Goal: Transaction & Acquisition: Purchase product/service

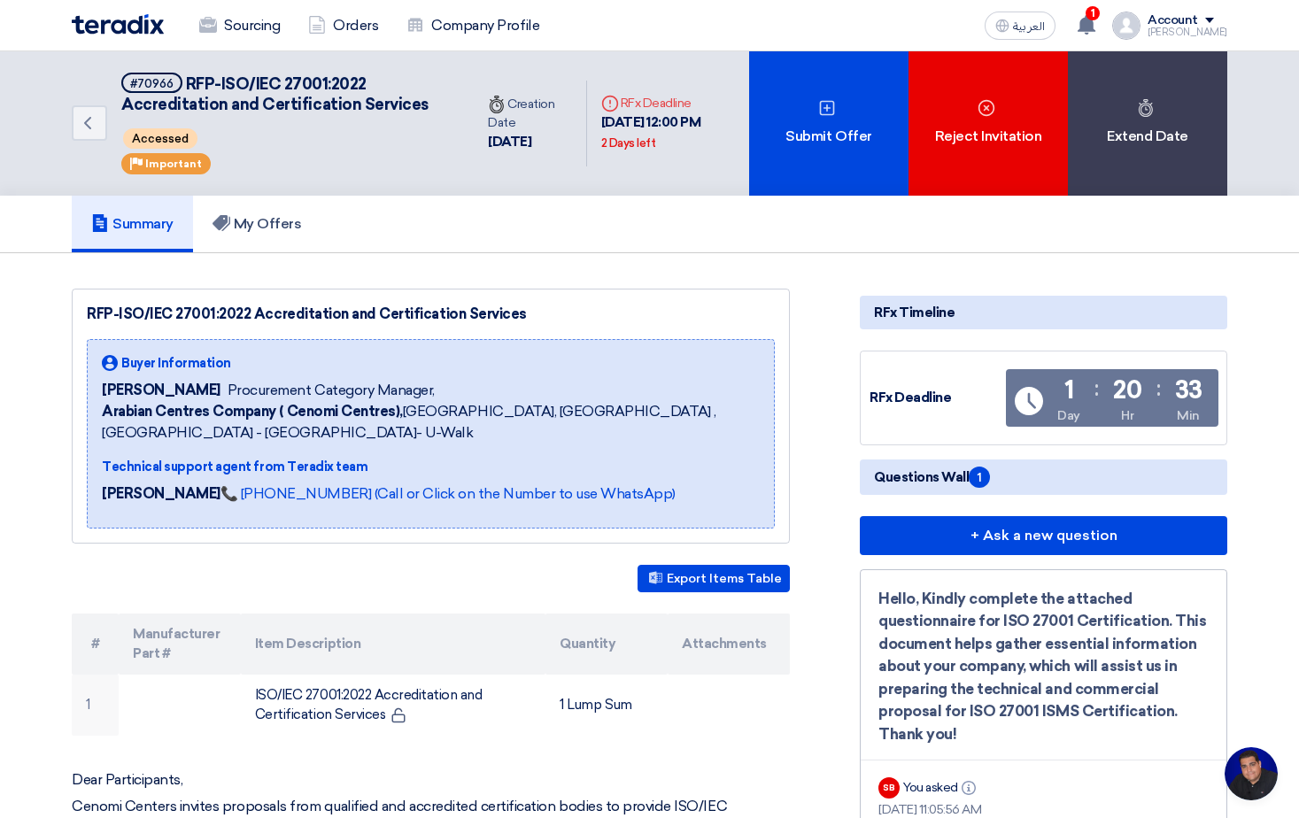
scroll to position [246, 0]
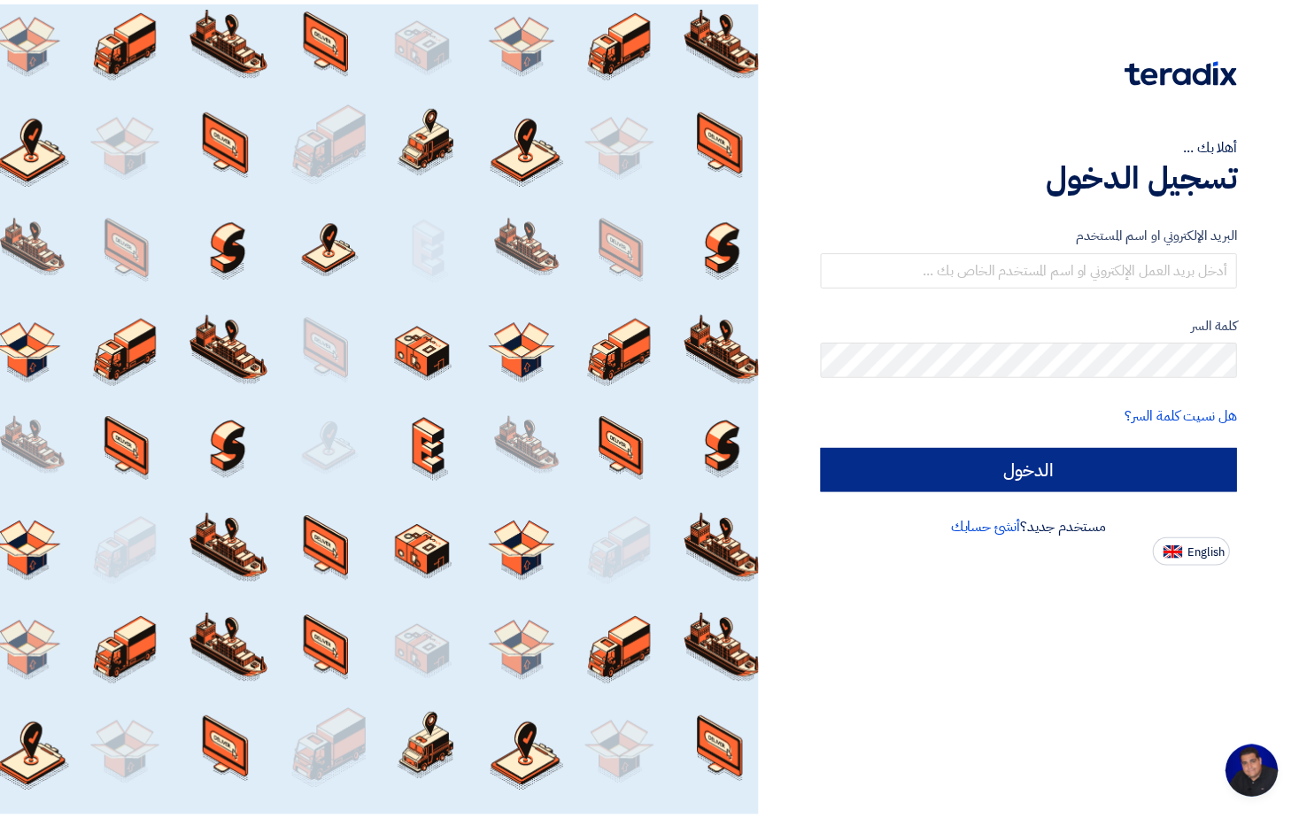
scroll to position [246, 0]
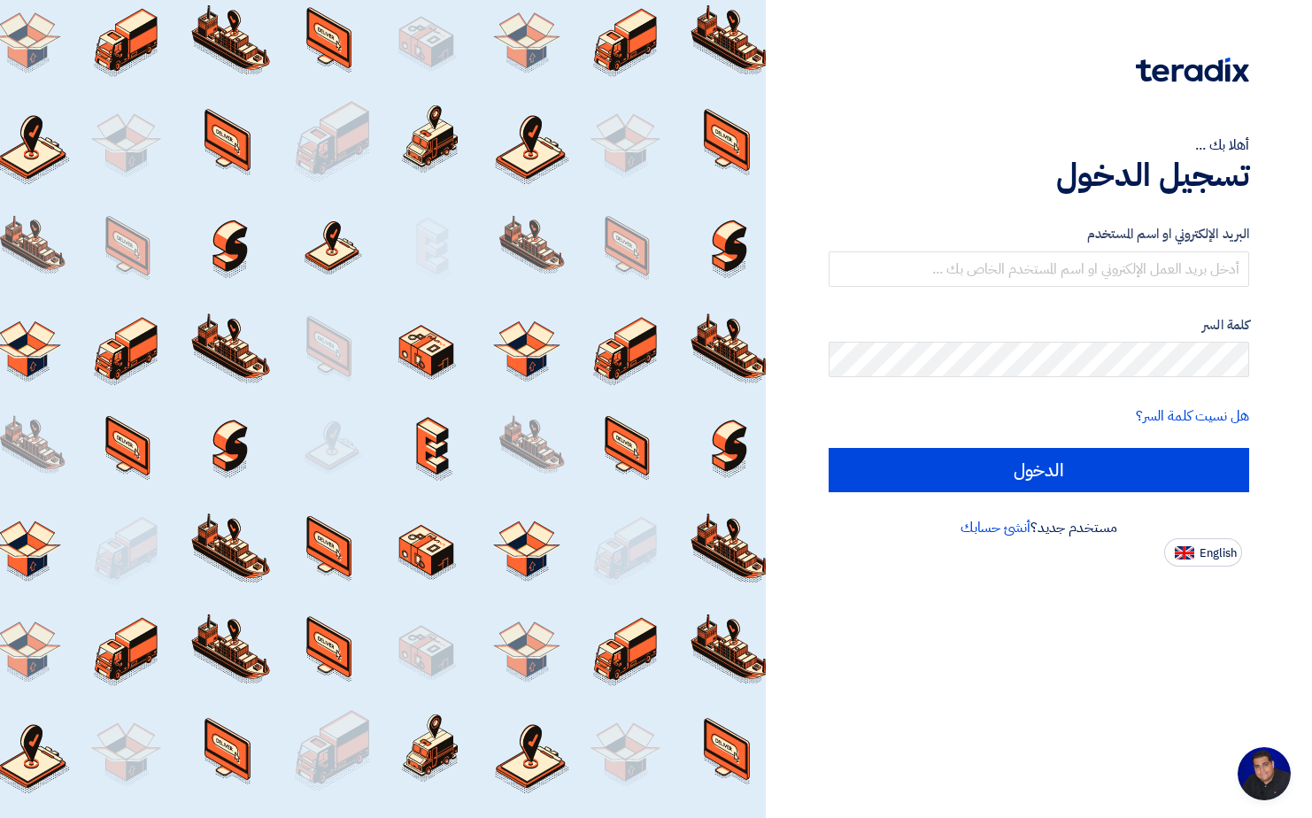
click at [1199, 569] on div "أهلا بك ... تسجيل الدخول البريد الإلكتروني او اسم المستخدم كلمة السر هل نسيت كل…" at bounding box center [1039, 409] width 547 height 818
click at [1202, 553] on span "English" at bounding box center [1218, 553] width 37 height 12
type input "Sign in"
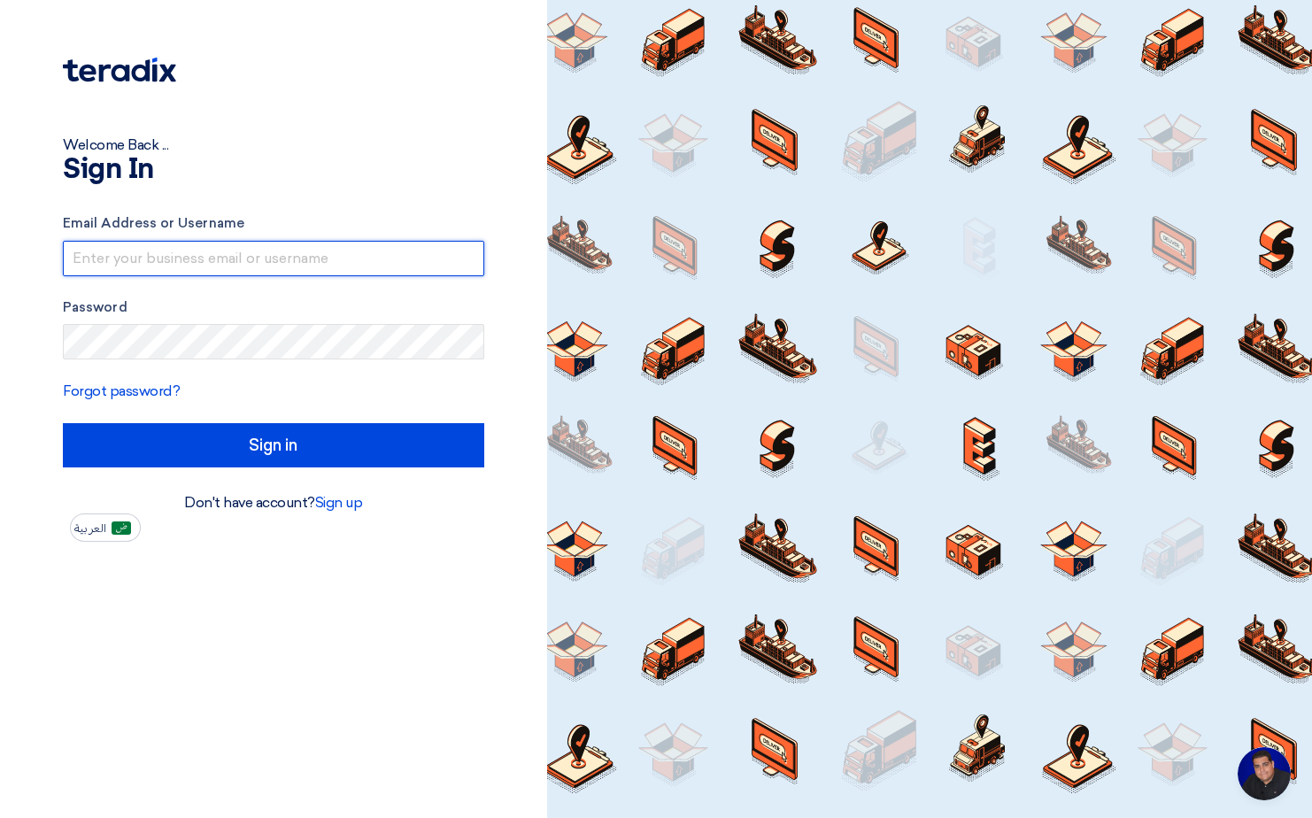
click at [189, 256] on input "text" at bounding box center [274, 258] width 422 height 35
type input "[EMAIL_ADDRESS][DOMAIN_NAME]"
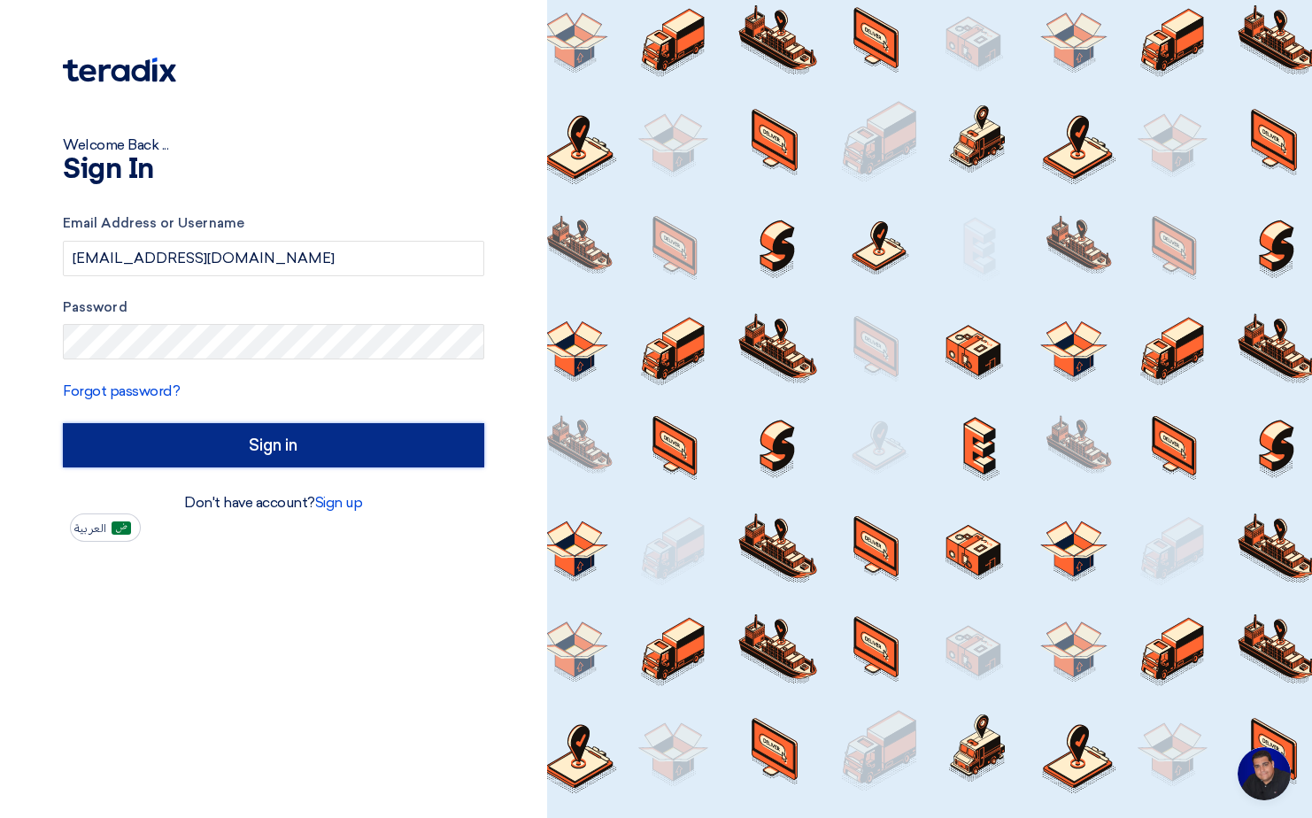
click at [179, 460] on input "Sign in" at bounding box center [274, 445] width 422 height 44
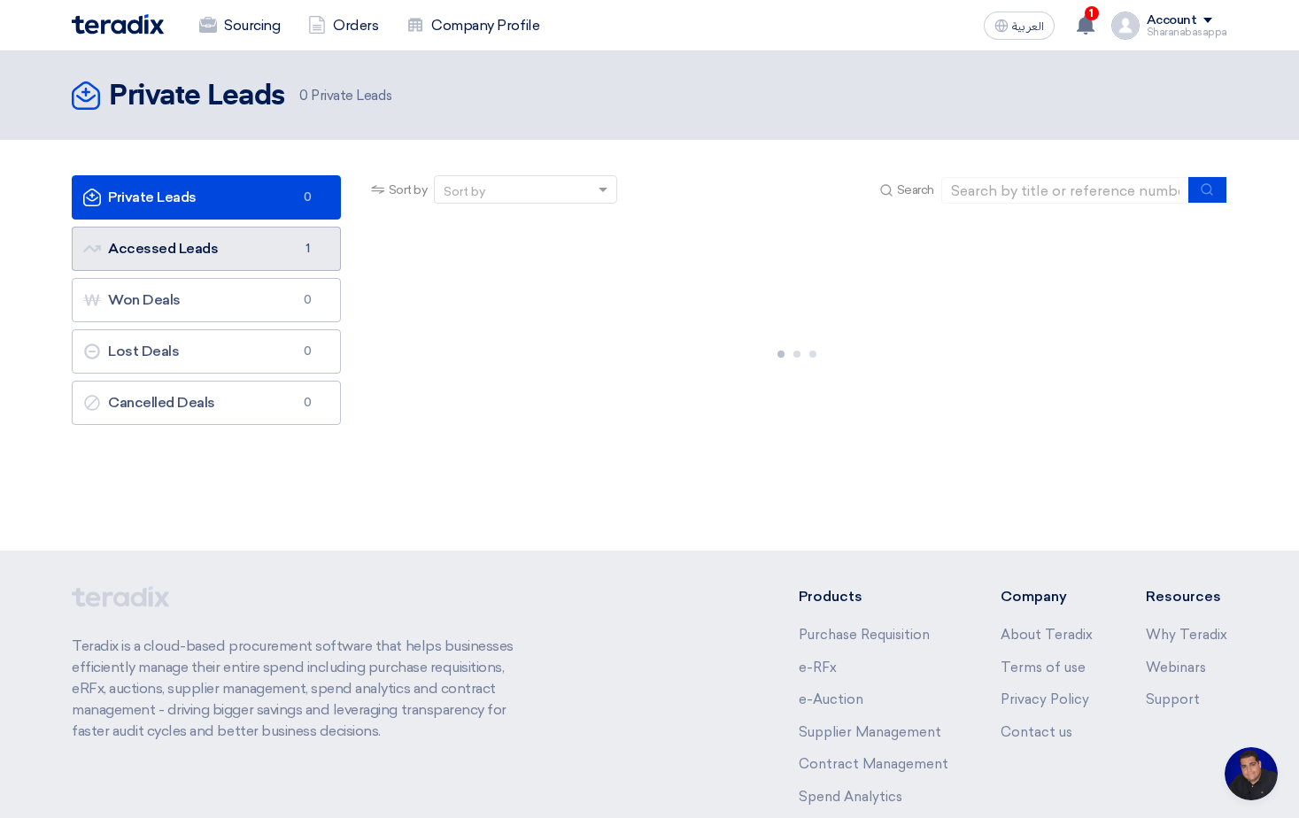
click at [205, 265] on link "Accessed Leads Accessed Leads 1" at bounding box center [206, 249] width 269 height 44
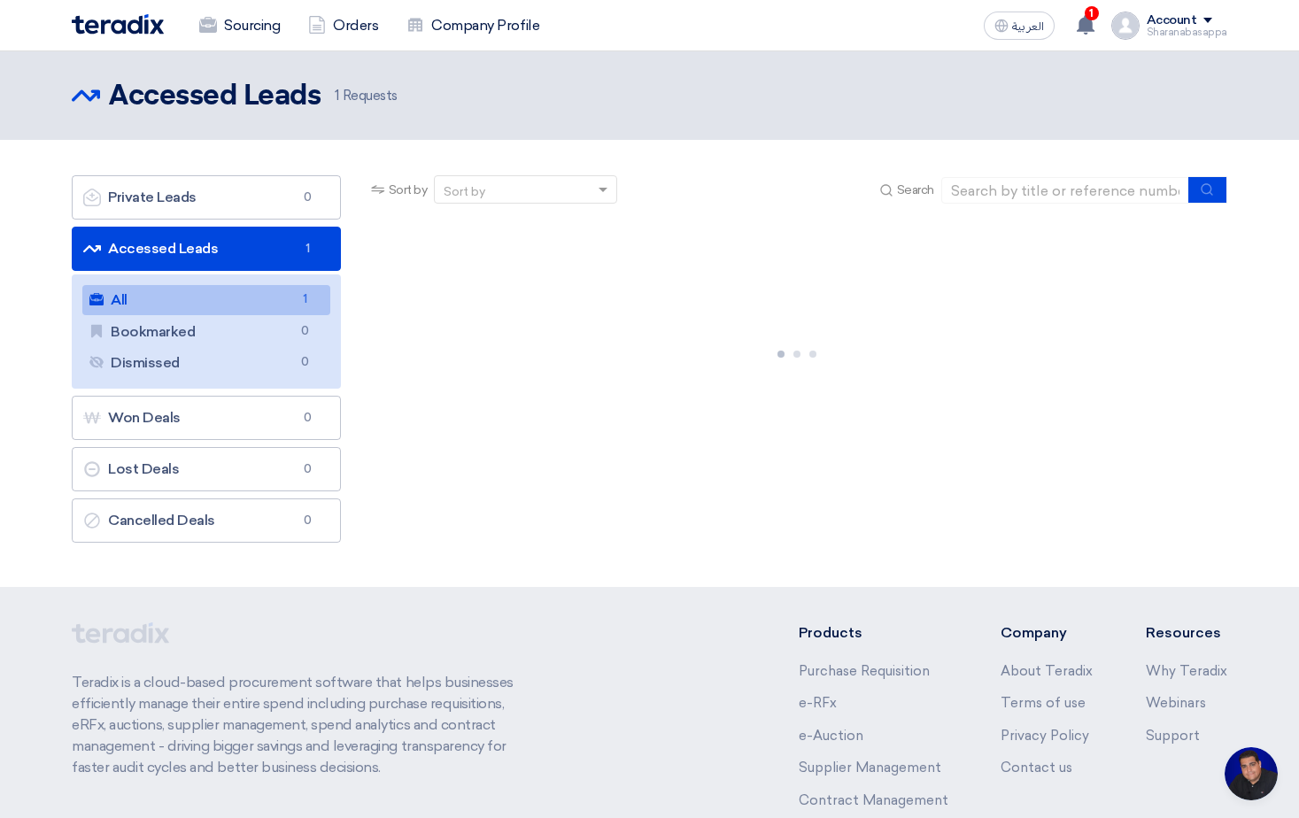
click at [150, 305] on link "All All 1" at bounding box center [206, 300] width 248 height 30
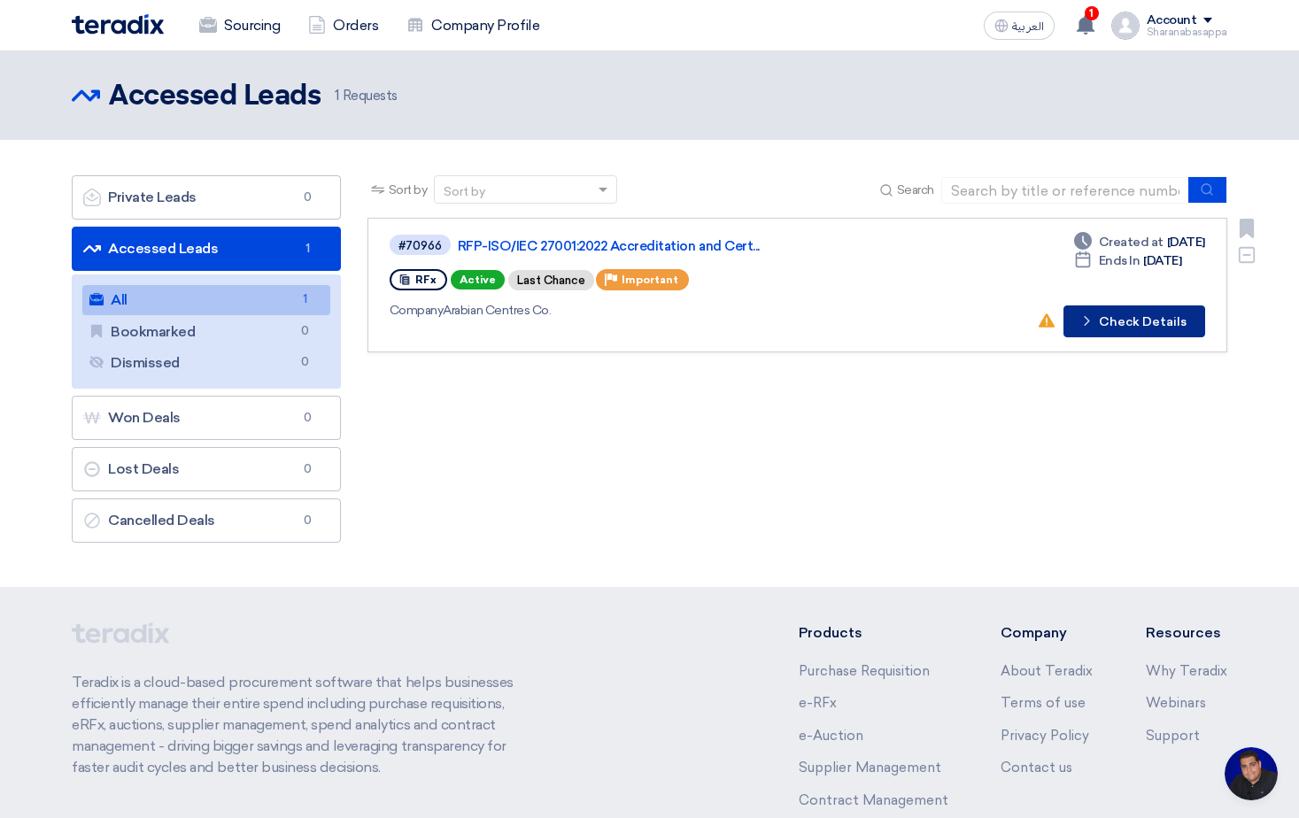
click at [1132, 325] on button "Check details Check Details" at bounding box center [1135, 322] width 142 height 32
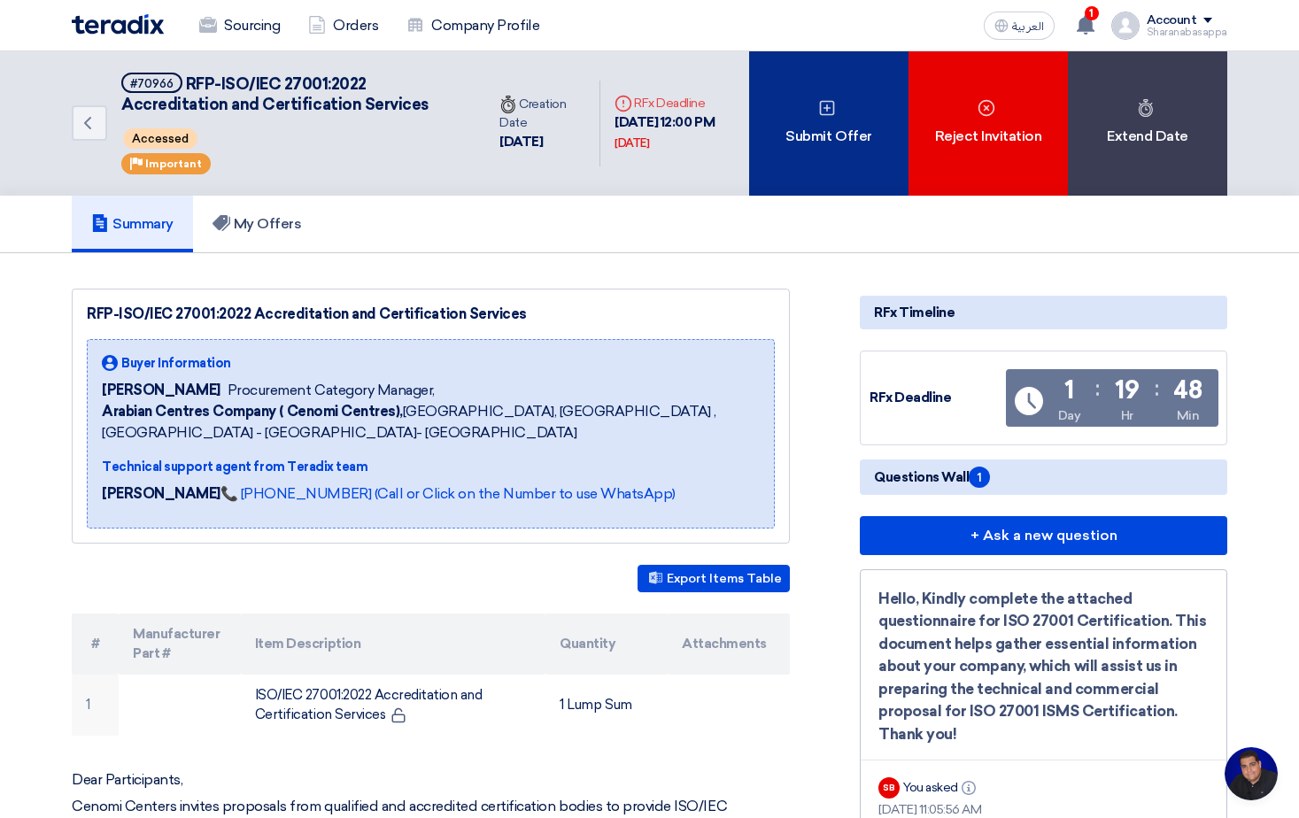
click at [847, 120] on div "Submit Offer" at bounding box center [828, 123] width 159 height 144
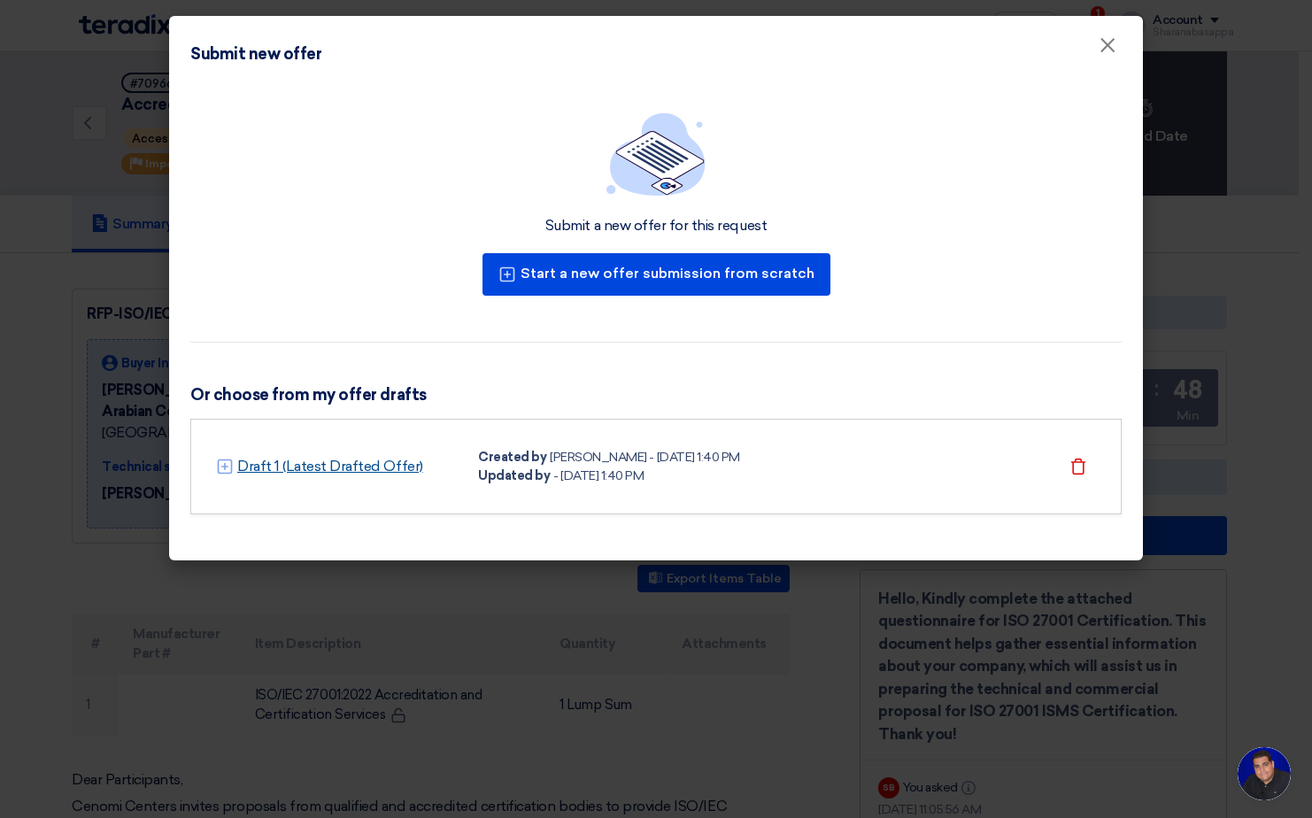
click at [274, 470] on link "Draft 1 (Latest Drafted Offer)" at bounding box center [330, 466] width 186 height 21
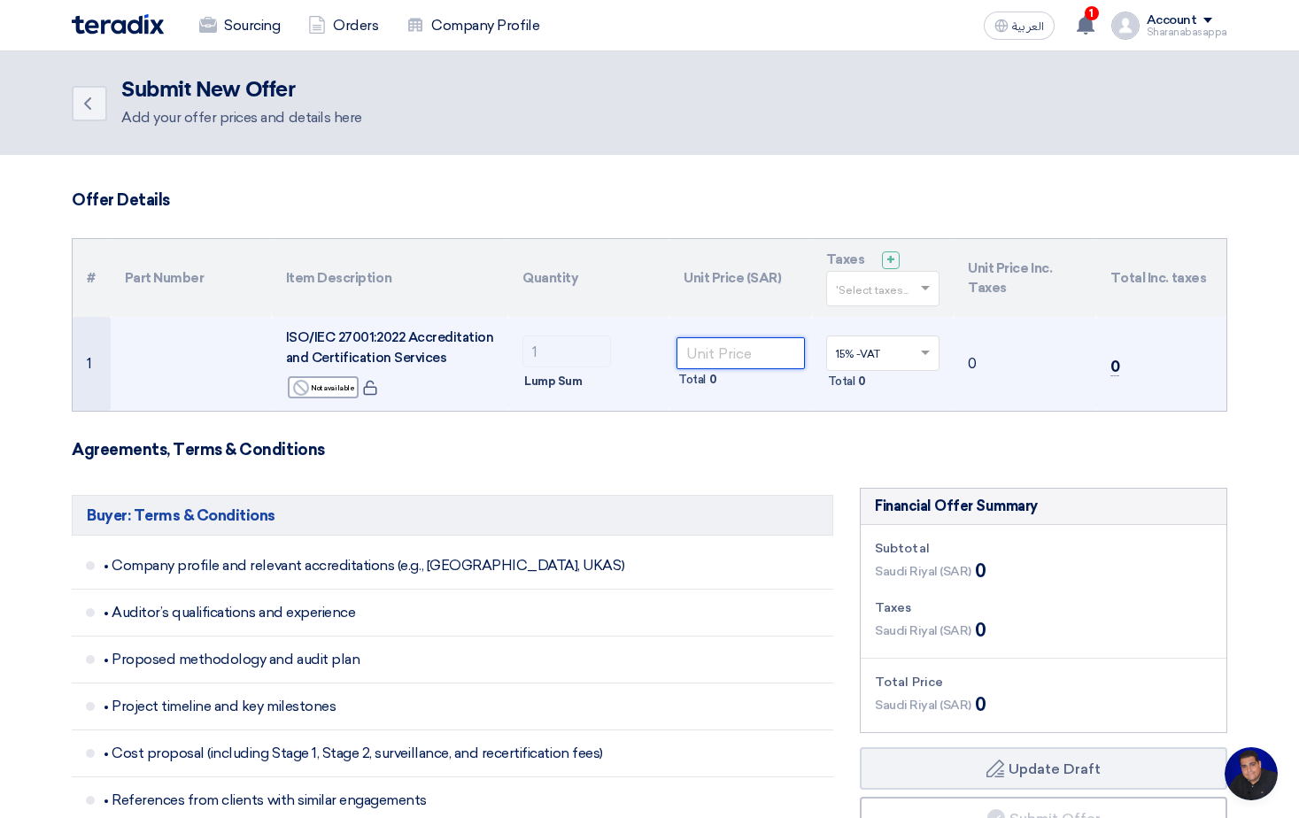
click at [748, 347] on input "number" at bounding box center [741, 353] width 128 height 32
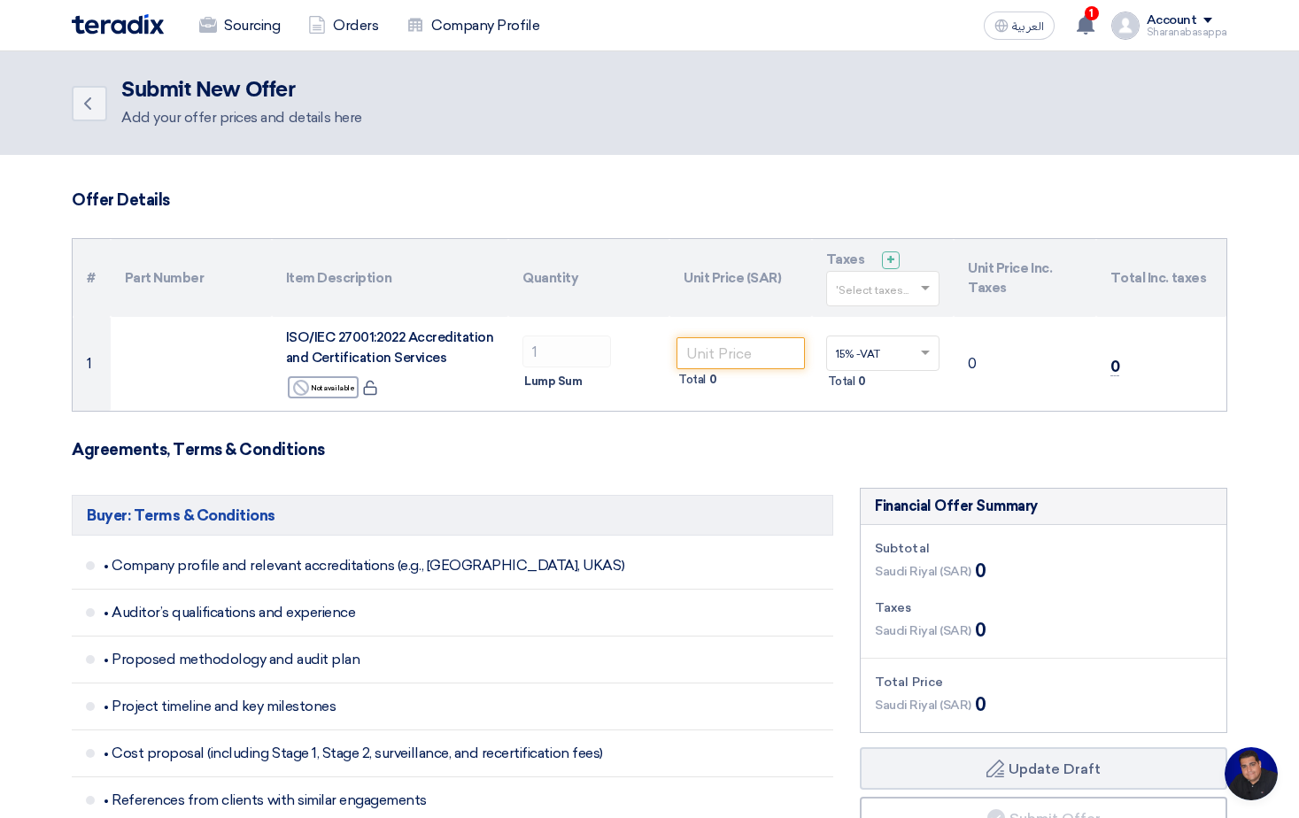
click at [896, 287] on input "text" at bounding box center [874, 290] width 77 height 29
click at [876, 313] on div "15% -VAT" at bounding box center [883, 321] width 112 height 30
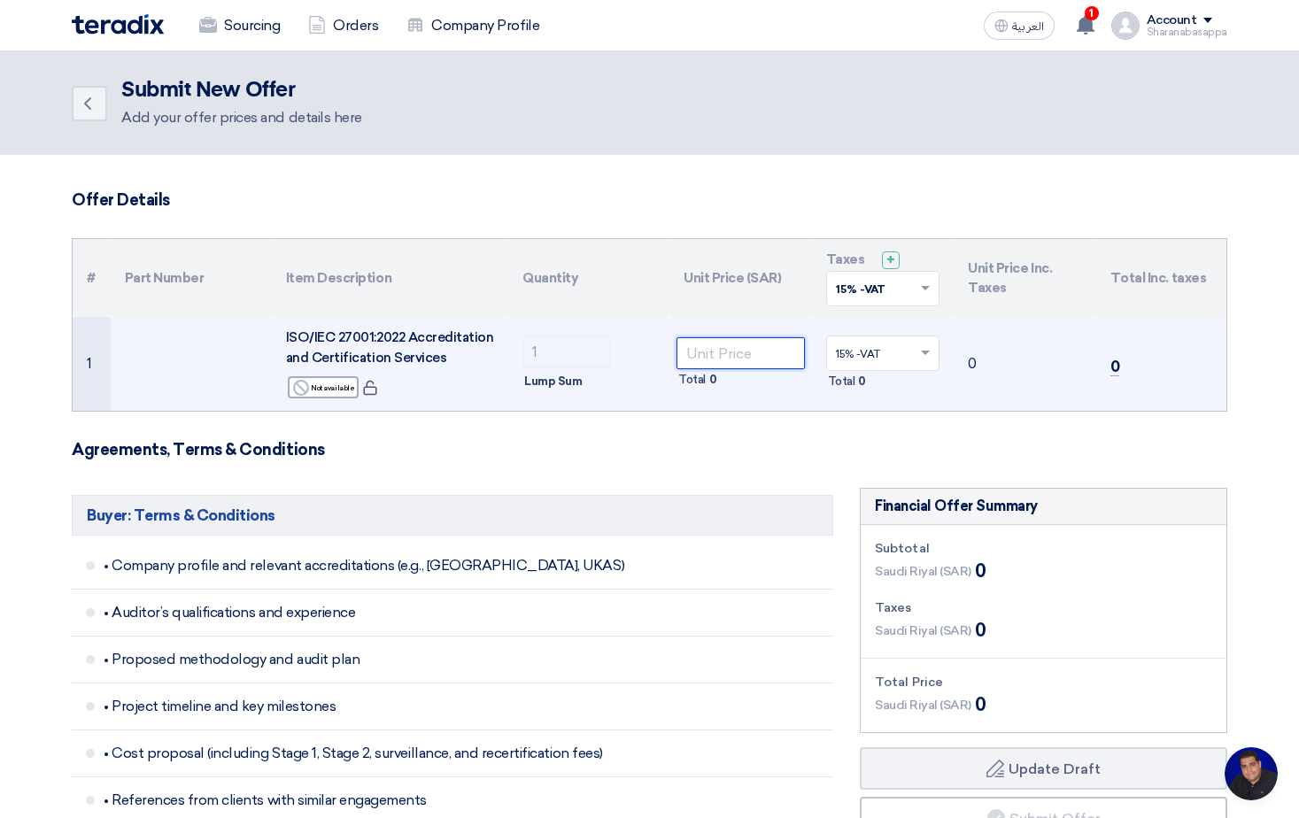
click at [736, 353] on input "number" at bounding box center [741, 353] width 128 height 32
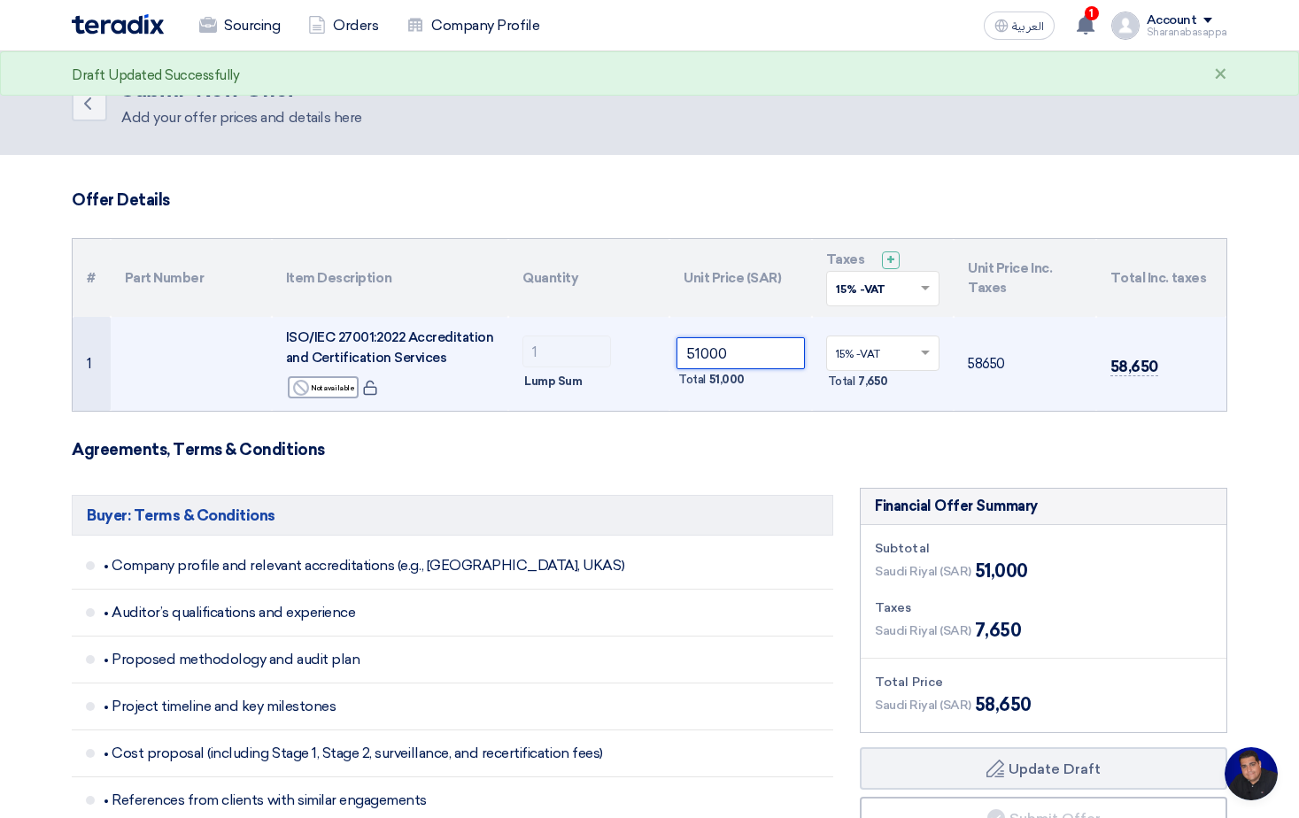
type input "51000"
click at [965, 399] on td "58650" at bounding box center [1025, 364] width 143 height 94
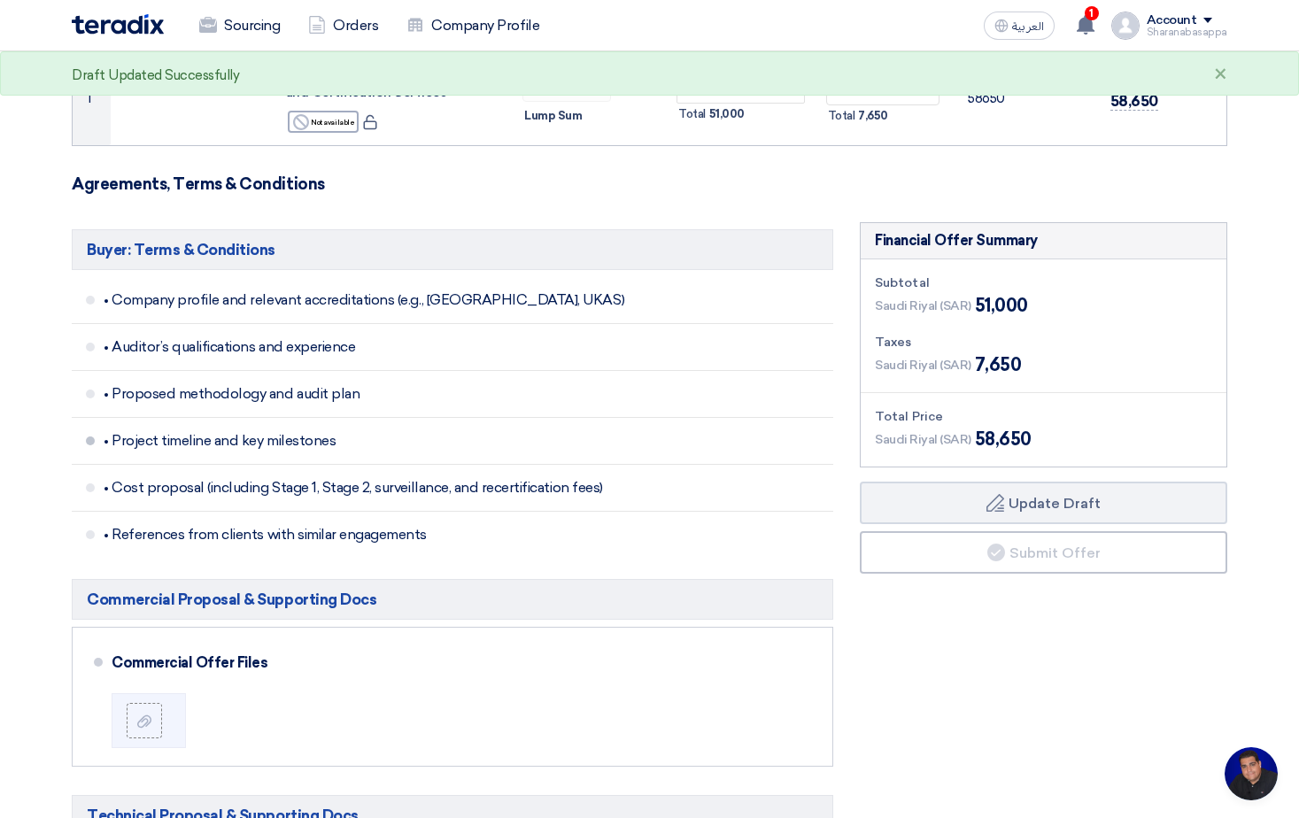
scroll to position [531, 0]
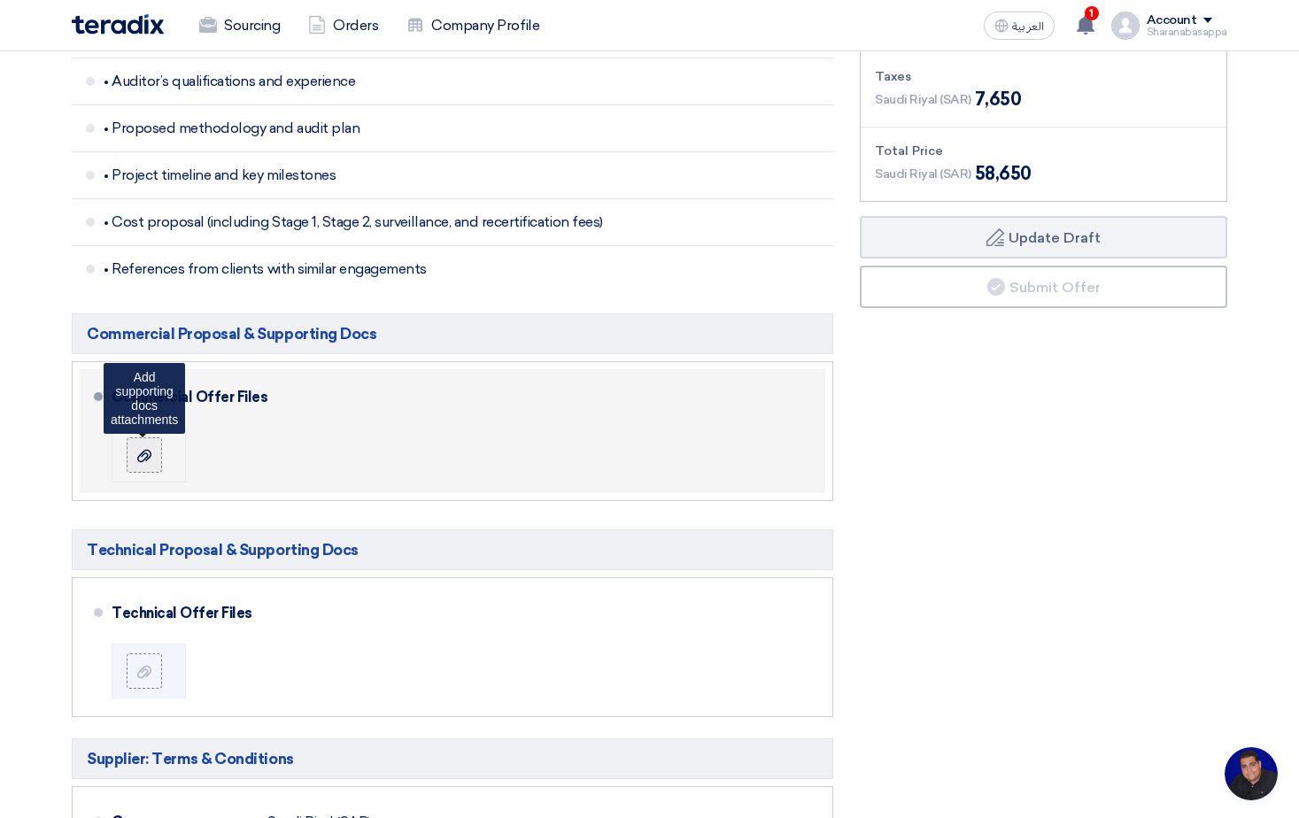
click at [152, 460] on div at bounding box center [144, 455] width 21 height 18
click at [0, 0] on input "file" at bounding box center [0, 0] width 0 height 0
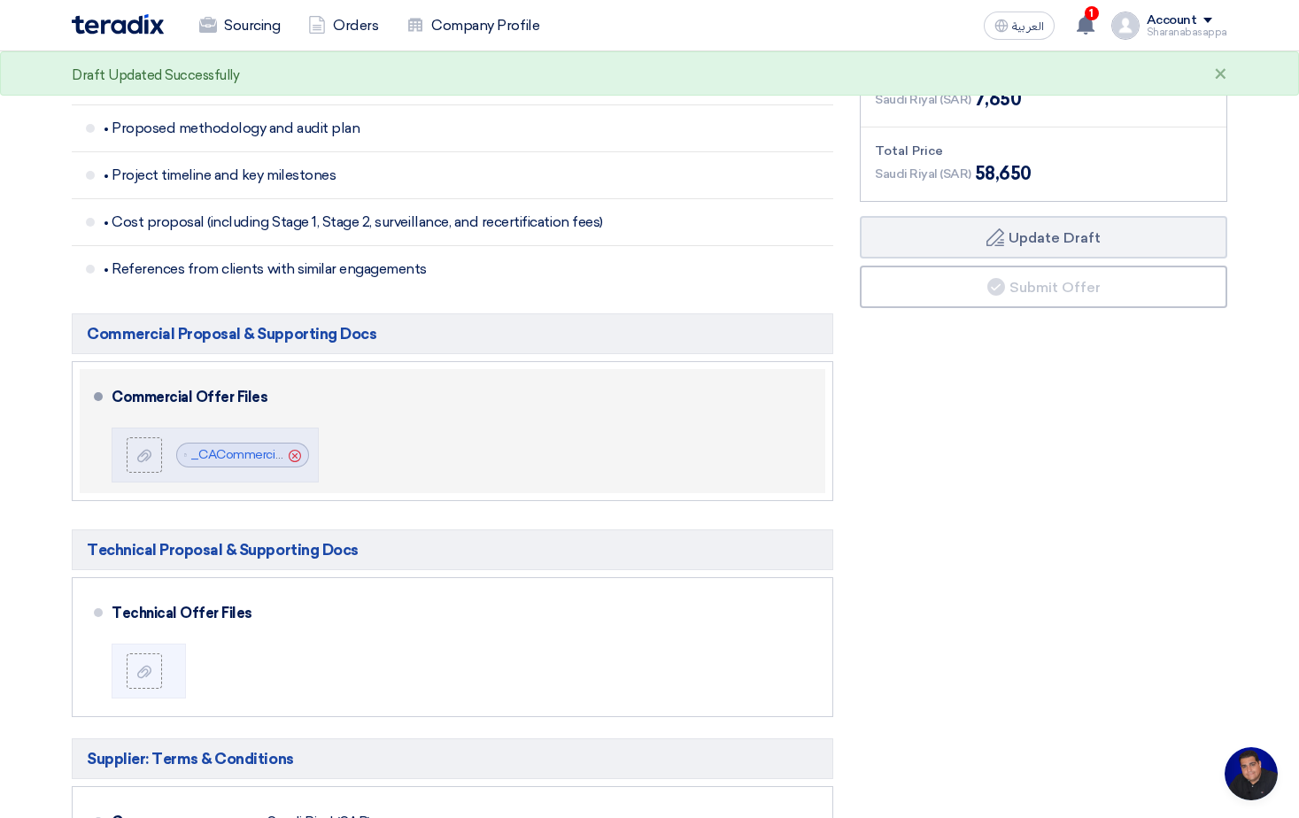
drag, startPoint x: 294, startPoint y: 455, endPoint x: 278, endPoint y: 459, distance: 16.3
click at [294, 455] on use at bounding box center [295, 456] width 12 height 12
click at [152, 467] on label at bounding box center [144, 454] width 35 height 35
click at [0, 0] on input "file" at bounding box center [0, 0] width 0 height 0
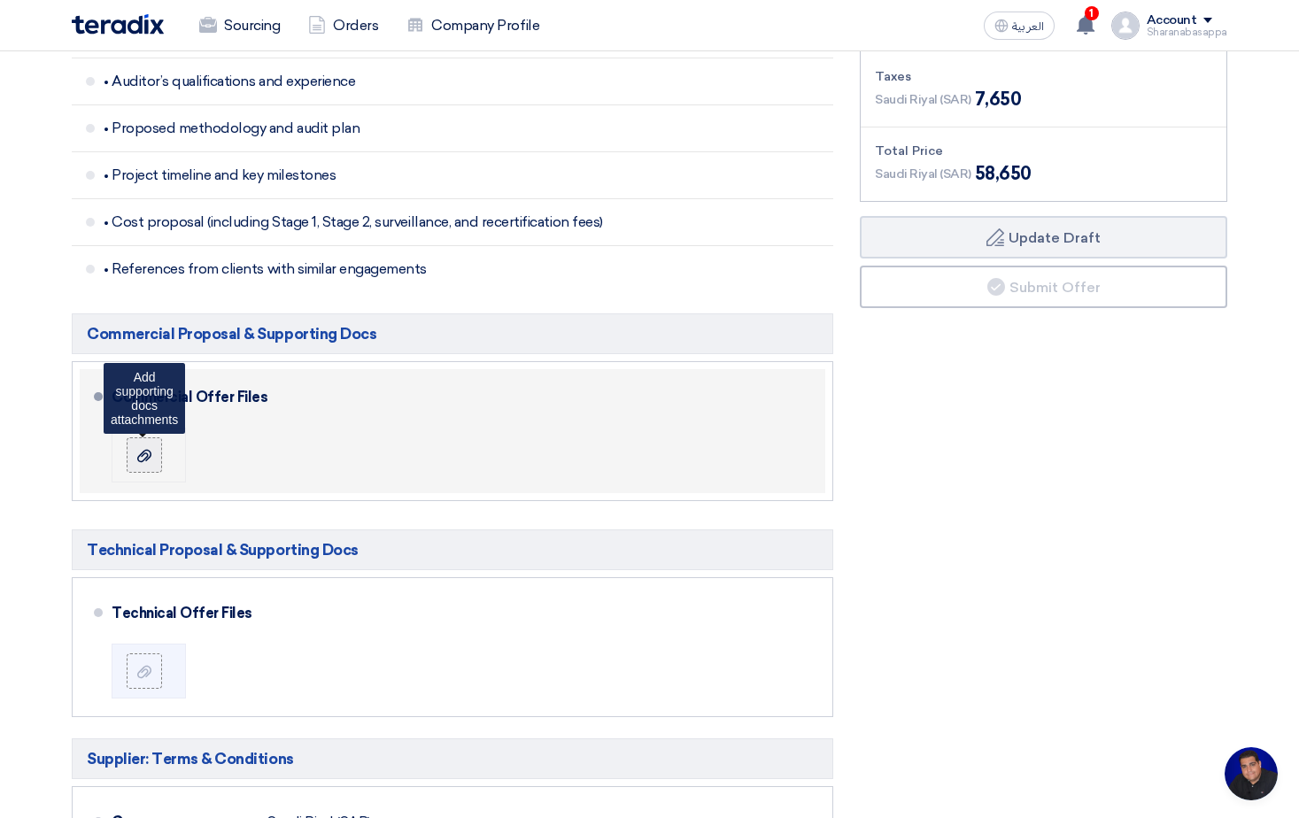
click at [154, 458] on div at bounding box center [144, 455] width 21 height 18
click at [0, 0] on input "file" at bounding box center [0, 0] width 0 height 0
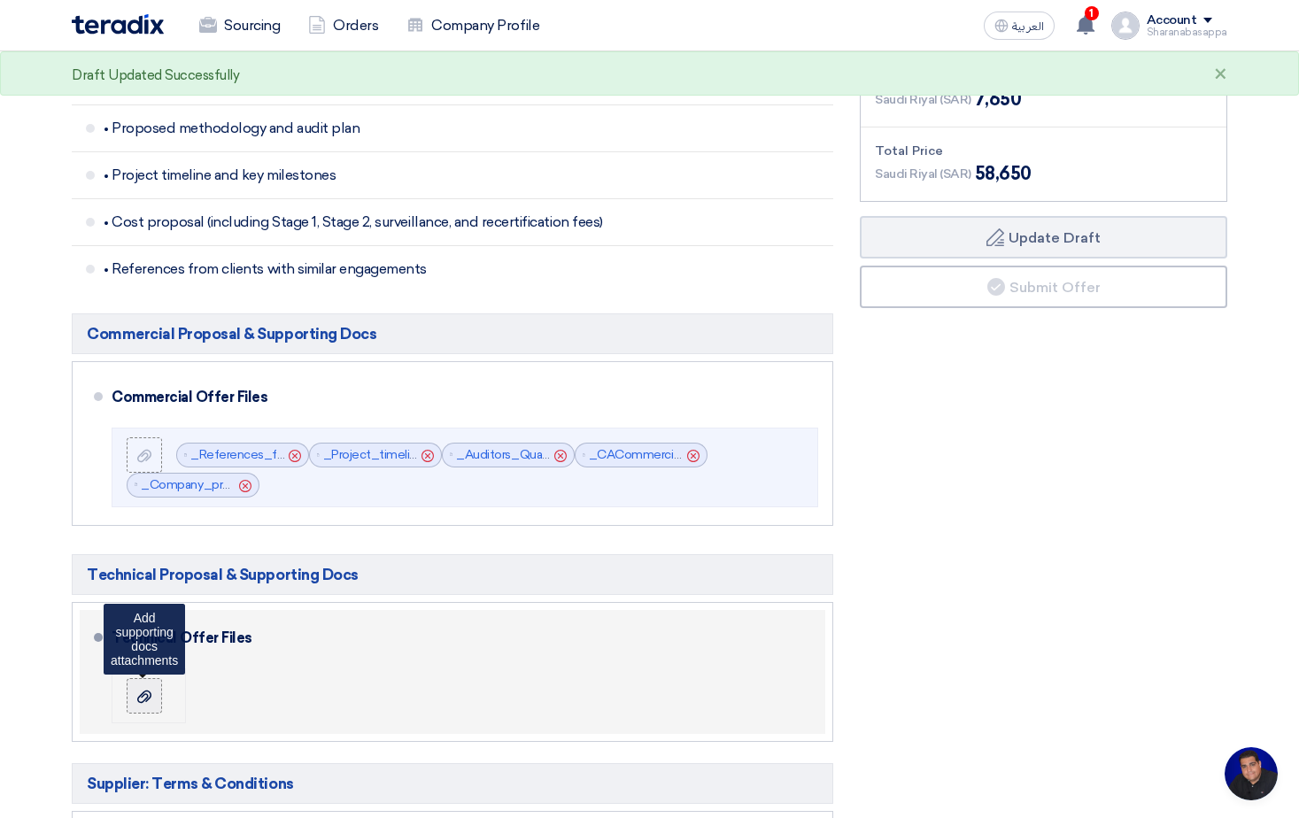
click at [138, 694] on icon at bounding box center [144, 697] width 14 height 14
click at [0, 0] on input "file" at bounding box center [0, 0] width 0 height 0
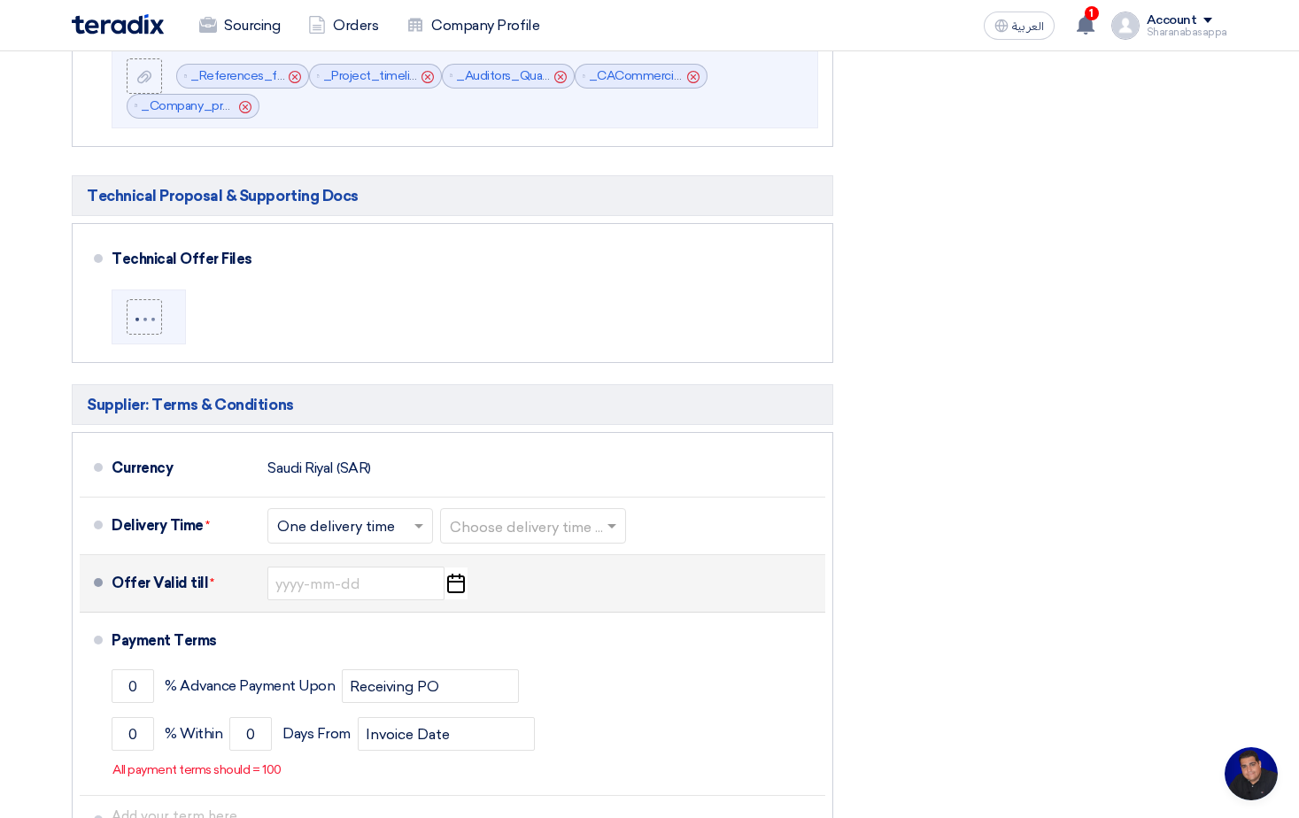
scroll to position [1063, 0]
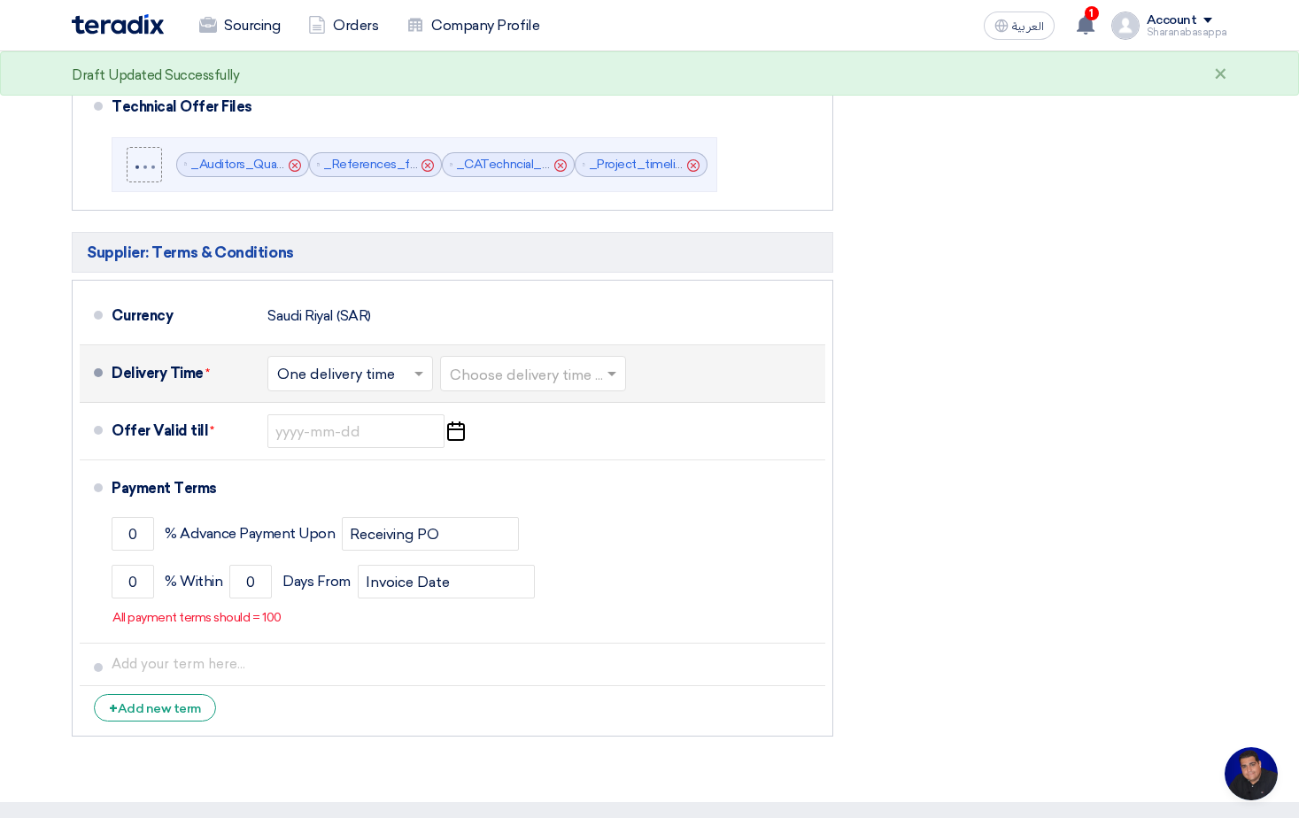
click at [511, 371] on input "text" at bounding box center [534, 376] width 168 height 26
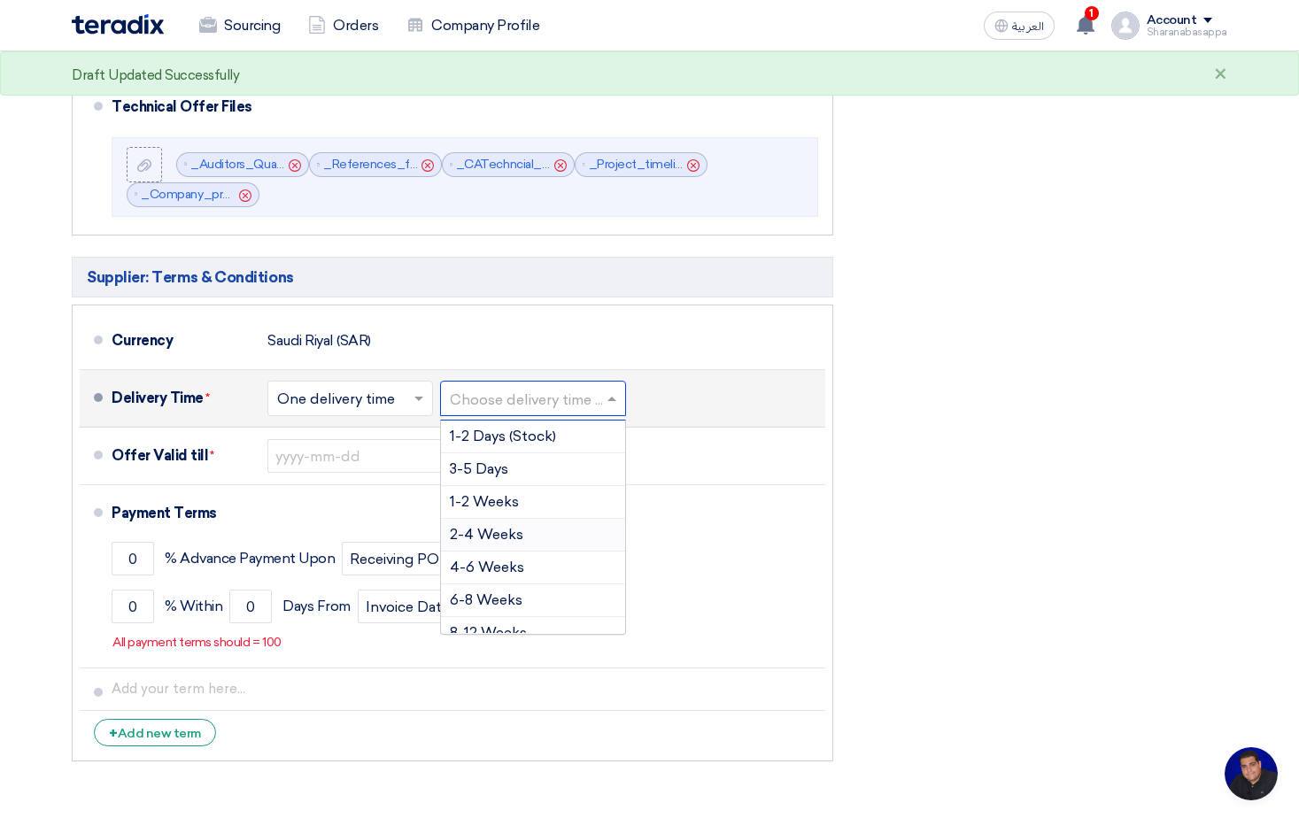
click at [490, 525] on div "2-4 Weeks" at bounding box center [533, 535] width 184 height 33
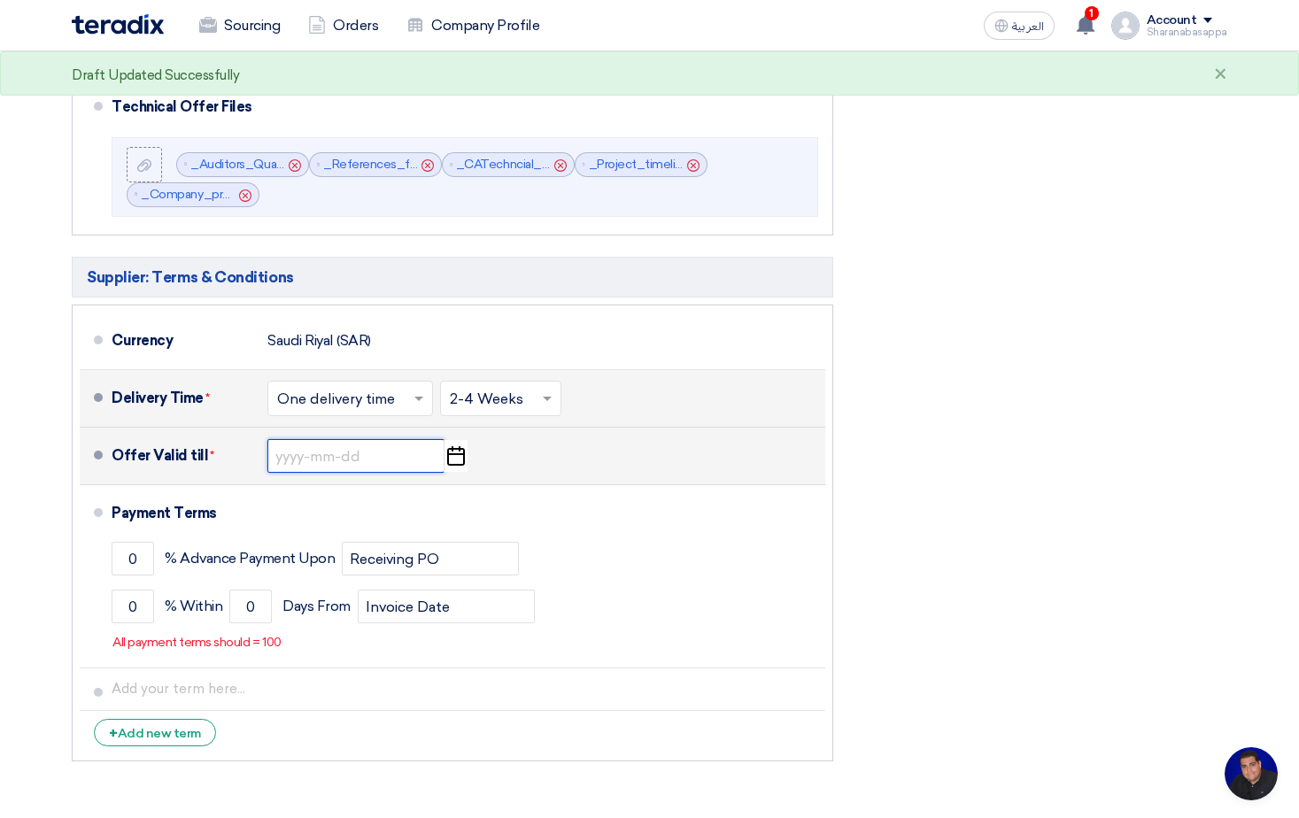
click at [321, 456] on input at bounding box center [355, 456] width 177 height 34
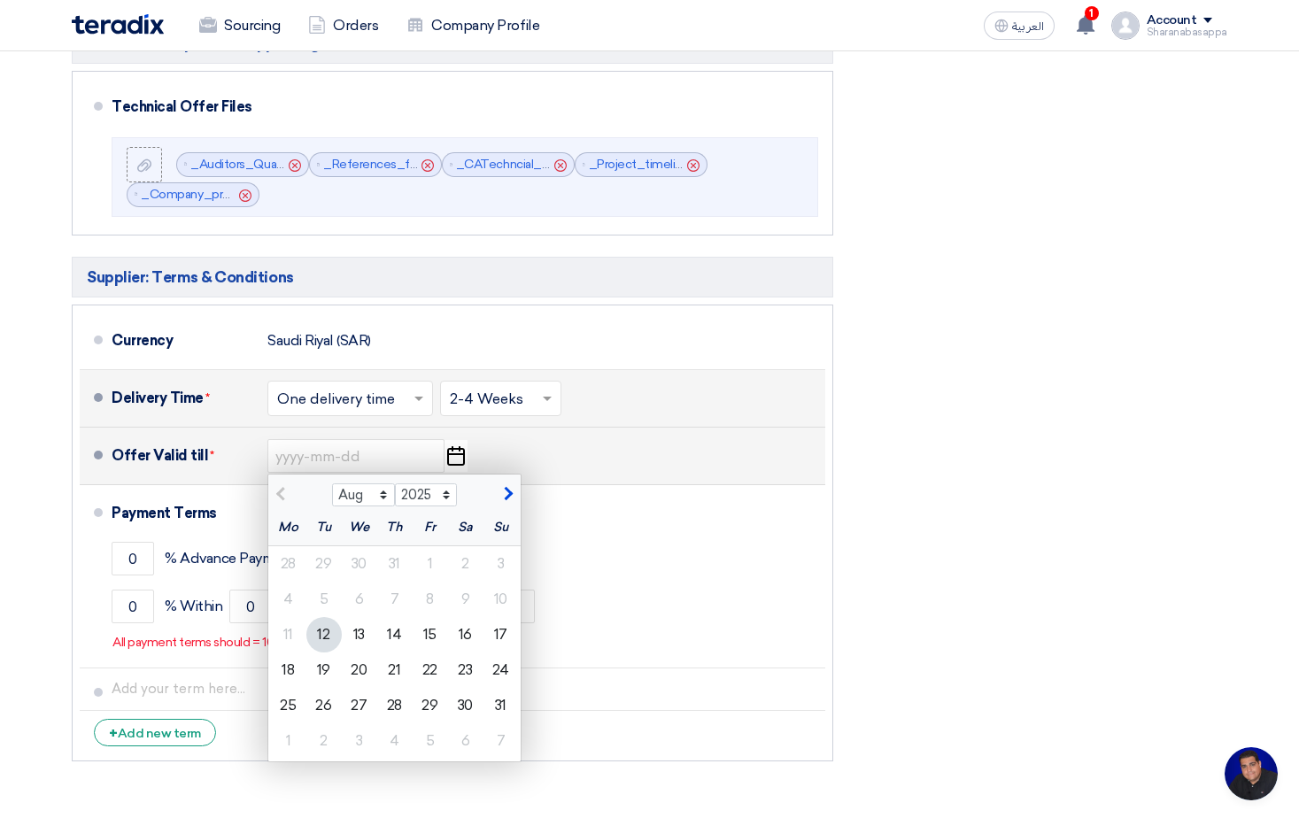
click at [502, 491] on span "button" at bounding box center [506, 494] width 10 height 16
click at [503, 491] on span "button" at bounding box center [506, 494] width 10 height 16
click at [505, 491] on span "button" at bounding box center [506, 494] width 10 height 16
select select "11"
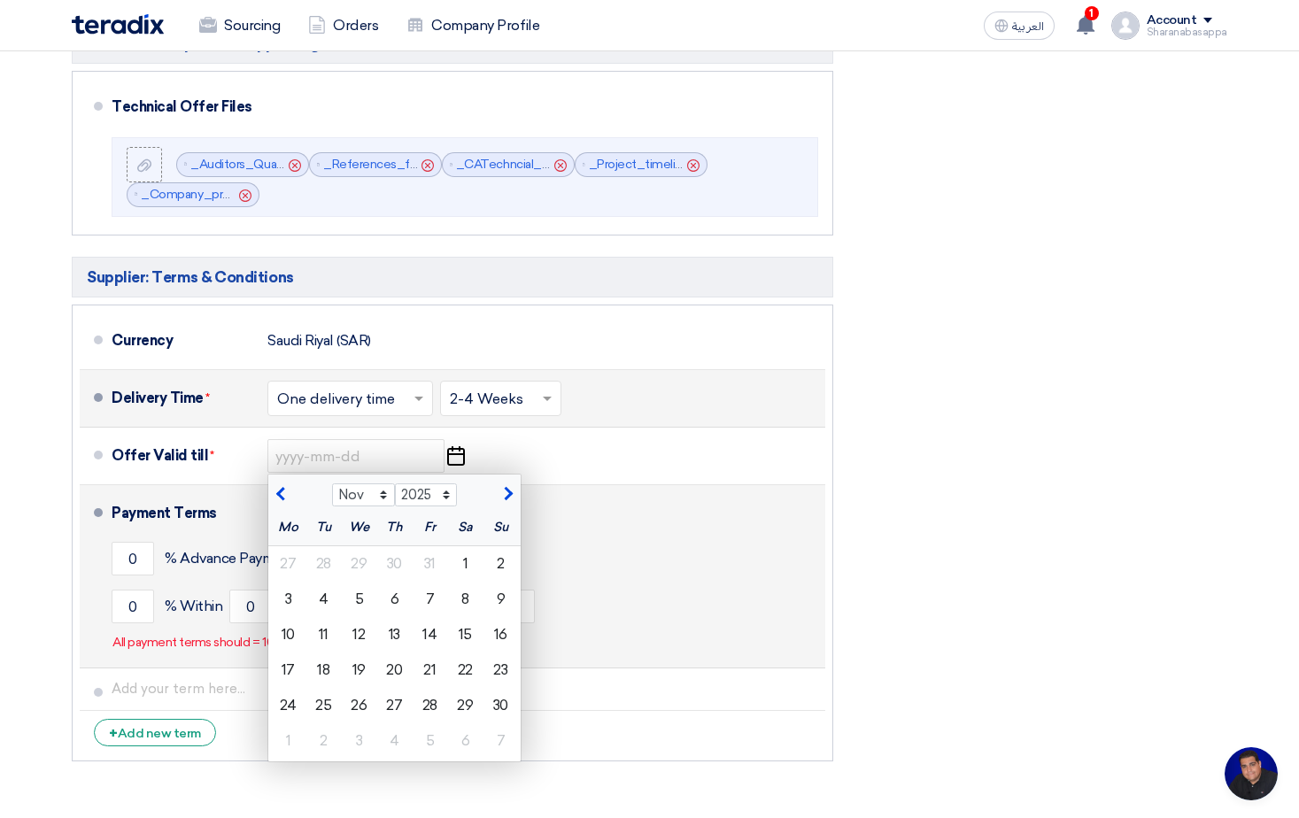
click at [334, 632] on div "11" at bounding box center [323, 634] width 35 height 35
type input "[DATE]"
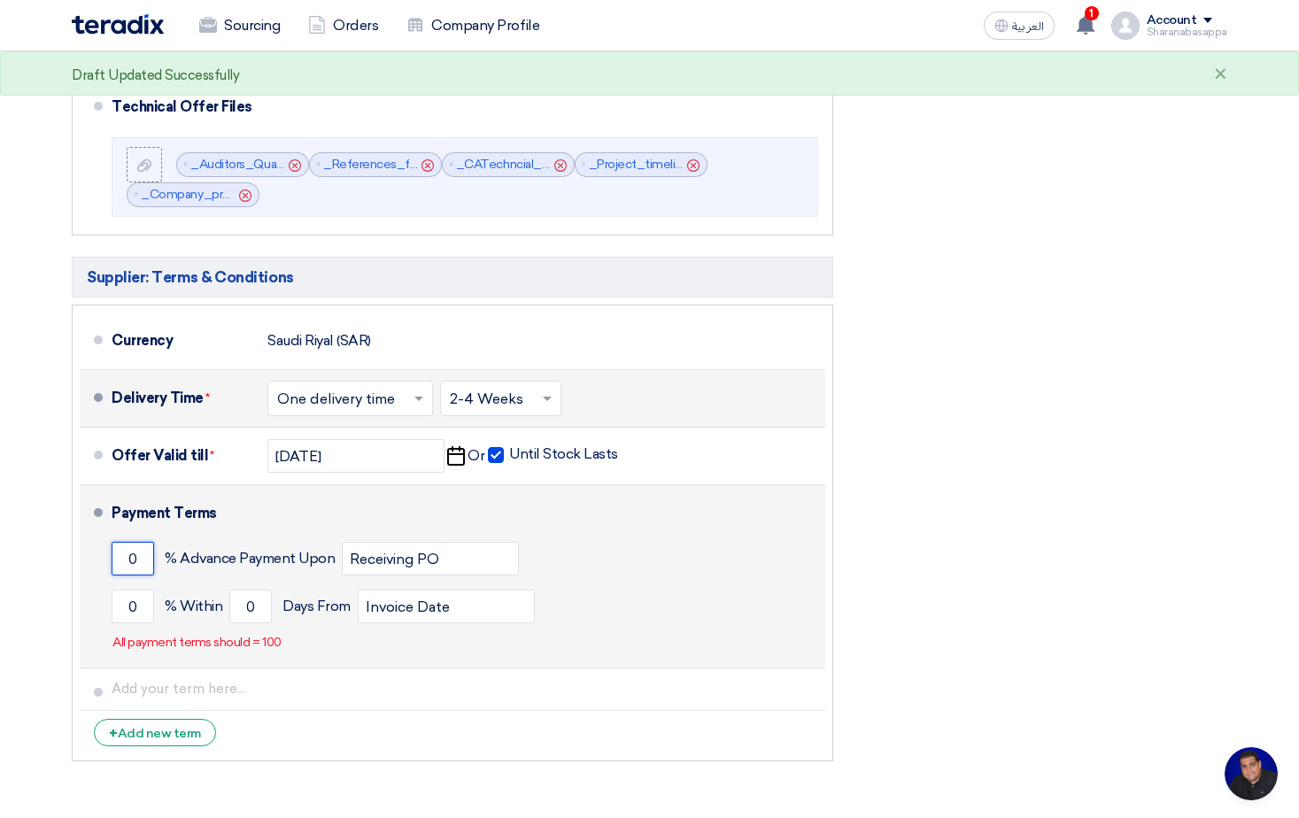
click at [132, 554] on input "0" at bounding box center [133, 559] width 43 height 34
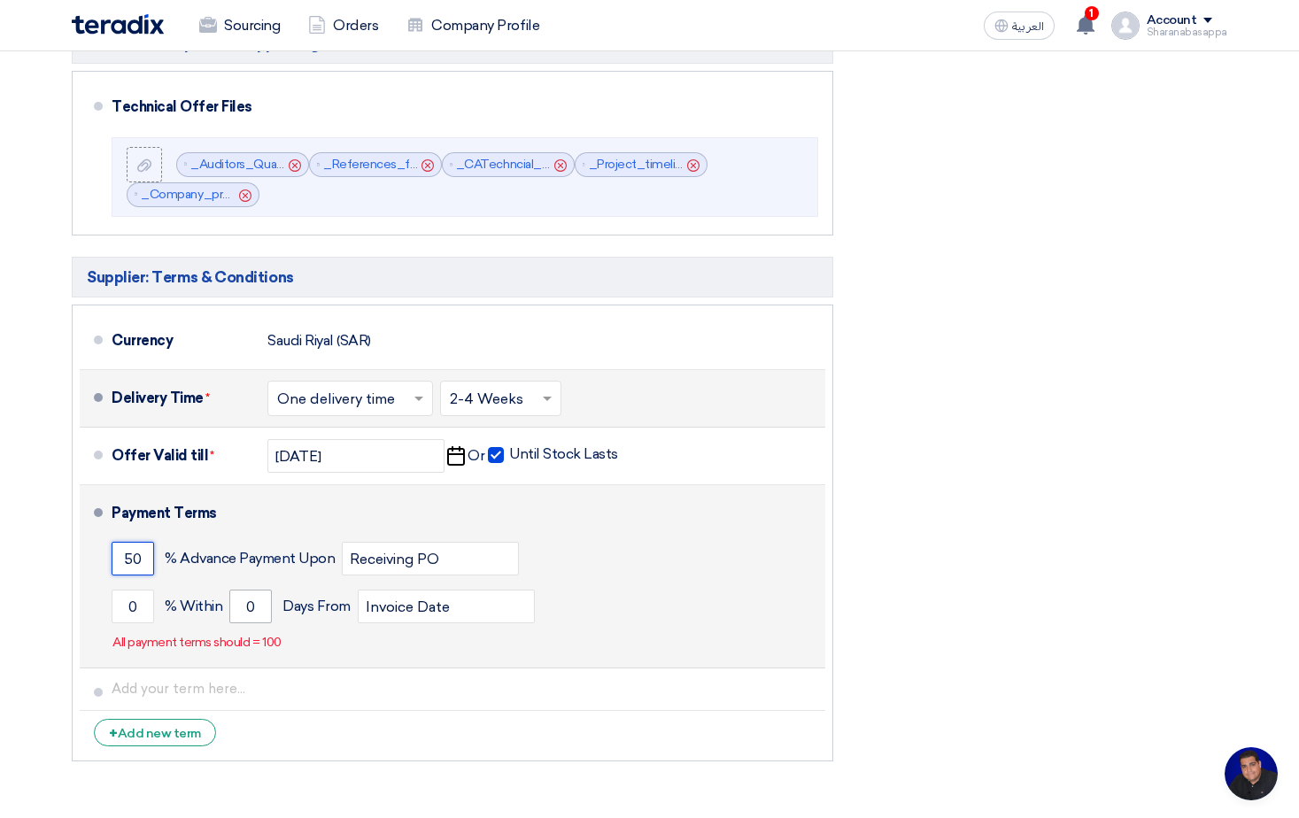
type input "50"
drag, startPoint x: 259, startPoint y: 602, endPoint x: 243, endPoint y: 597, distance: 16.8
click at [243, 597] on input "0" at bounding box center [250, 607] width 43 height 34
type input "30"
drag, startPoint x: 141, startPoint y: 603, endPoint x: 115, endPoint y: 603, distance: 25.7
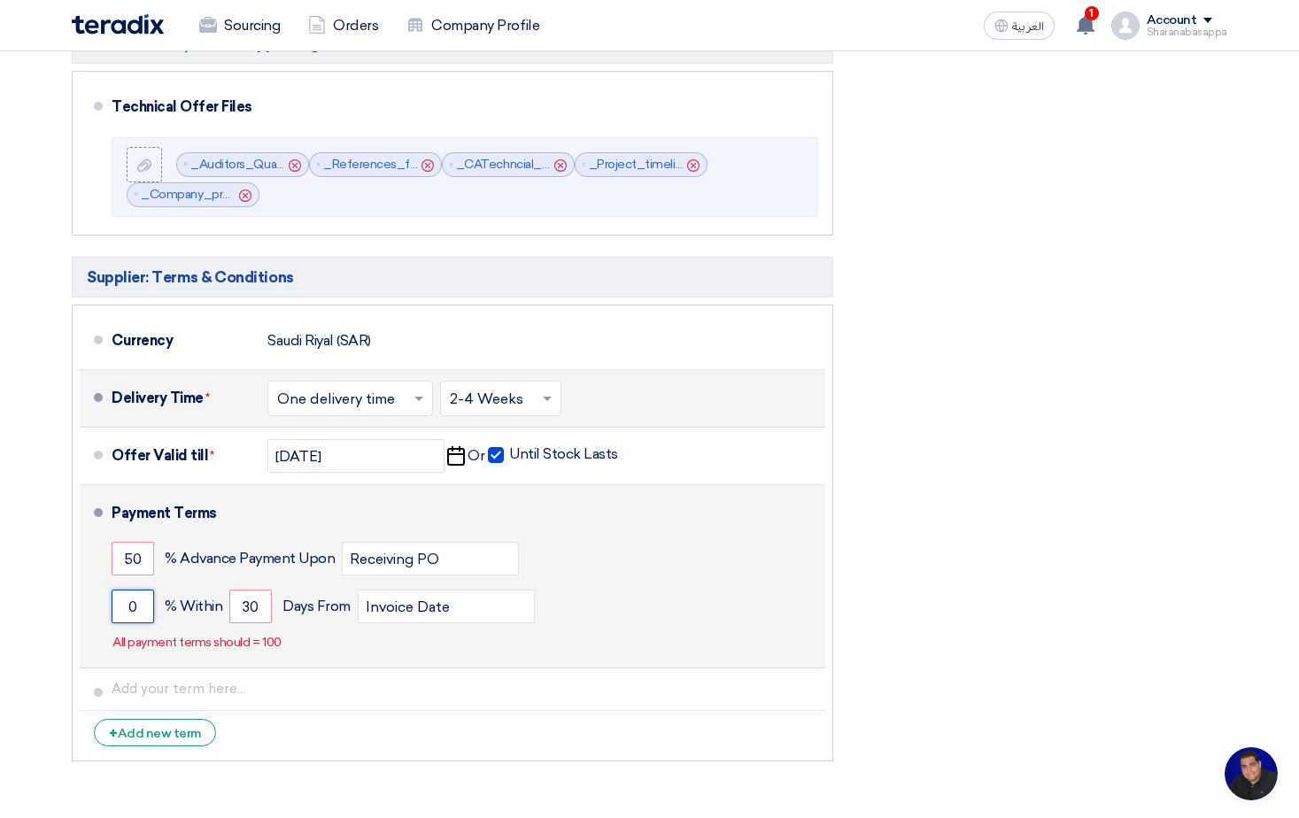
click at [115, 603] on input "0" at bounding box center [133, 607] width 43 height 34
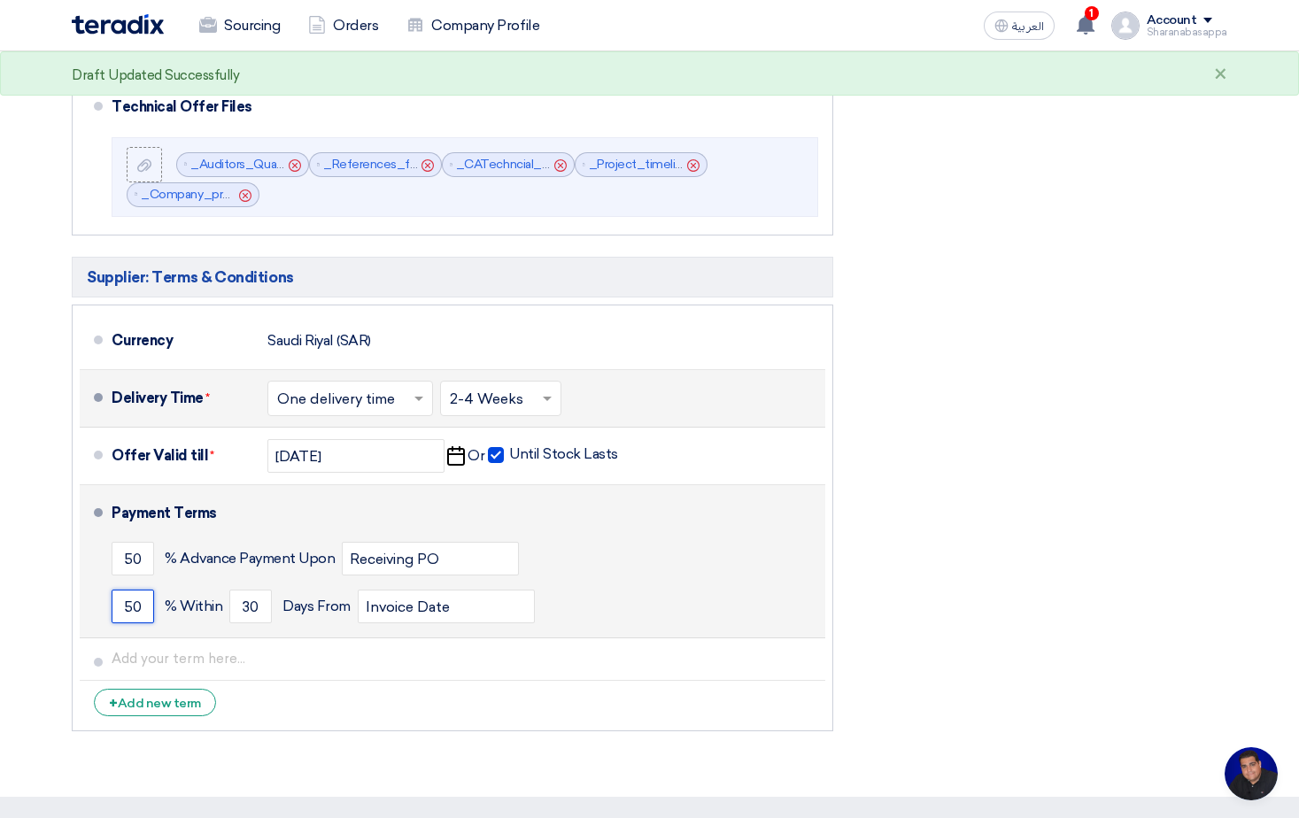
type input "50"
click at [685, 553] on div "50 % Advance Payment Upon Receiving PO" at bounding box center [465, 559] width 707 height 48
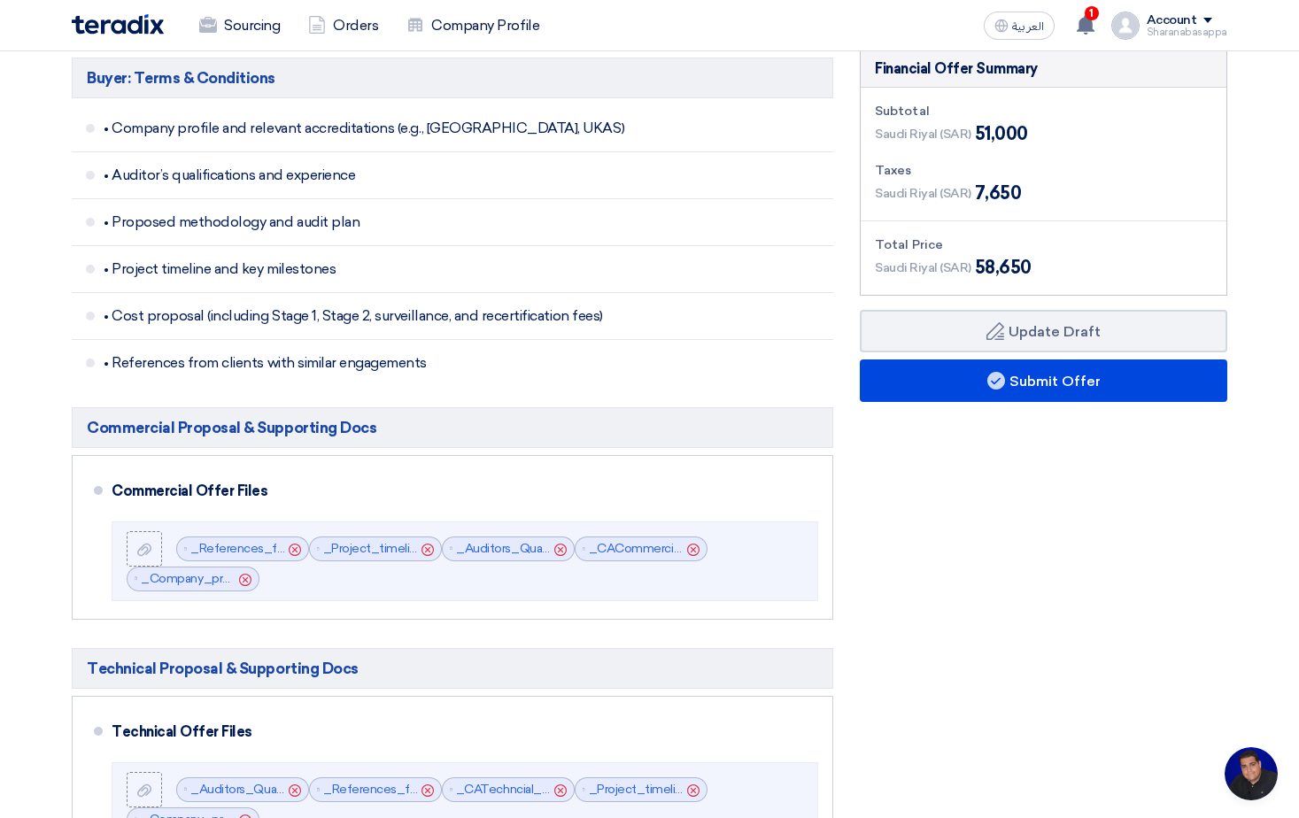
scroll to position [380, 0]
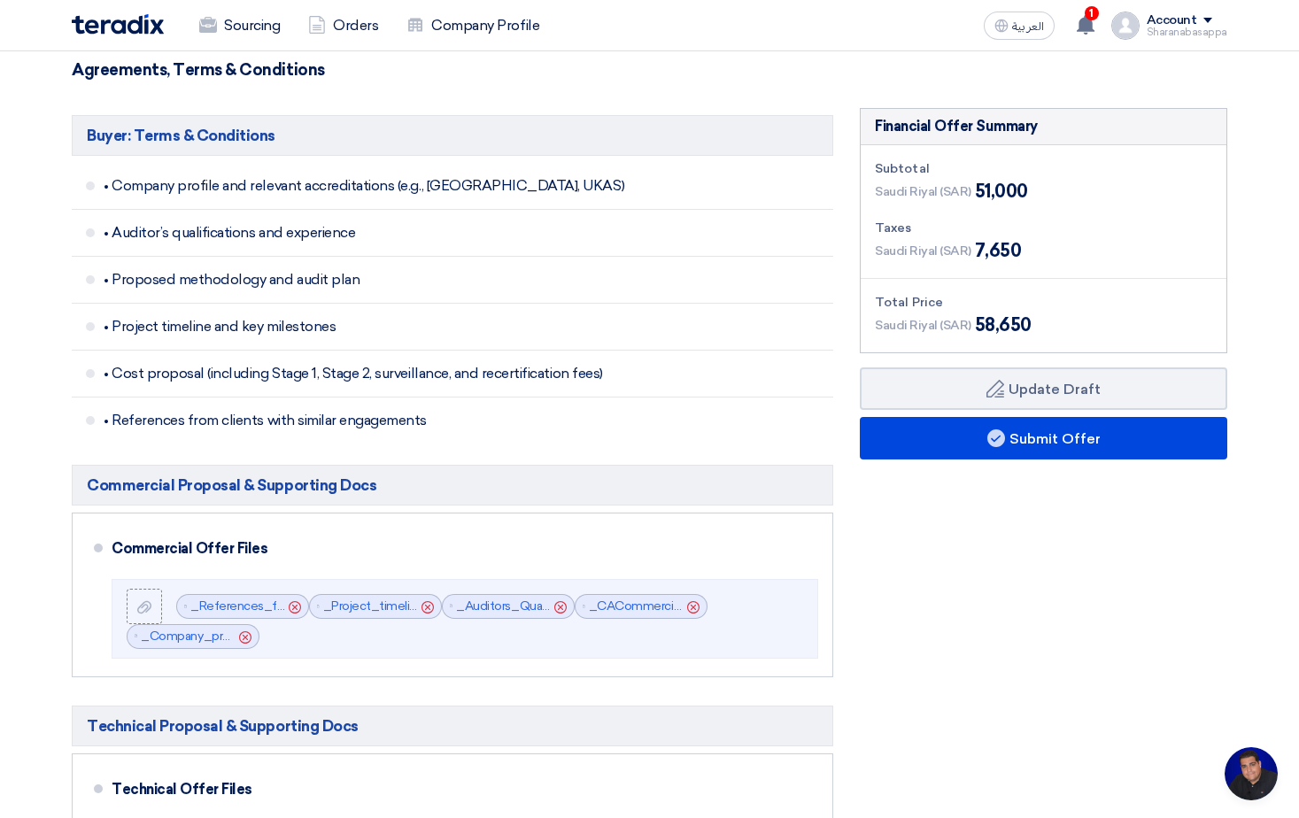
click at [970, 700] on div "Financial Offer Summary Subtotal [GEOGRAPHIC_DATA] (SAR) 51,000 Taxes Draft" at bounding box center [1044, 765] width 394 height 1315
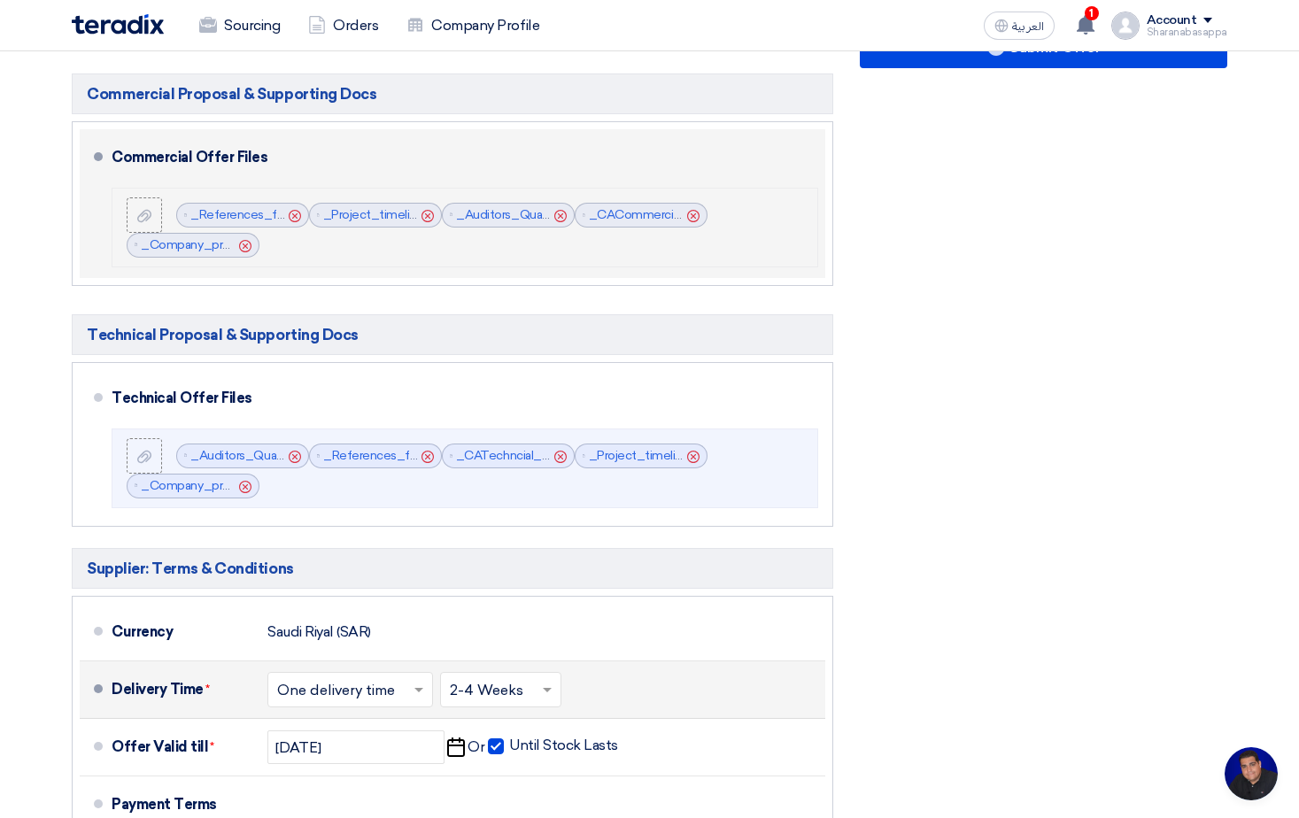
scroll to position [797, 0]
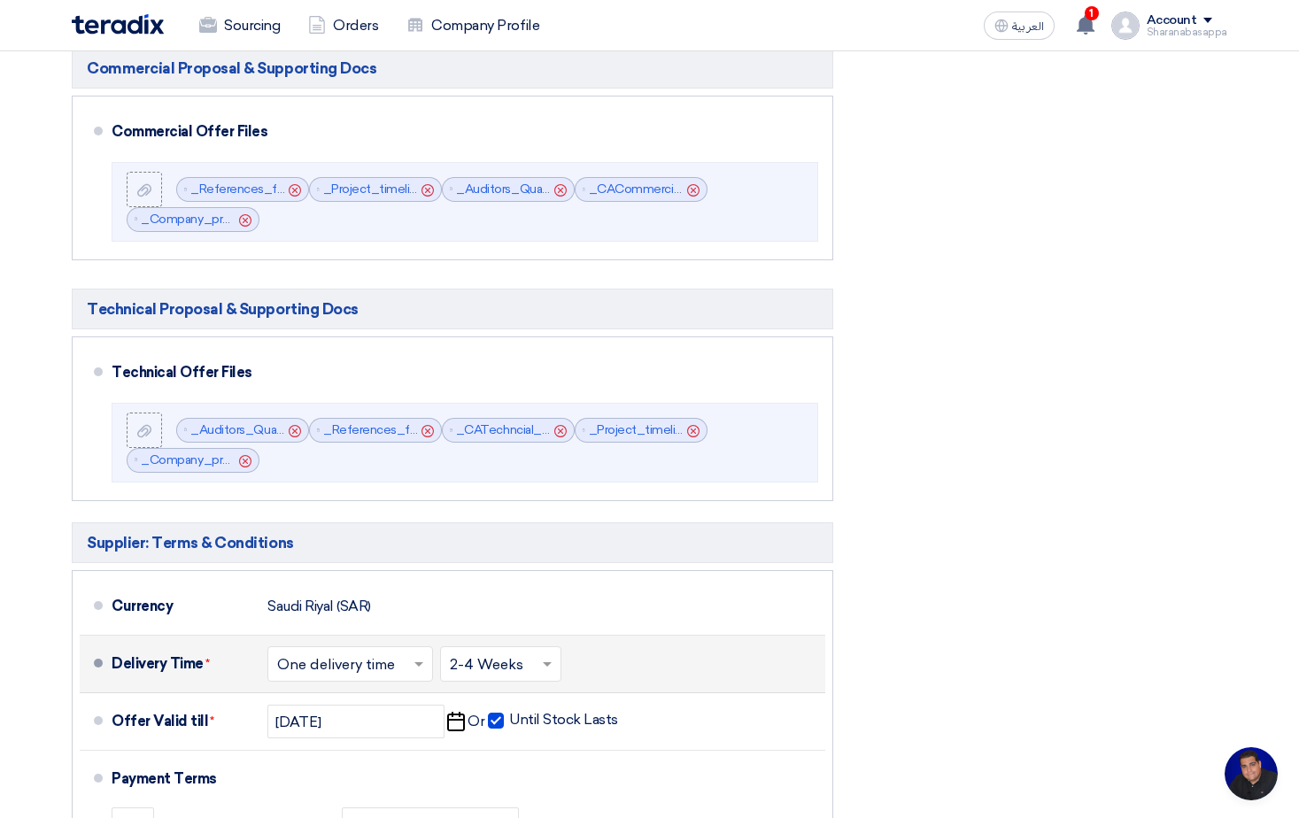
drag, startPoint x: 1037, startPoint y: 316, endPoint x: 997, endPoint y: 310, distance: 40.3
click at [1035, 316] on div "Financial Offer Summary Subtotal [GEOGRAPHIC_DATA] (SAR) 51,000 Taxes Draft" at bounding box center [1044, 348] width 394 height 1315
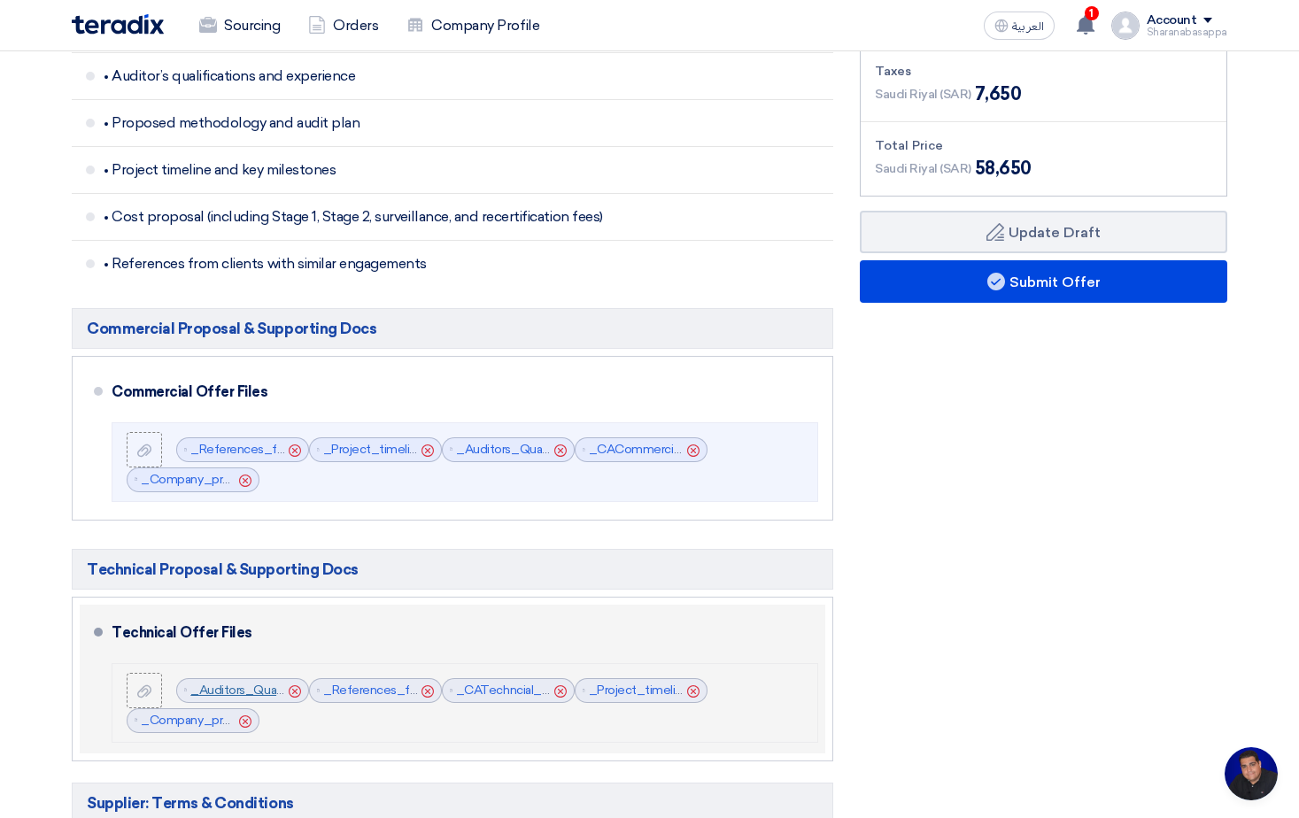
scroll to position [531, 0]
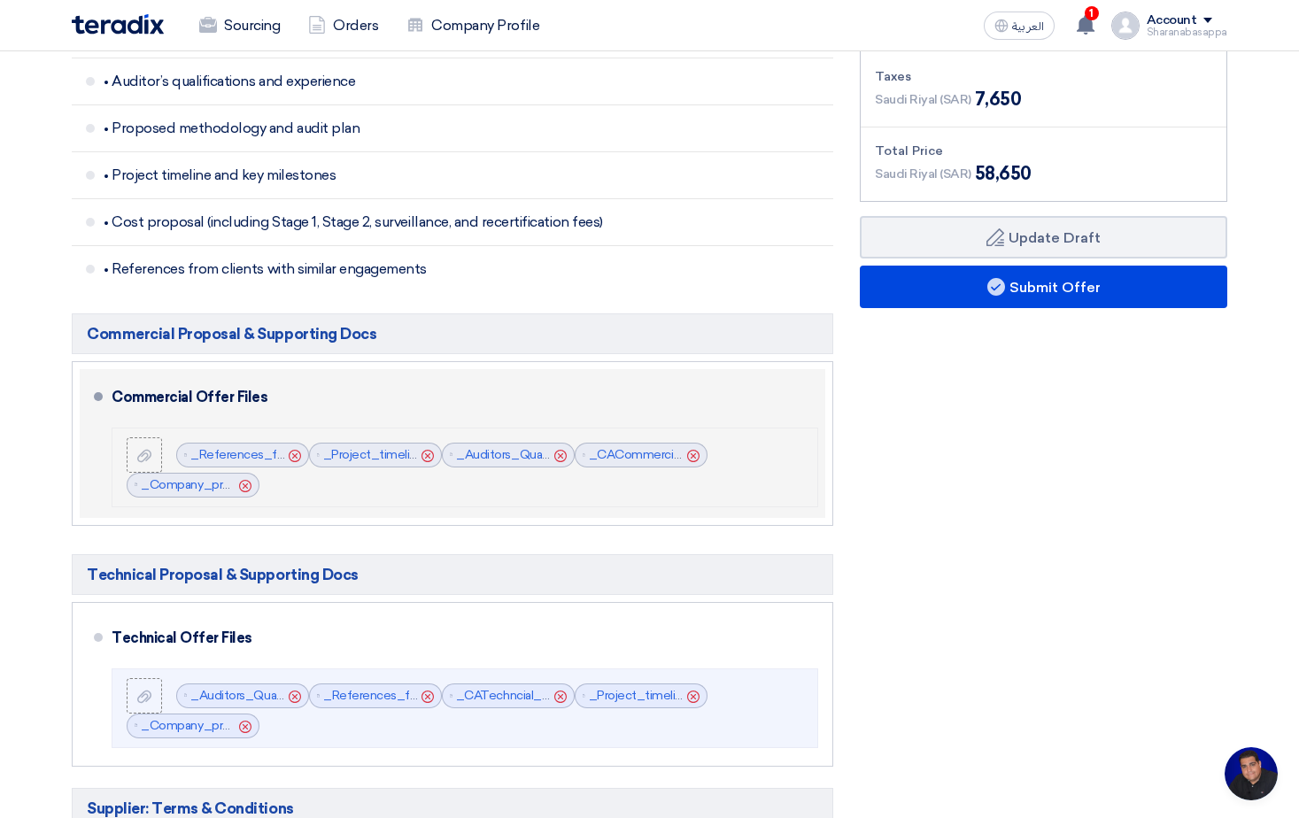
click at [292, 456] on icon "Cancel" at bounding box center [295, 456] width 12 height 12
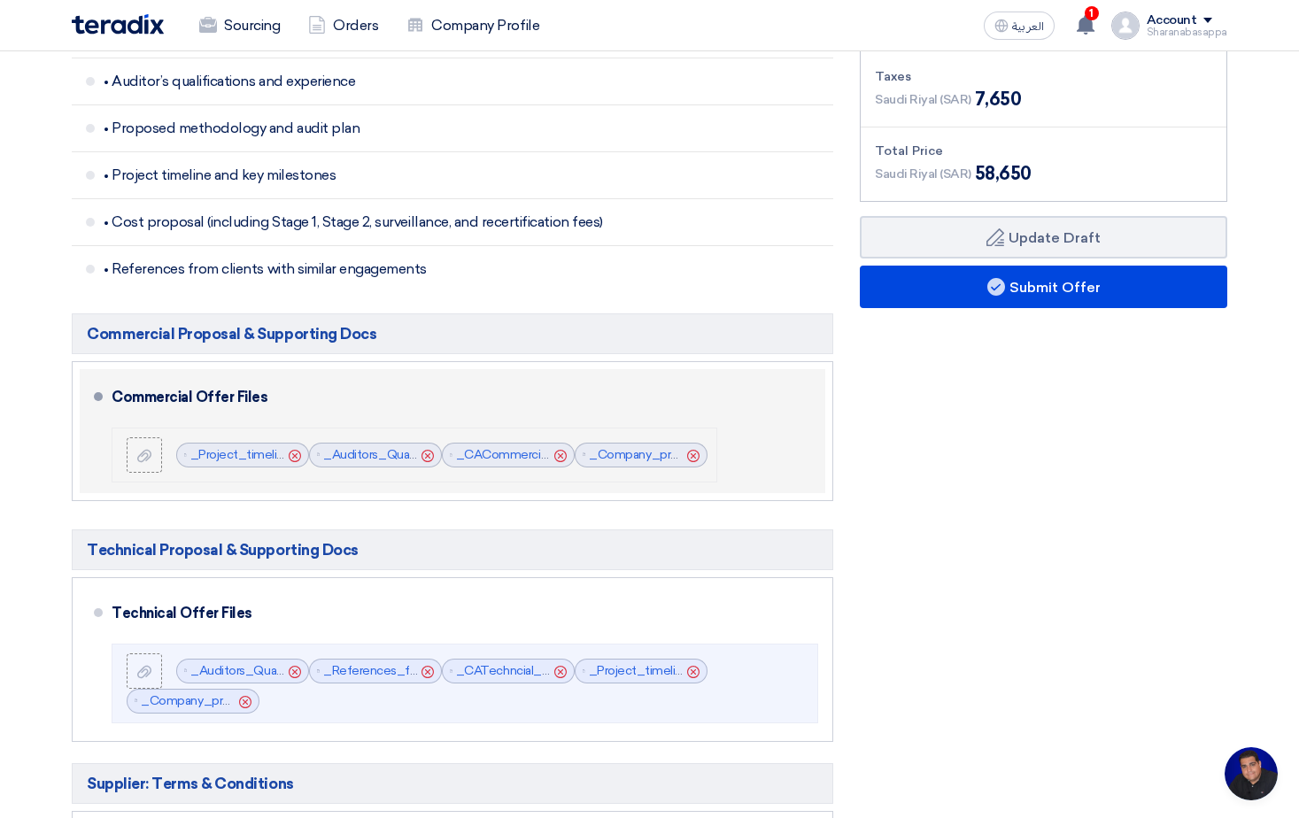
click at [292, 456] on icon "Cancel" at bounding box center [295, 456] width 12 height 12
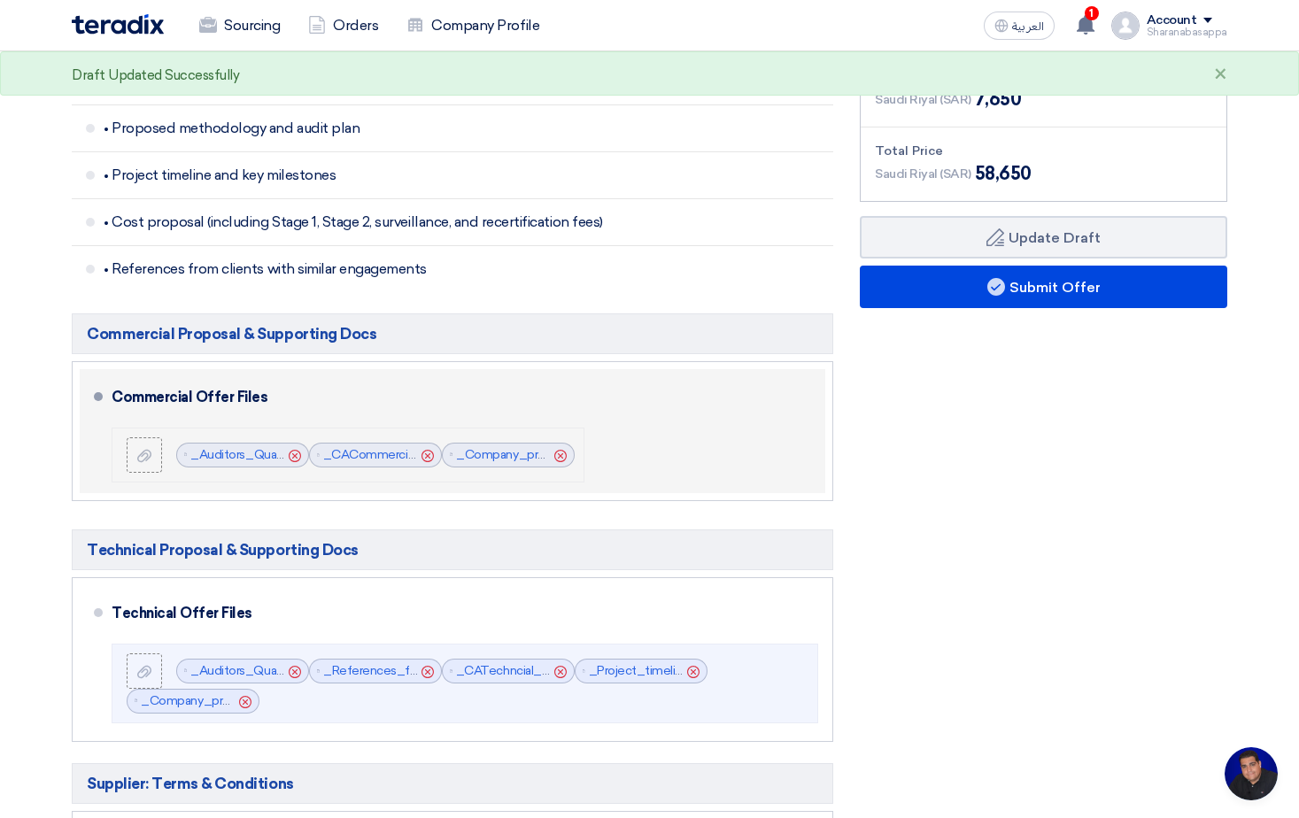
click at [292, 456] on icon "Cancel" at bounding box center [295, 456] width 12 height 12
click at [427, 459] on icon "Cancel" at bounding box center [428, 456] width 12 height 12
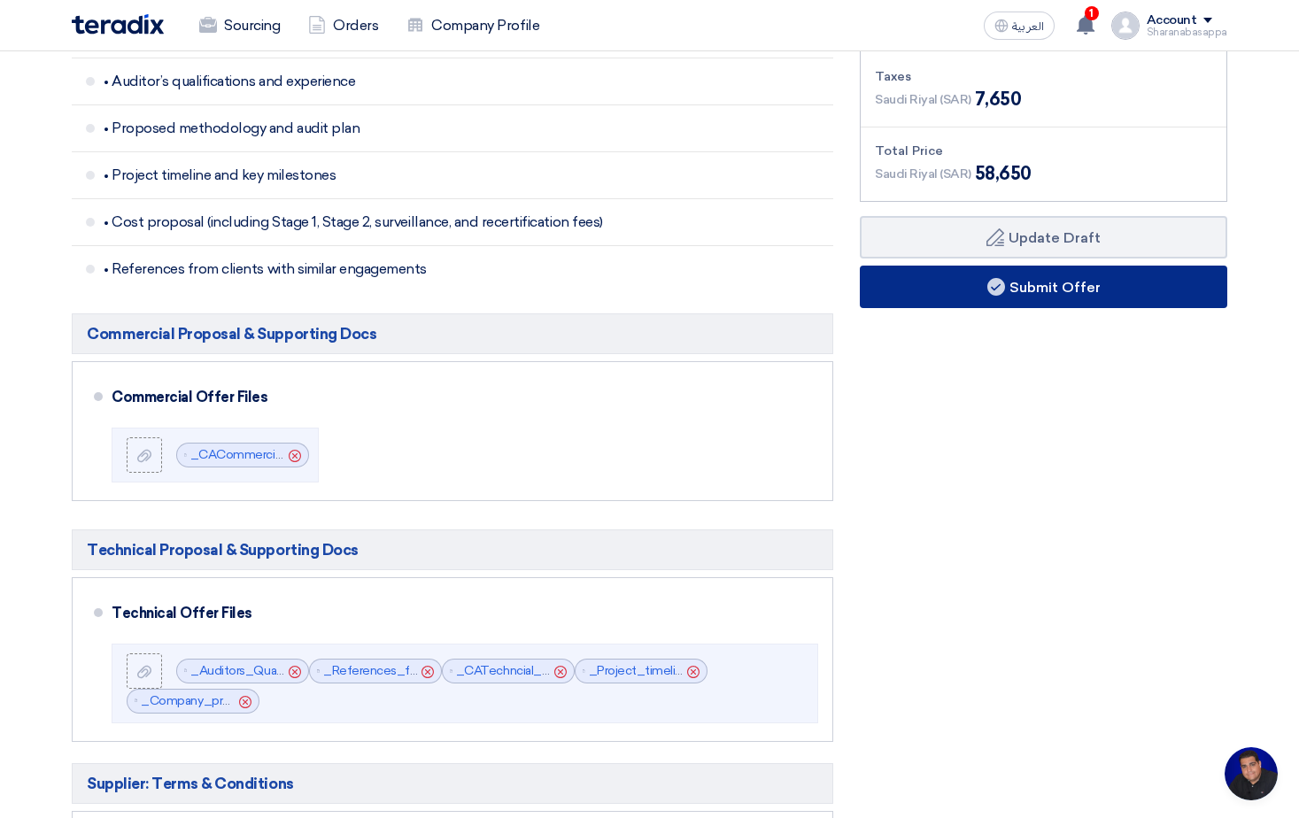
click at [1027, 282] on button "Submit Offer" at bounding box center [1044, 287] width 368 height 43
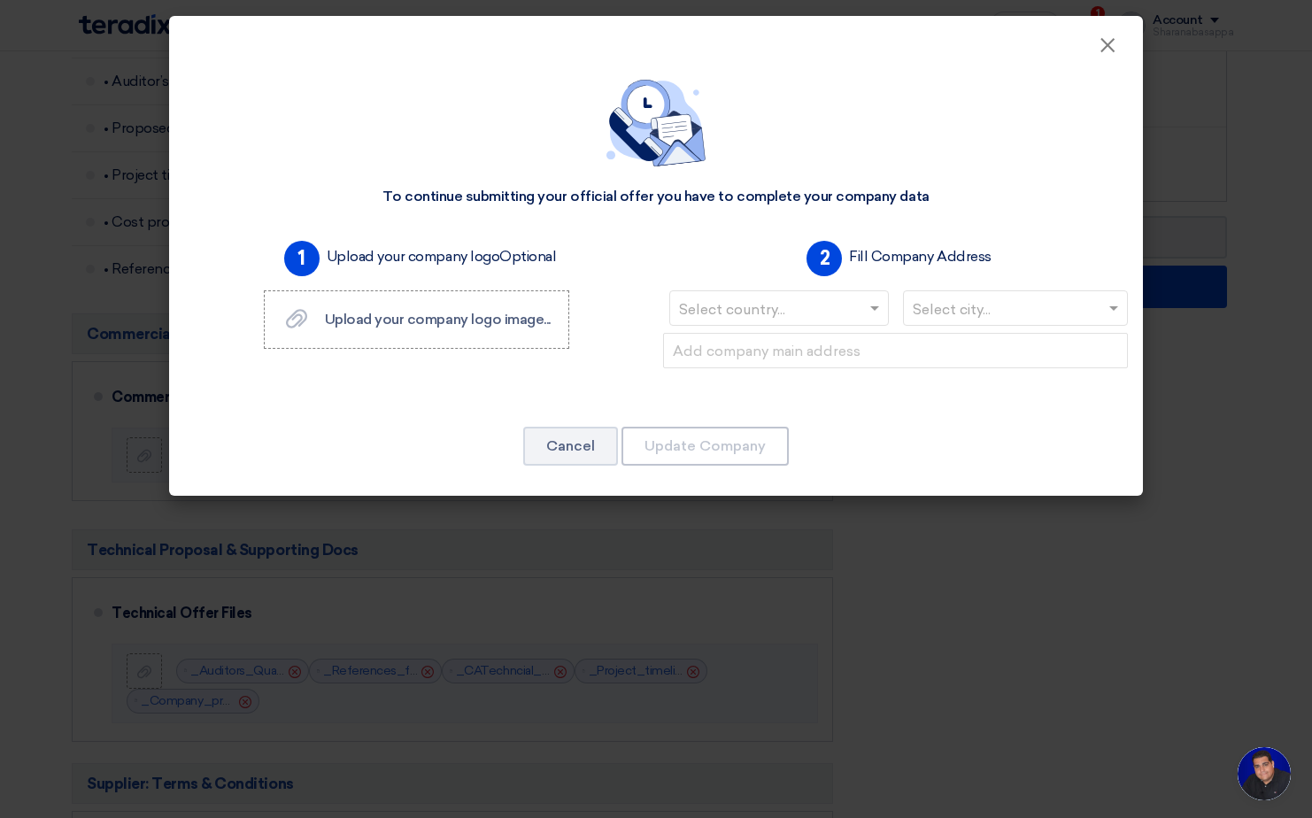
click at [791, 299] on input "text" at bounding box center [770, 310] width 182 height 29
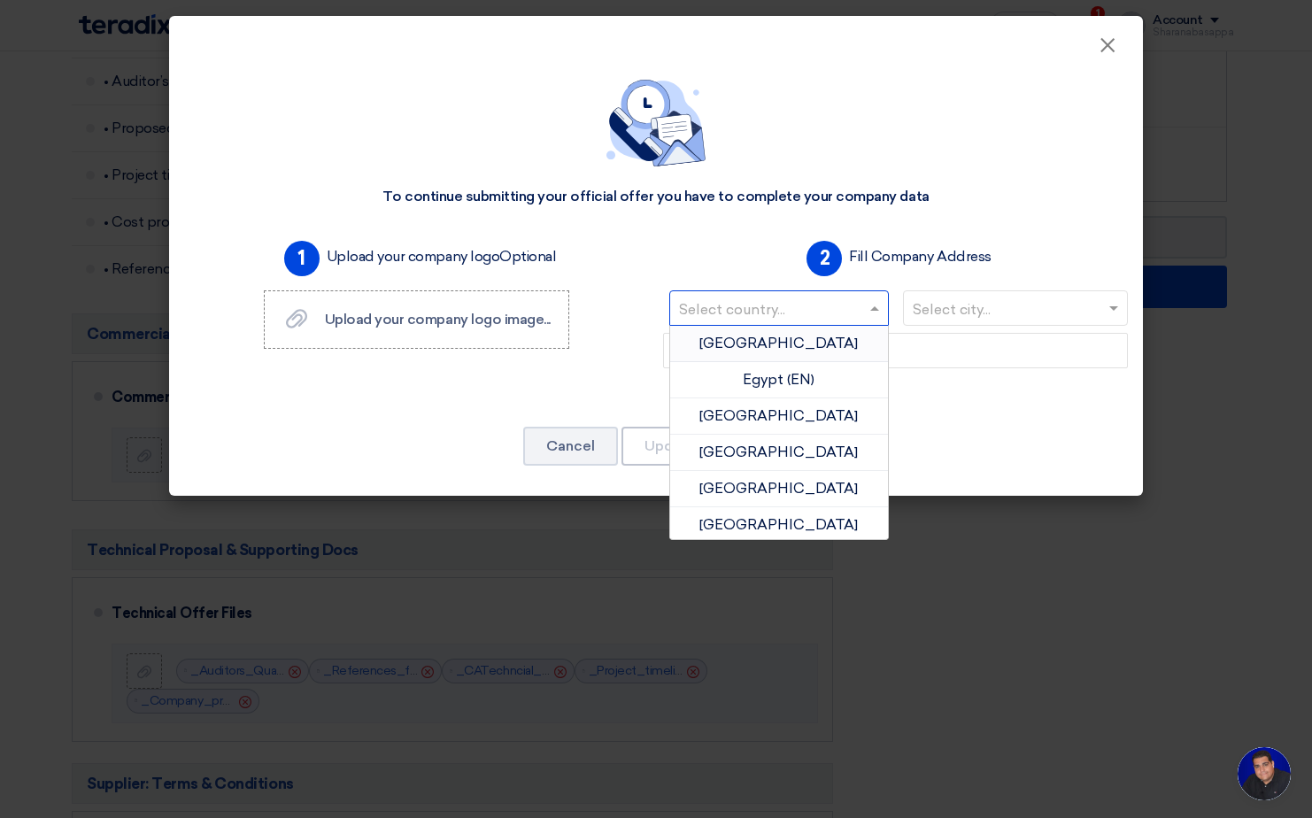
click at [769, 308] on input "text" at bounding box center [770, 310] width 182 height 29
click at [757, 262] on div "2 Fill Company Address Select country... [GEOGRAPHIC_DATA] [GEOGRAPHIC_DATA] (E…" at bounding box center [895, 315] width 479 height 163
click at [805, 310] on input "text" at bounding box center [770, 310] width 182 height 29
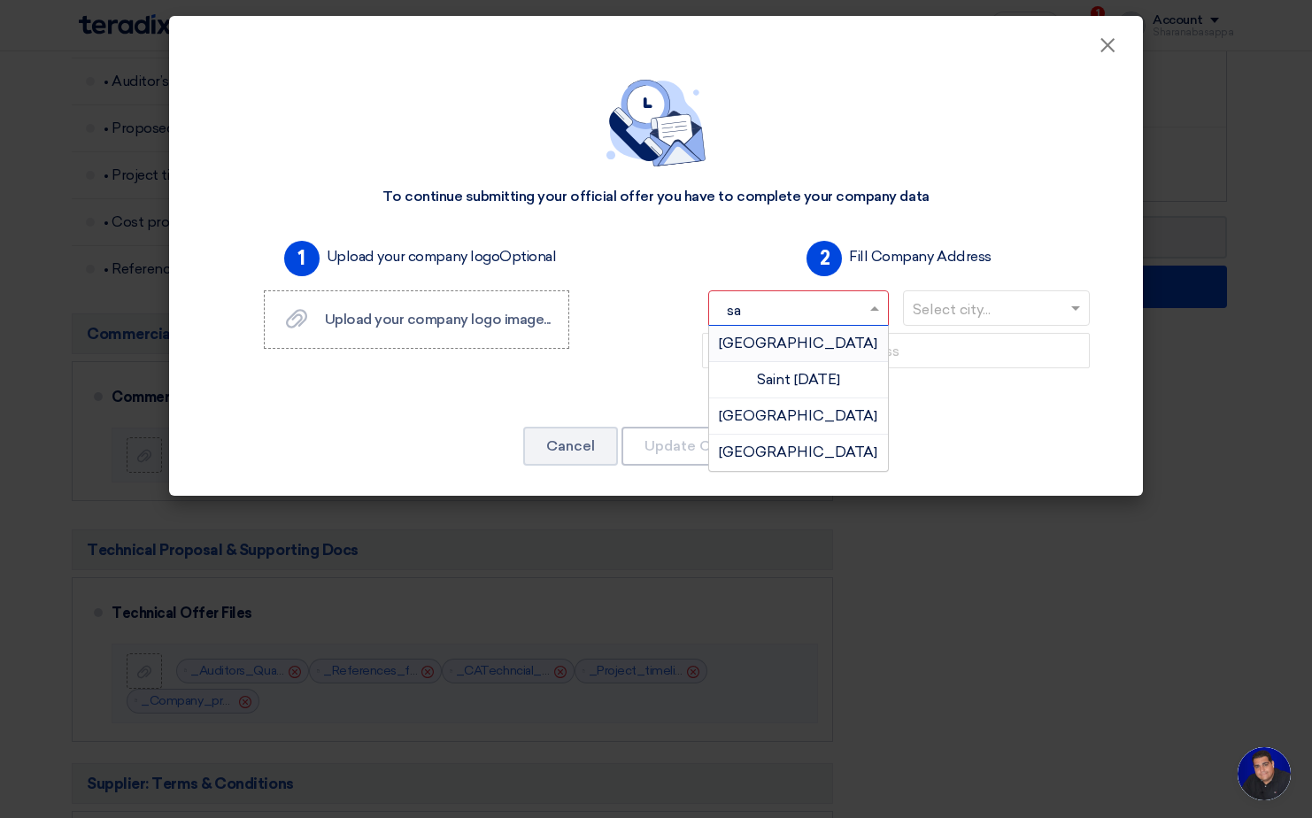
type input "sau"
click at [755, 348] on div "[GEOGRAPHIC_DATA]" at bounding box center [798, 343] width 179 height 35
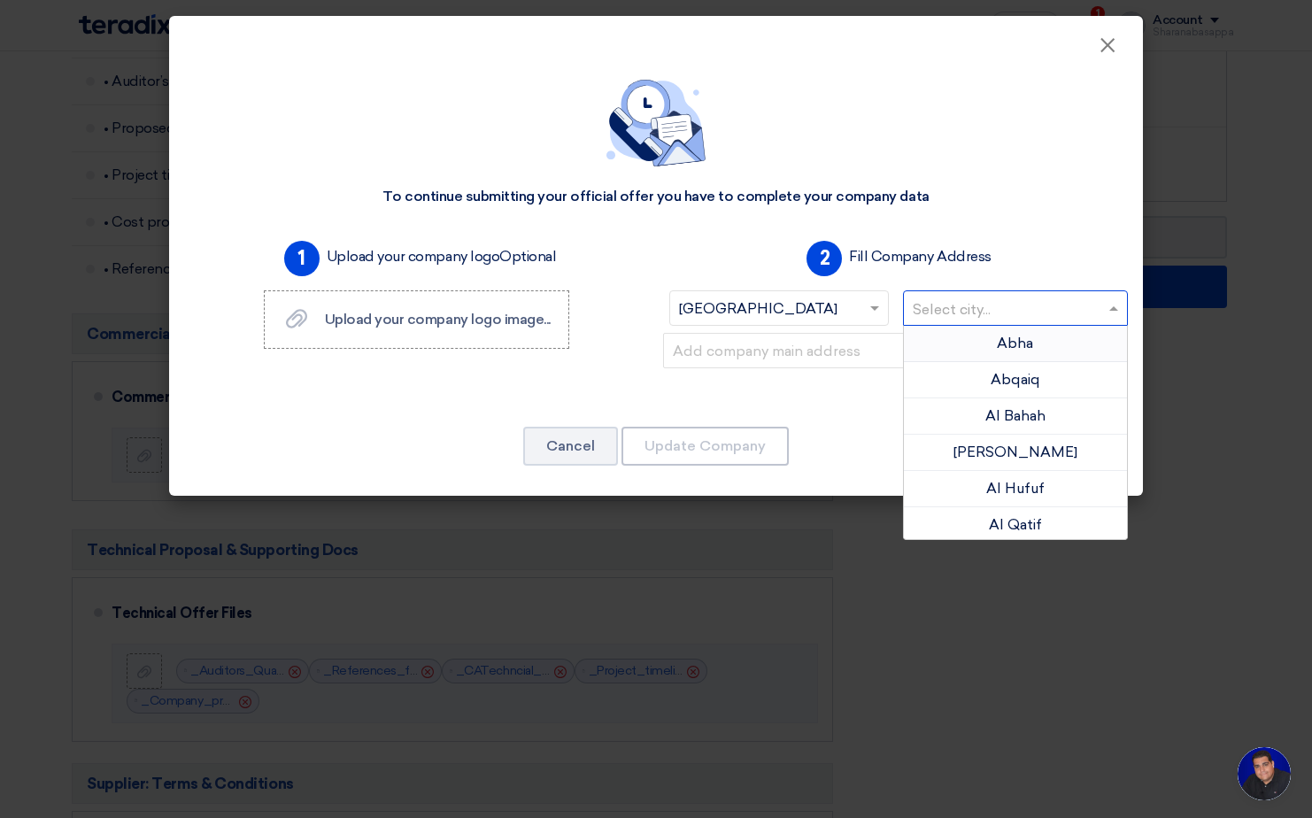
click at [948, 306] on input "text" at bounding box center [1007, 310] width 189 height 29
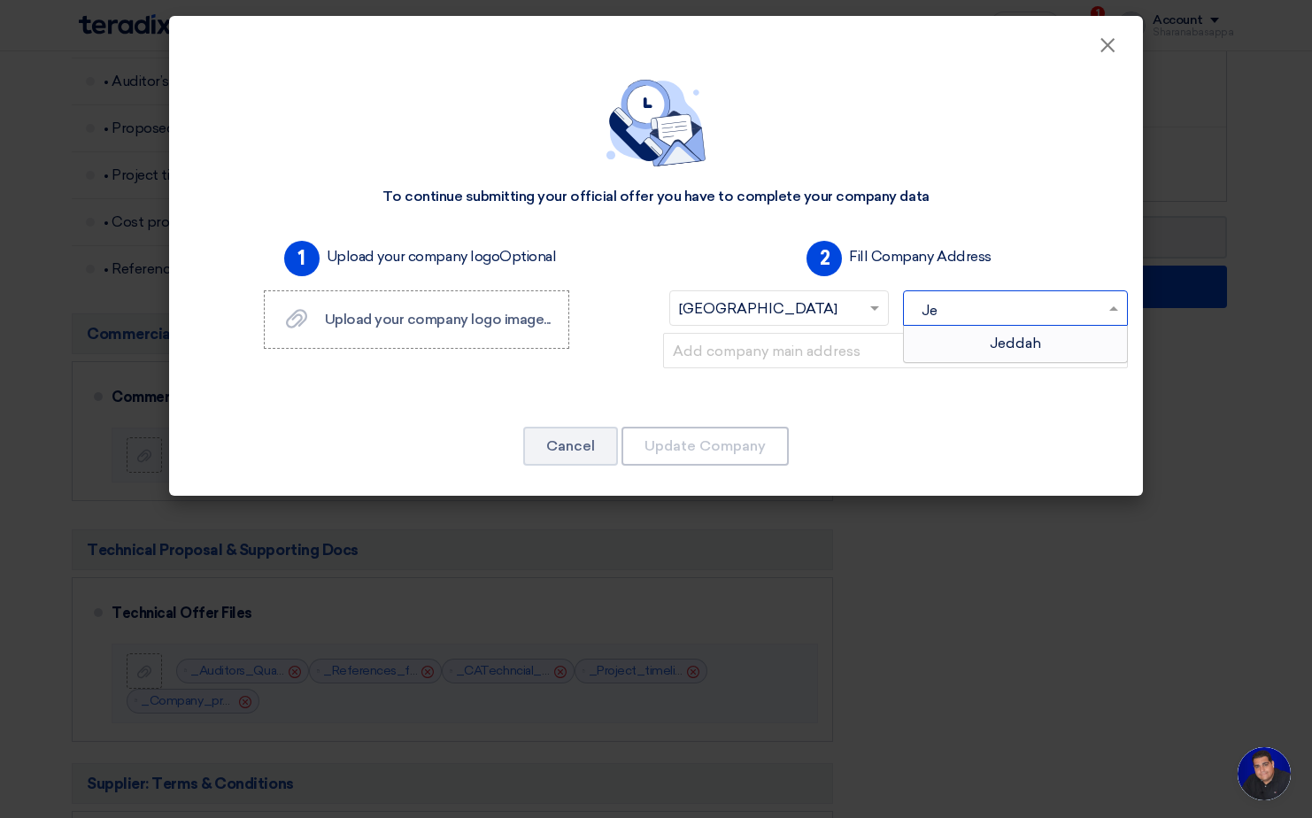
click at [956, 309] on input "Je" at bounding box center [1007, 310] width 189 height 29
drag, startPoint x: 940, startPoint y: 311, endPoint x: 920, endPoint y: 311, distance: 19.5
click at [920, 311] on input "Je" at bounding box center [1007, 310] width 189 height 29
type input "J"
type input "Riy"
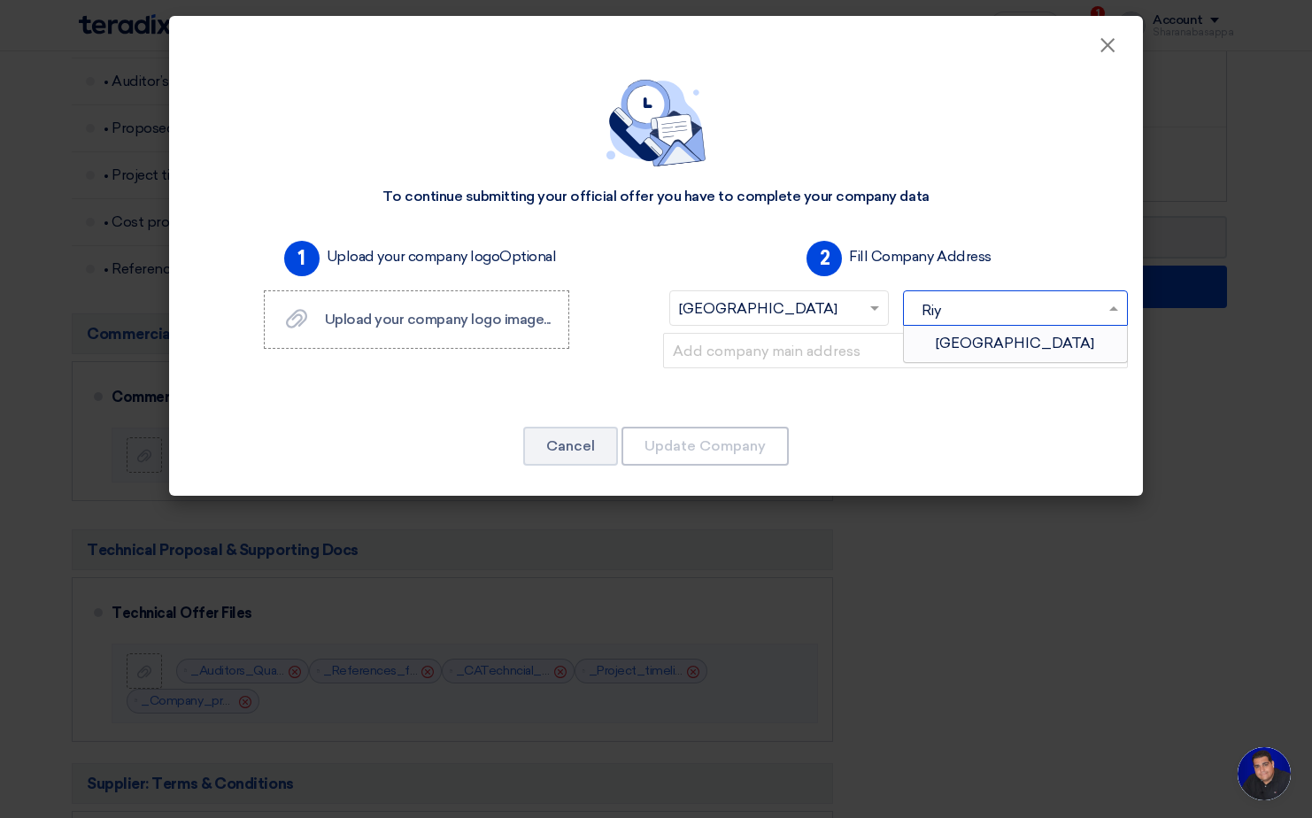
click at [964, 332] on div "[GEOGRAPHIC_DATA]" at bounding box center [1016, 343] width 224 height 35
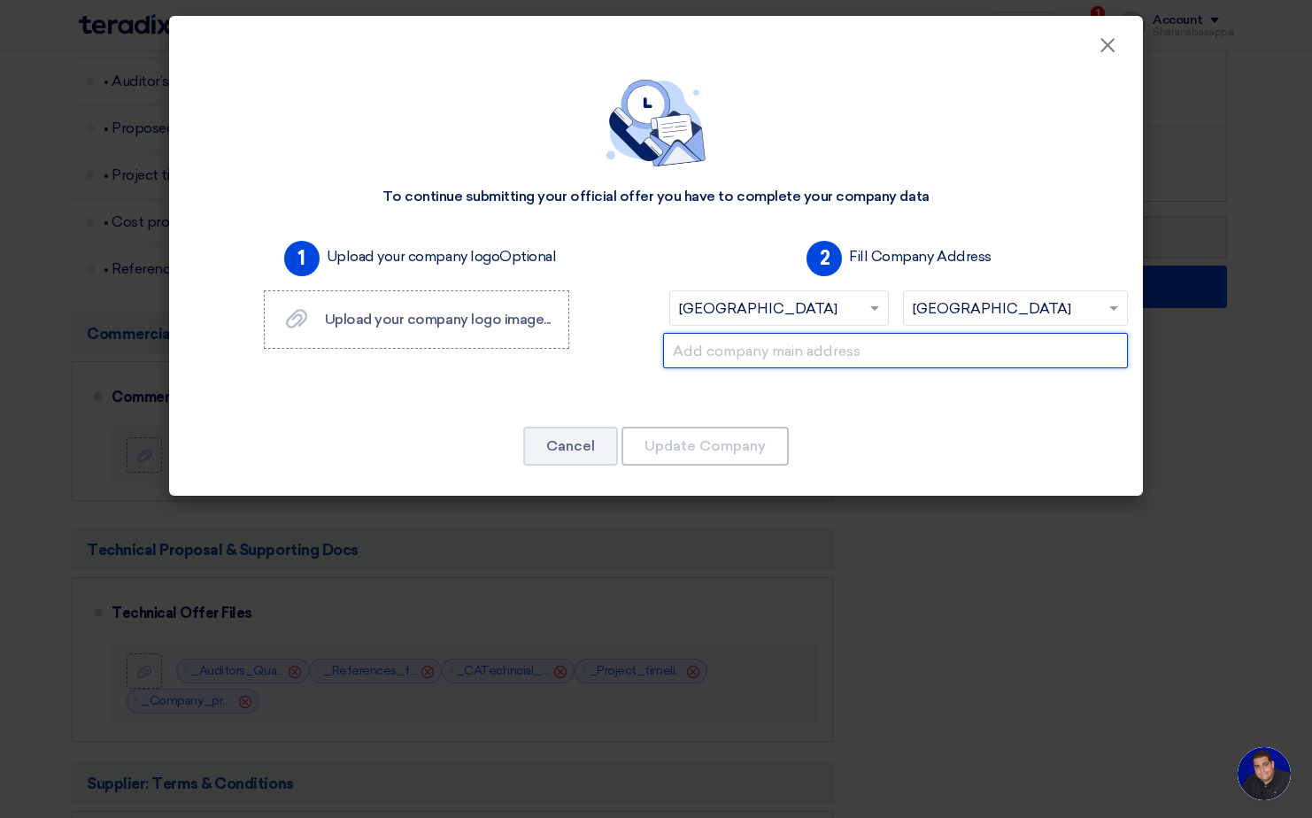
click at [788, 358] on input "text" at bounding box center [895, 350] width 465 height 35
click at [737, 361] on input "text" at bounding box center [895, 350] width 465 height 35
paste input "TÜV Rheinland Arabia LLC. Al-Ruwais Dist./ [STREET_ADDRESS]"
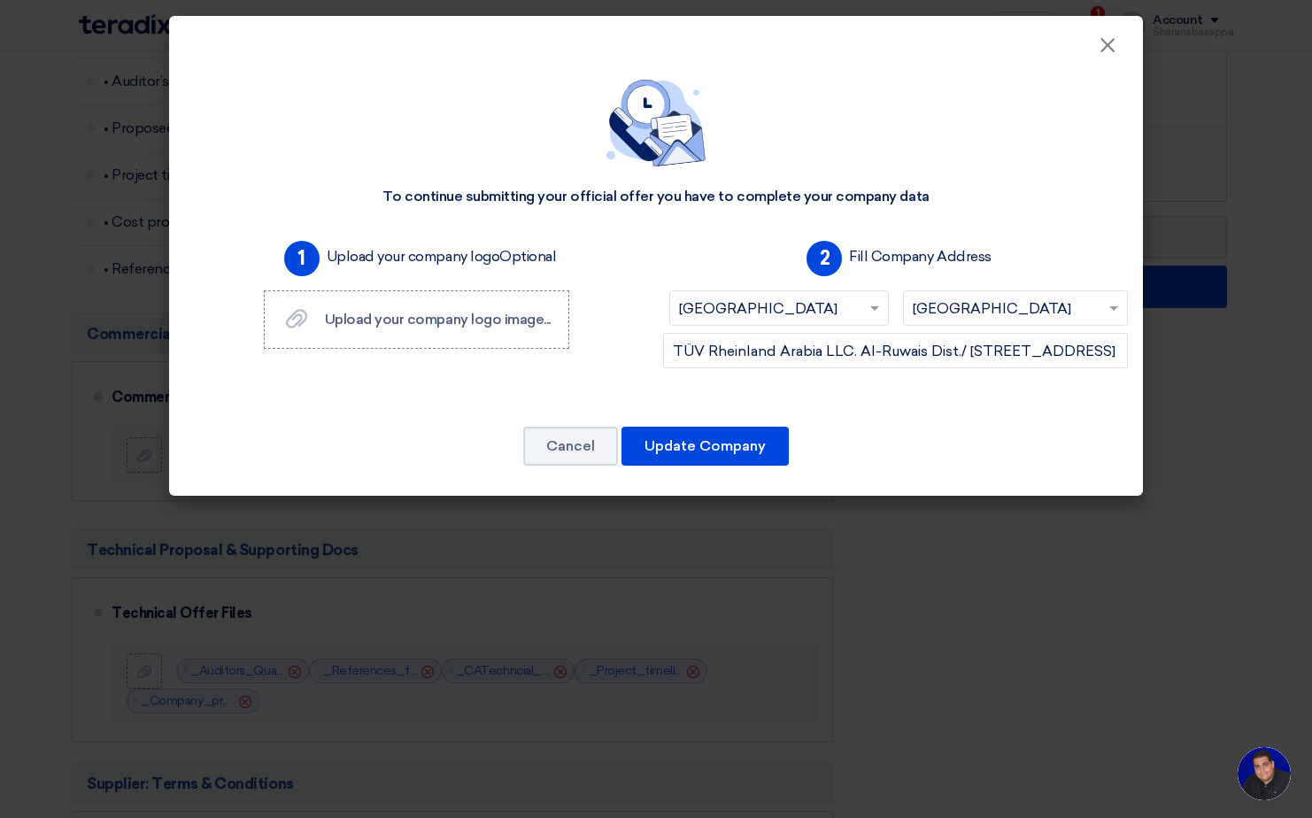
scroll to position [0, 0]
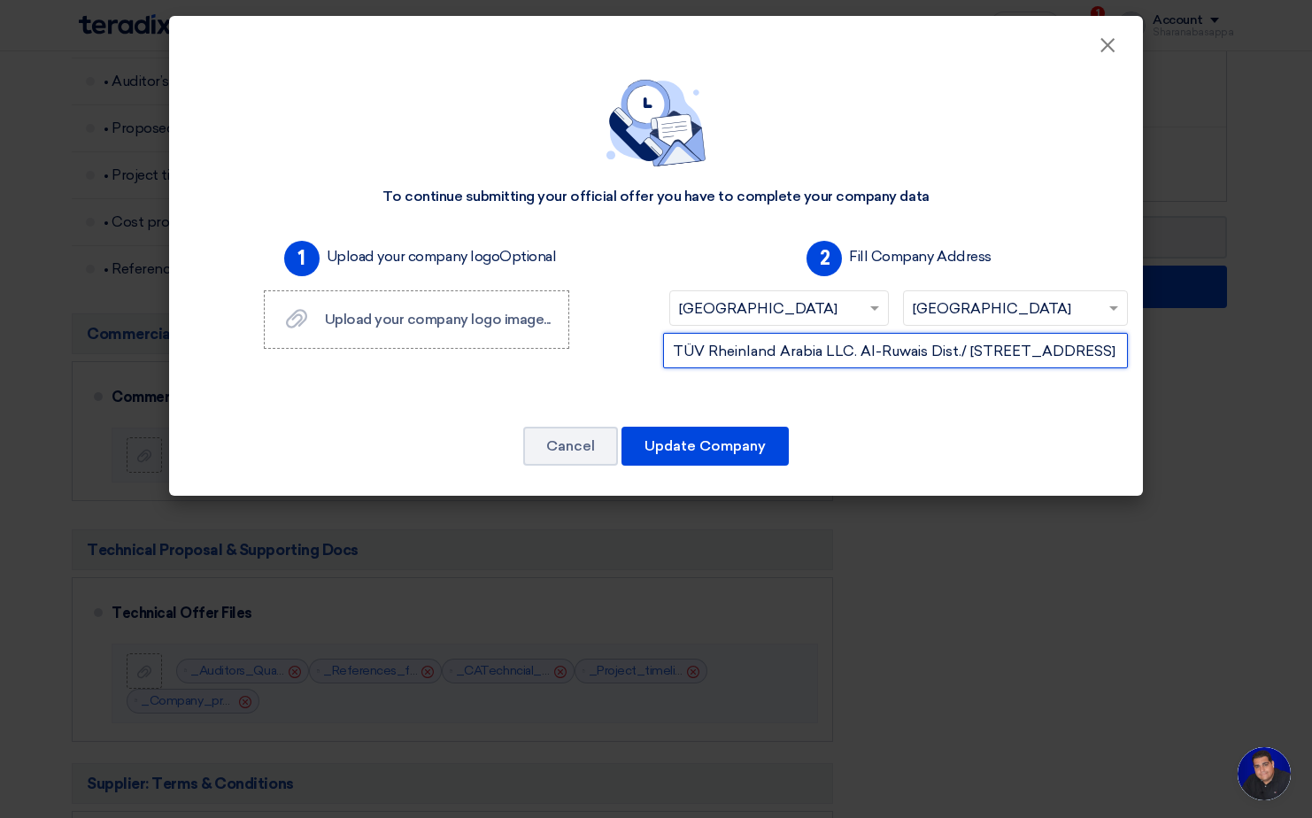
drag, startPoint x: 681, startPoint y: 348, endPoint x: 1172, endPoint y: 351, distance: 491.5
click at [1172, 351] on modal-container "× To continue submitting your official offer you have to complete your company …" at bounding box center [656, 409] width 1312 height 818
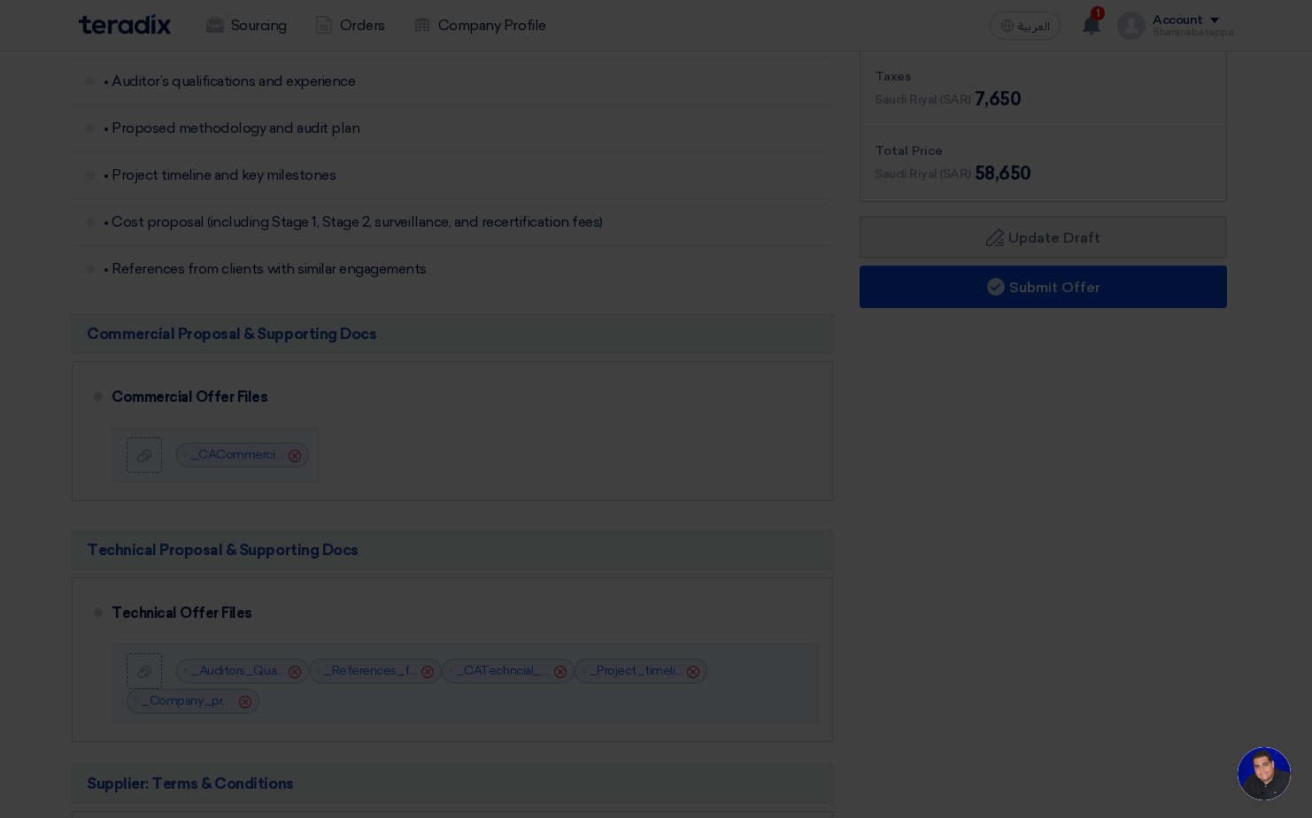
paste input "[GEOGRAPHIC_DATA], C-10 Diplomatic Quarters, P.O. [STREET_ADDRESS]"
type input "TÜV Rheinland Arabia LLC [GEOGRAPHIC_DATA], C-10 Diplomatic Quarters, P.O. Box …"
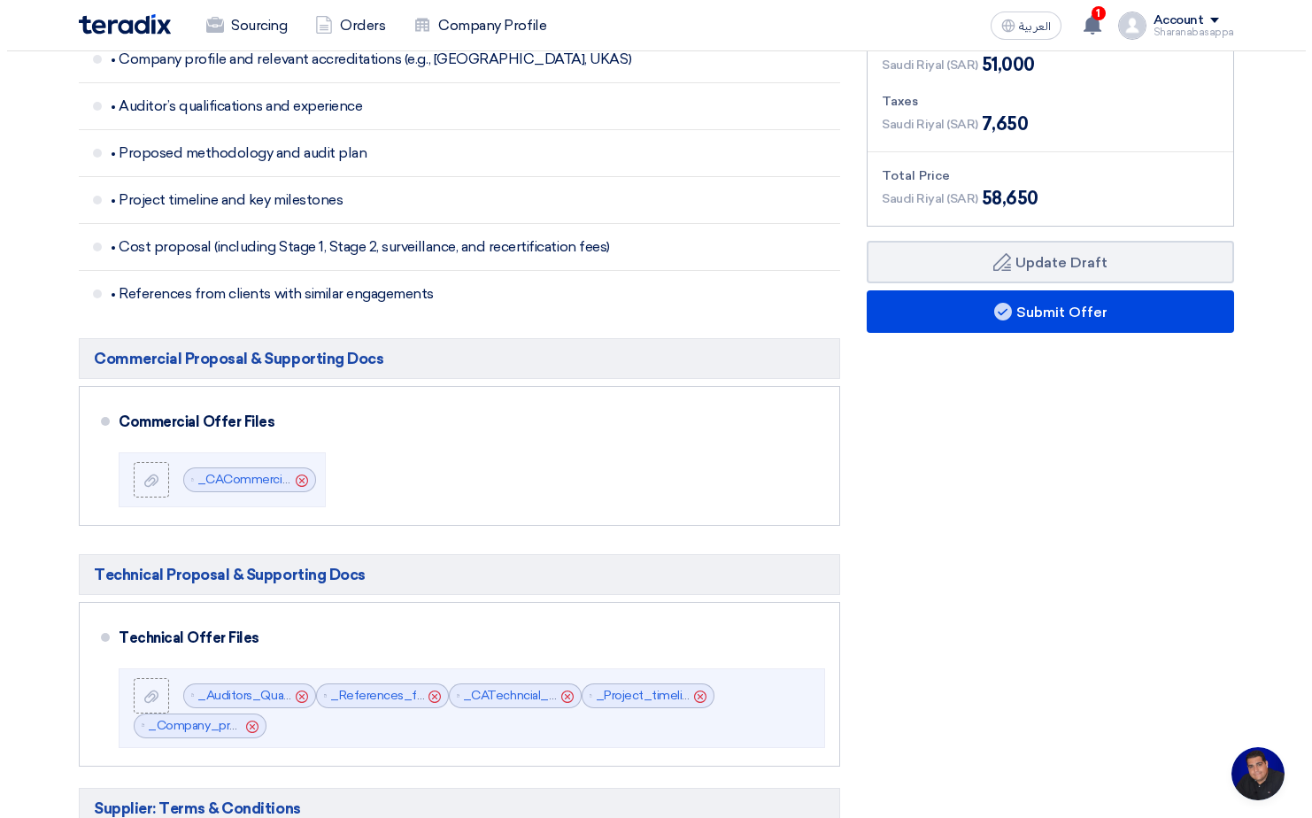
scroll to position [531, 0]
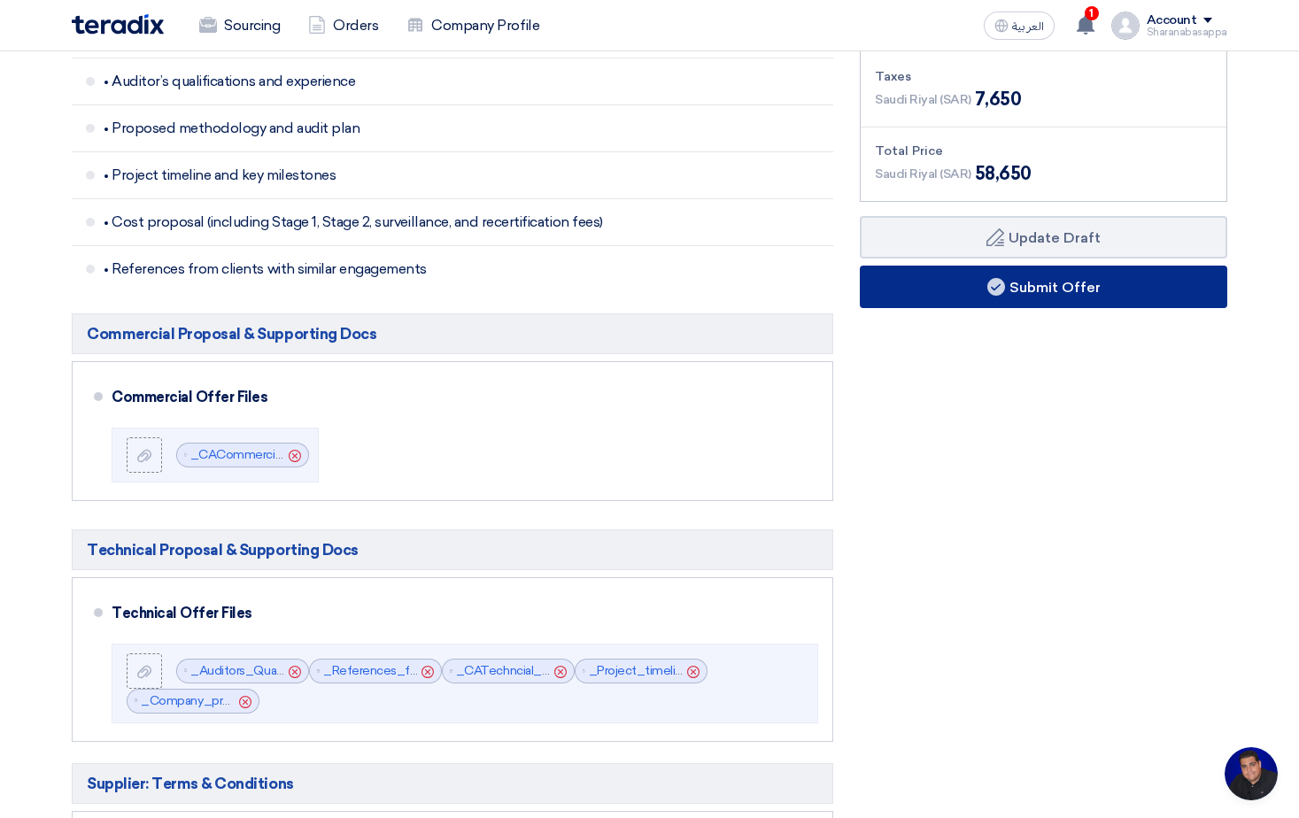
click at [1007, 294] on button "Submit Offer" at bounding box center [1044, 287] width 368 height 43
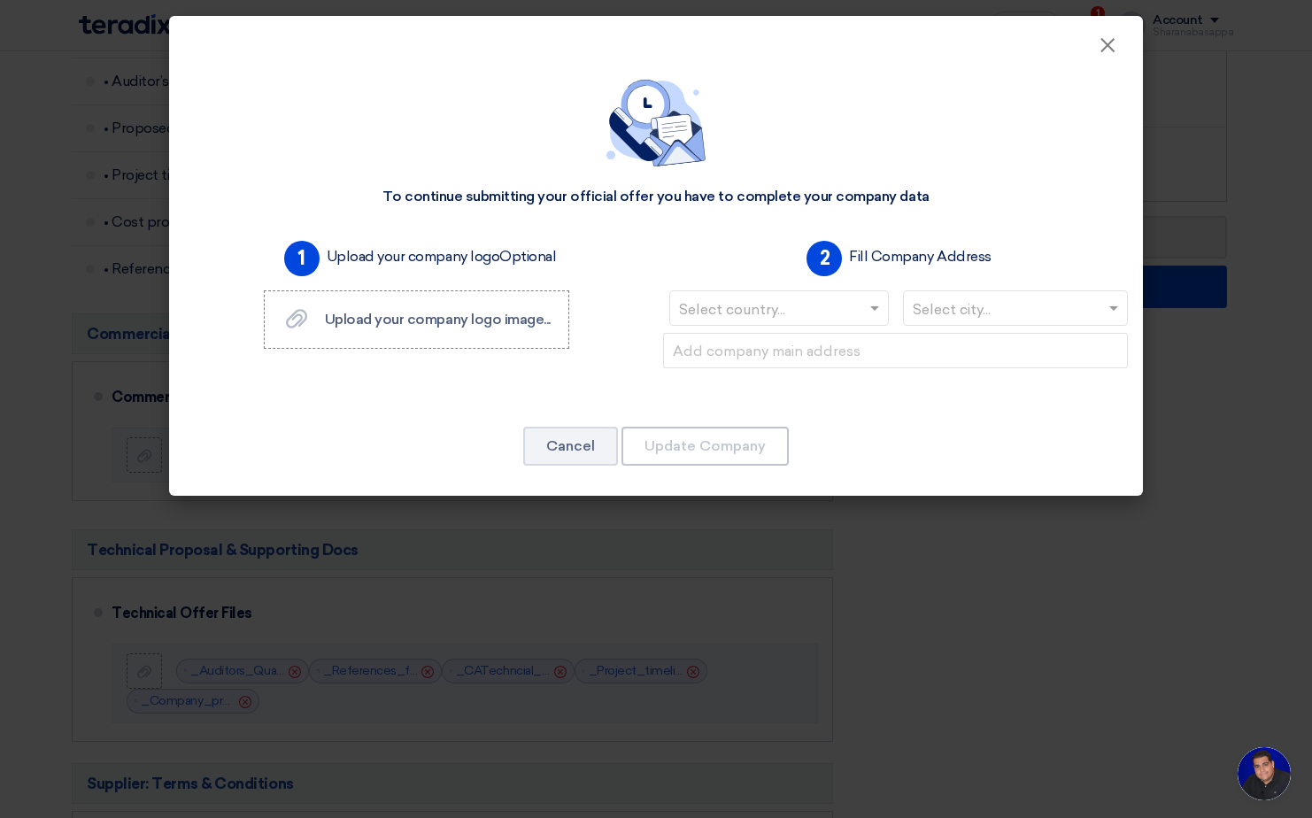
click at [770, 313] on input "text" at bounding box center [770, 310] width 182 height 29
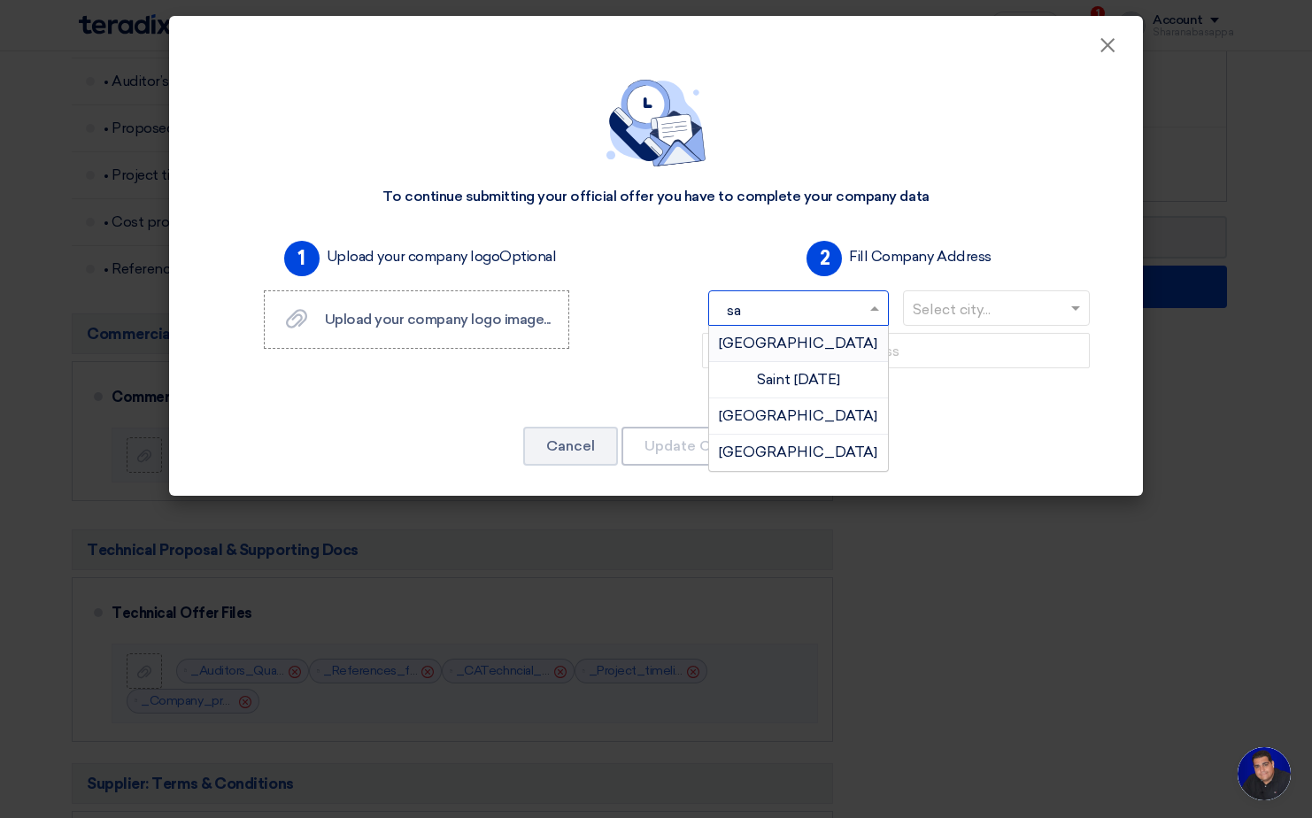
type input "sau"
click at [768, 333] on div "[GEOGRAPHIC_DATA]" at bounding box center [798, 343] width 179 height 35
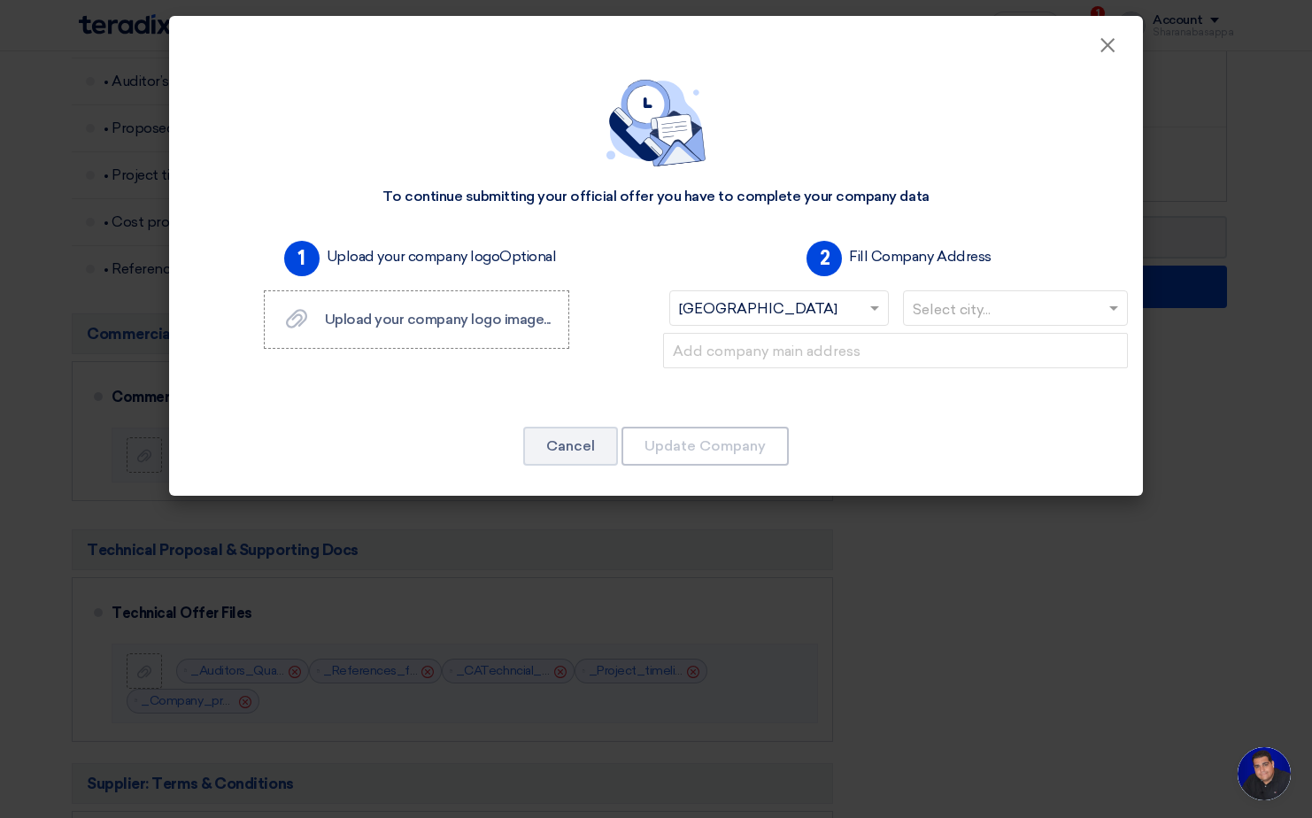
click at [930, 307] on input "text" at bounding box center [1007, 310] width 189 height 29
type input "Riy"
click at [957, 350] on div "[GEOGRAPHIC_DATA]" at bounding box center [1016, 343] width 224 height 35
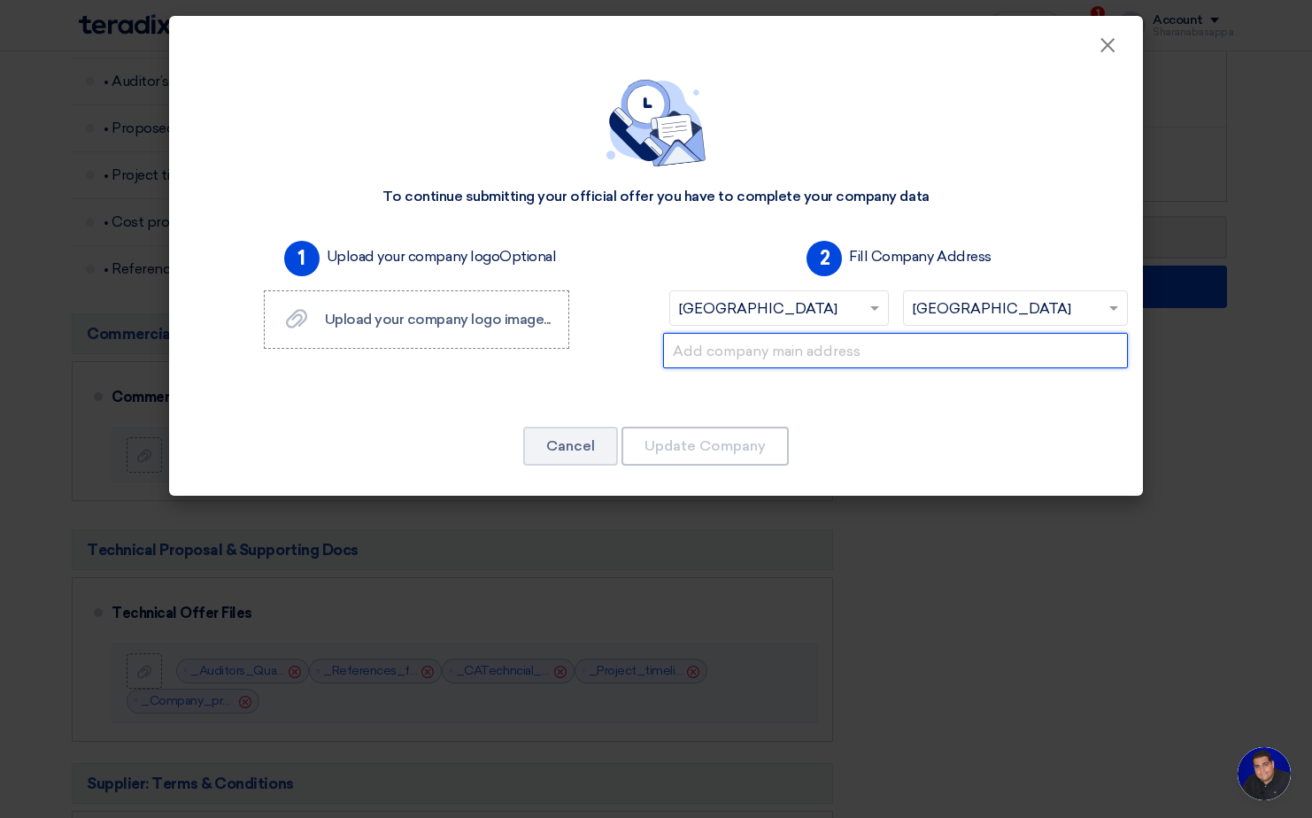
click at [853, 350] on input "text" at bounding box center [895, 350] width 465 height 35
paste input "TÜV Rheinland Arabia LLC [GEOGRAPHIC_DATA], C-10 Diplomatic Quarters, P.O. Box …"
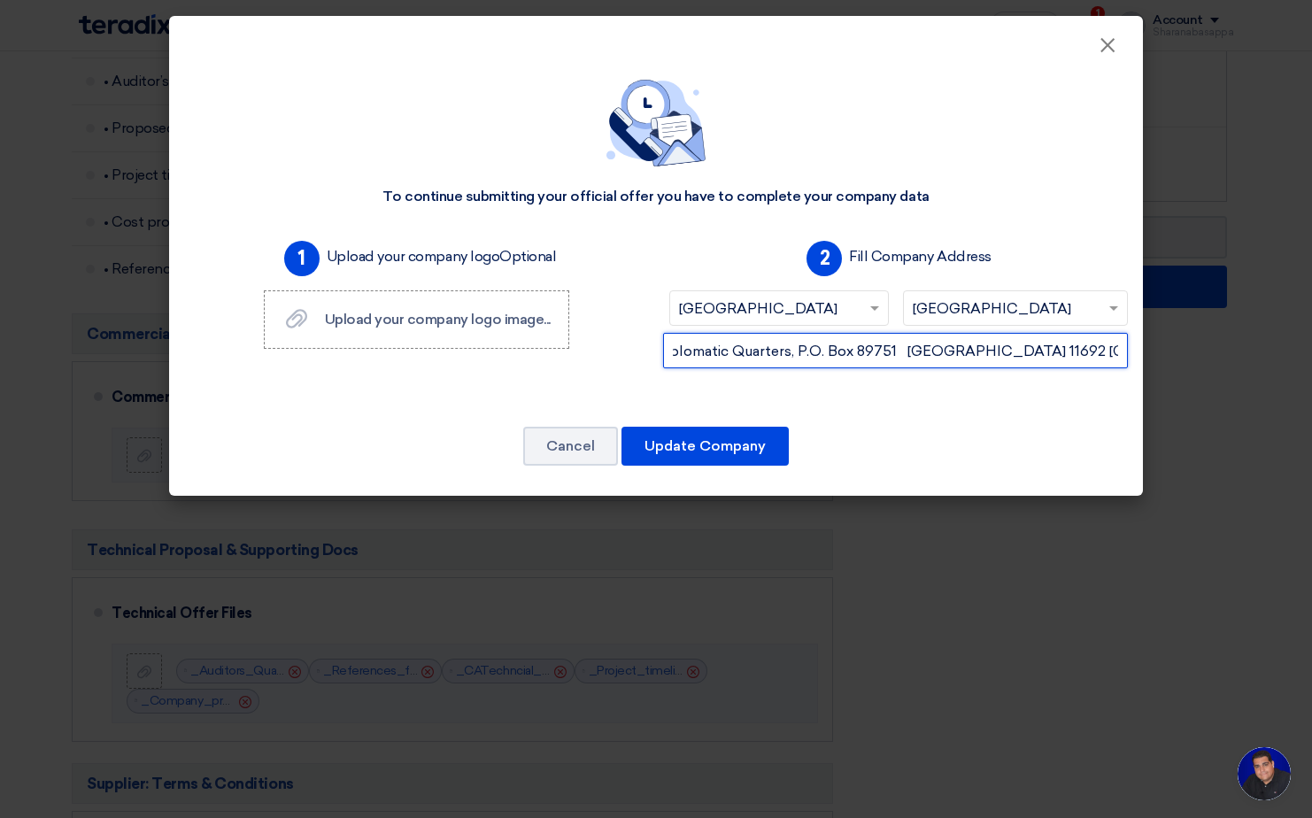
type input "TÜV Rheinland Arabia LLC [GEOGRAPHIC_DATA], C-10 Diplomatic Quarters, P.O. Box …"
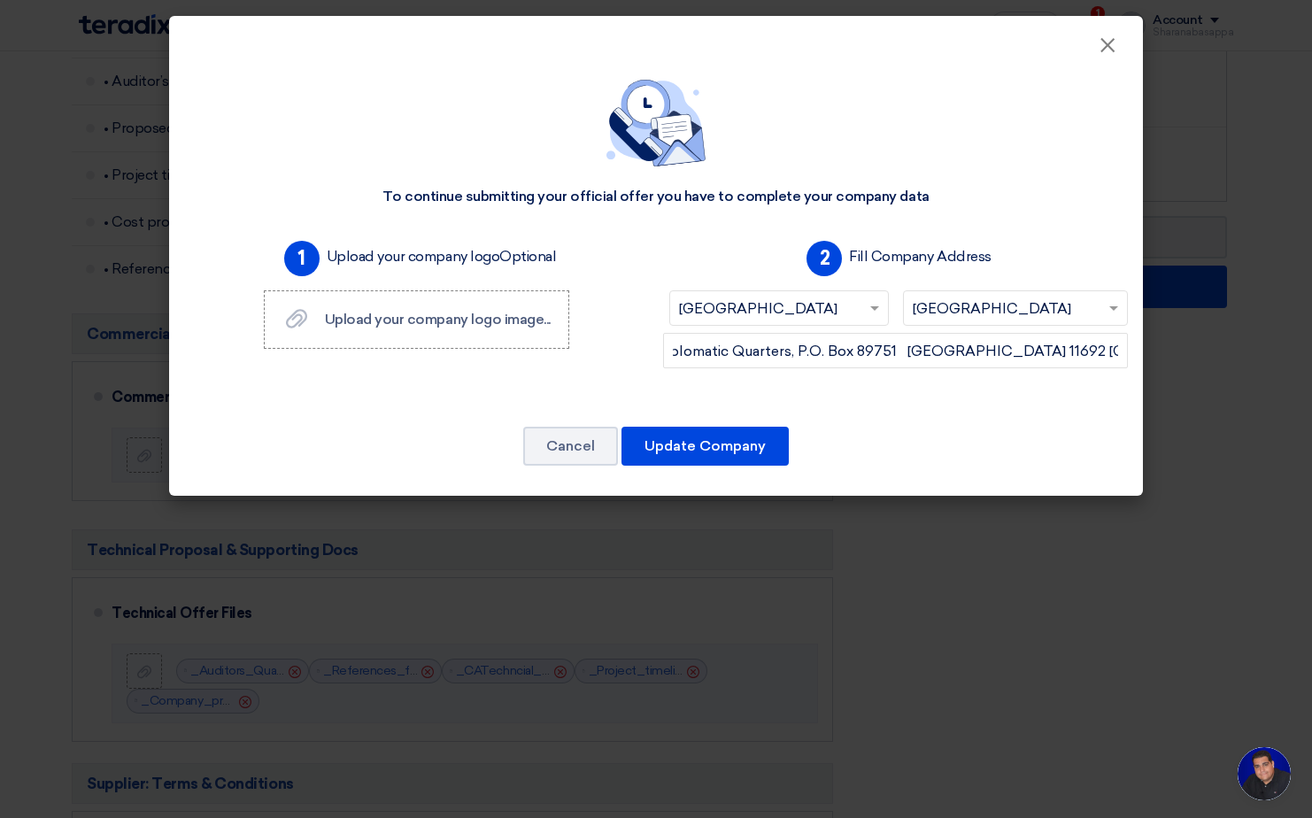
scroll to position [0, 0]
click at [837, 393] on div "TÜV Rheinland Arabia LLC [GEOGRAPHIC_DATA], C-10 Diplomatic Quarters, P.O. Box …" at bounding box center [895, 365] width 479 height 64
click at [371, 321] on span "Upload your company logo image..." at bounding box center [438, 319] width 226 height 17
click at [0, 0] on input "Upload your company logo image... Upload your company logo image..." at bounding box center [0, 0] width 0 height 0
click at [397, 319] on span "Upload your company logo image..." at bounding box center [438, 319] width 226 height 17
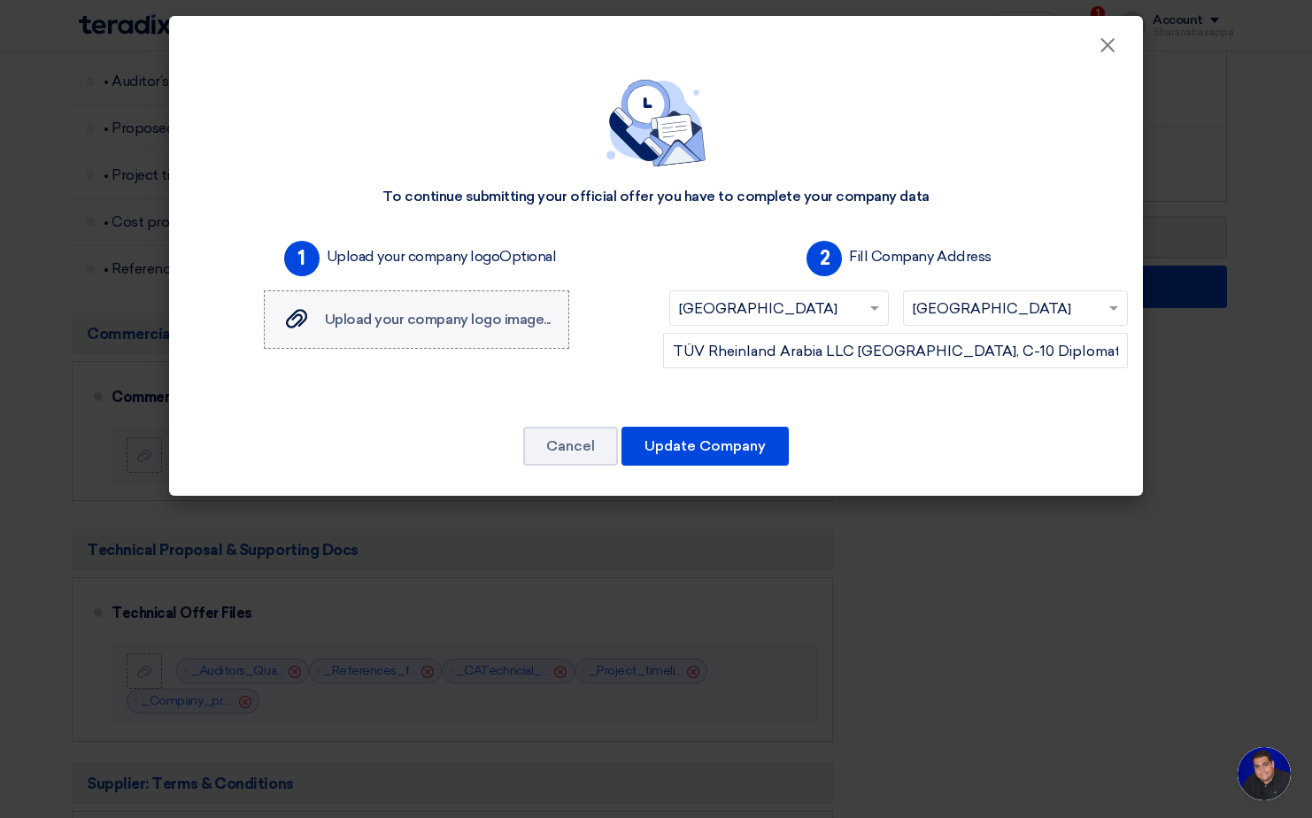
click at [0, 0] on input "Upload your company logo image... Upload your company logo image..." at bounding box center [0, 0] width 0 height 0
click at [715, 445] on button "Update Company" at bounding box center [705, 446] width 167 height 39
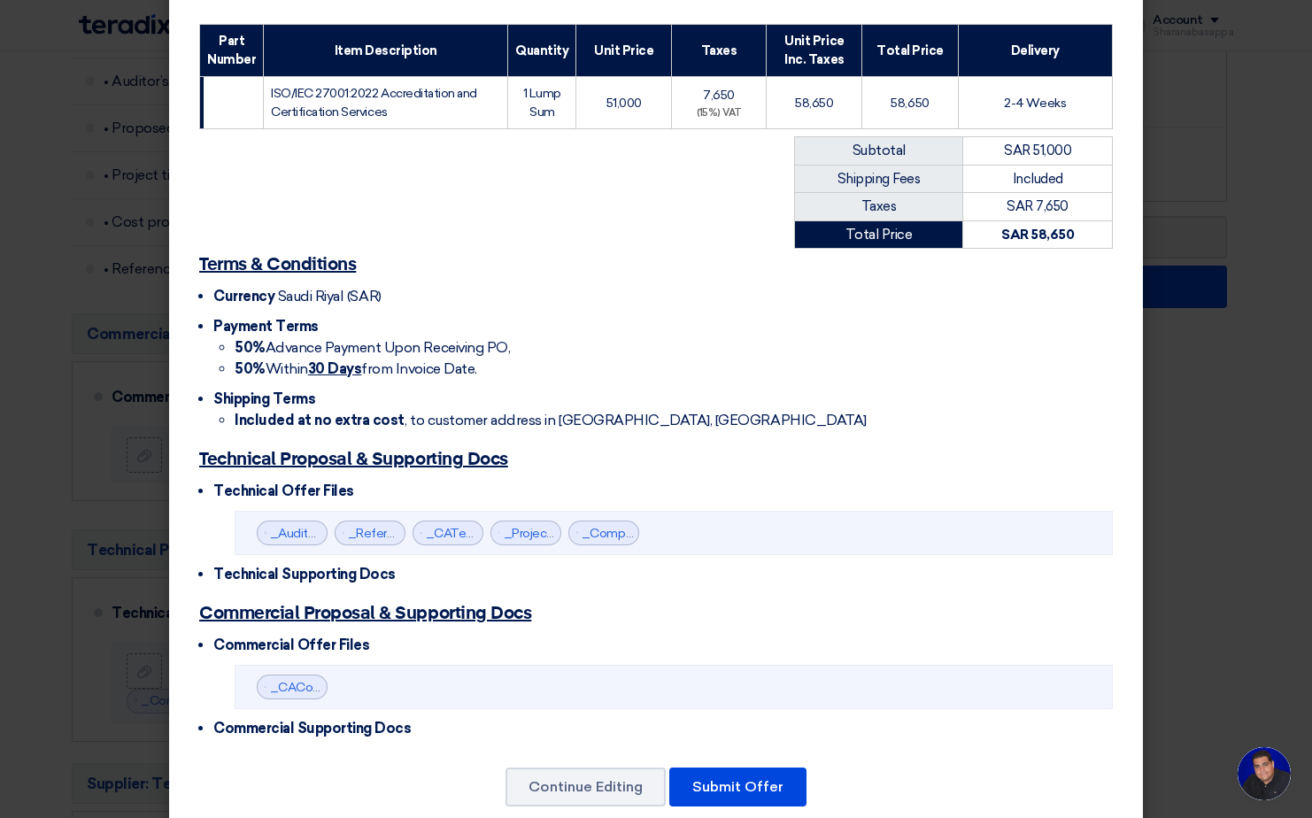
scroll to position [283, 0]
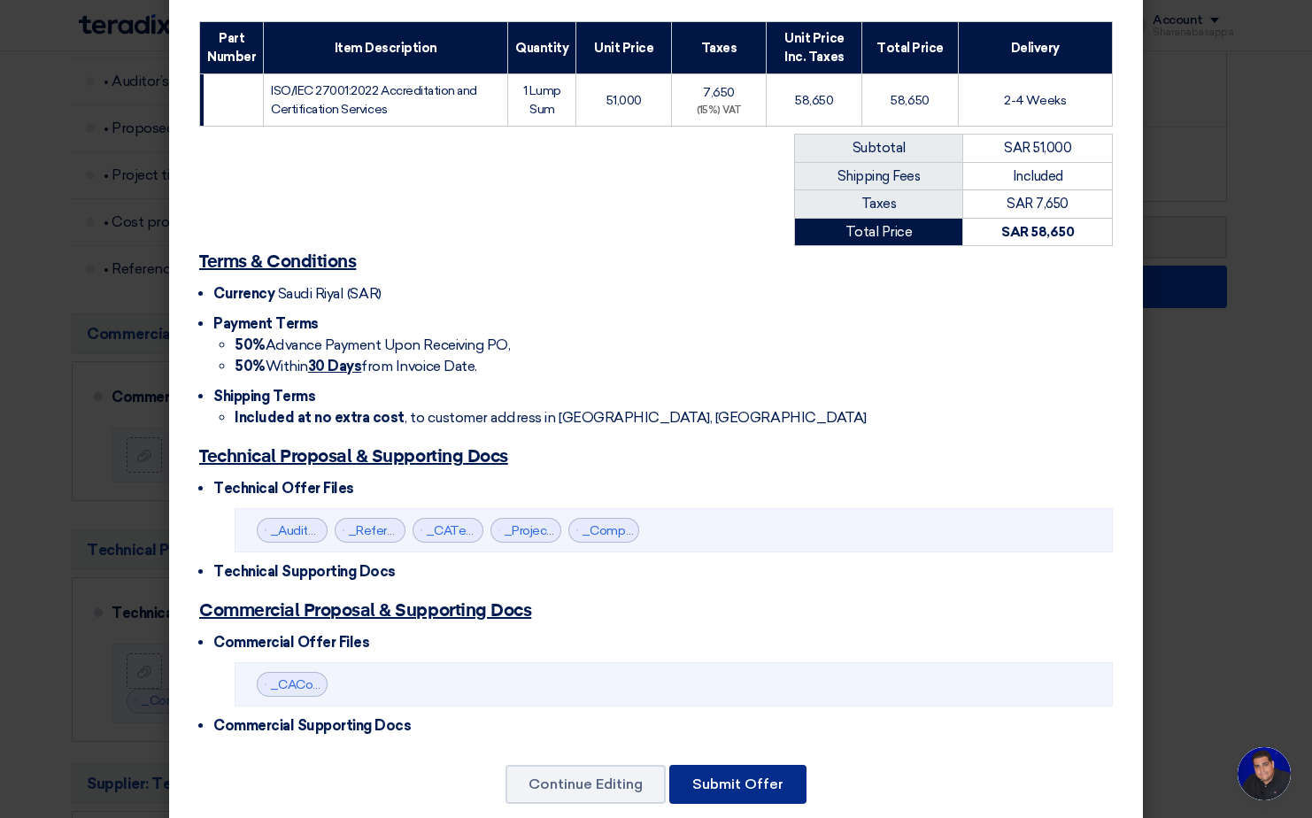
click at [735, 765] on button "Submit Offer" at bounding box center [737, 784] width 137 height 39
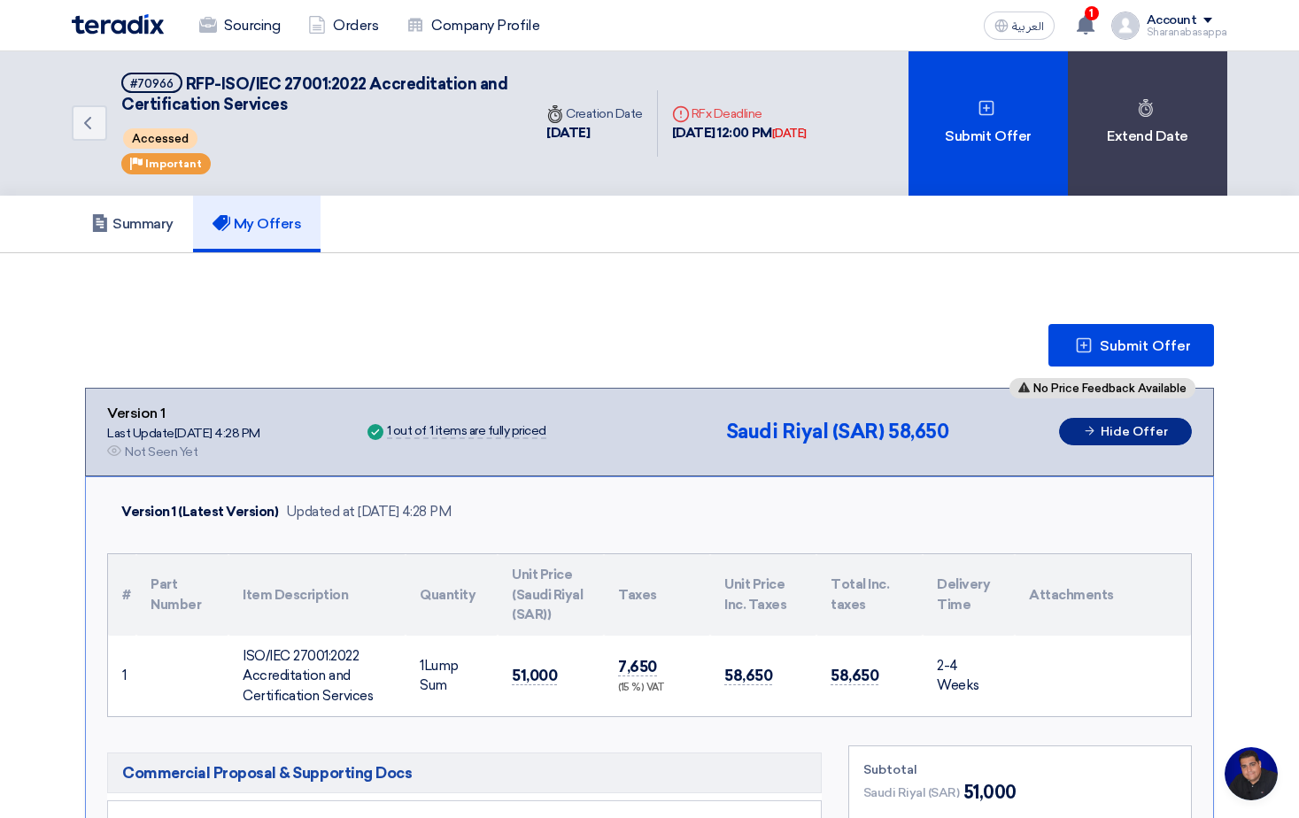
click at [1115, 433] on button "Hide Offer" at bounding box center [1125, 431] width 133 height 27
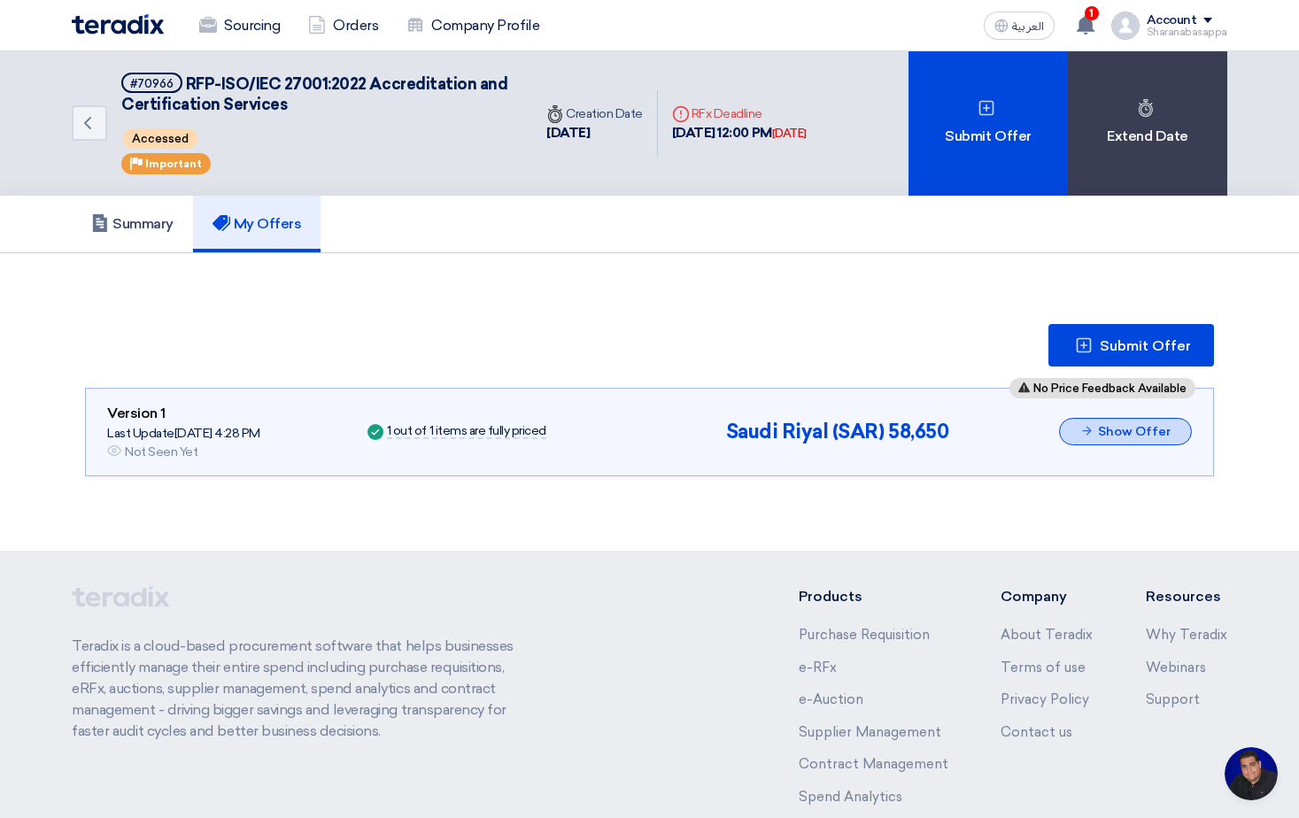
click at [1115, 433] on button "Show Offer" at bounding box center [1125, 431] width 133 height 27
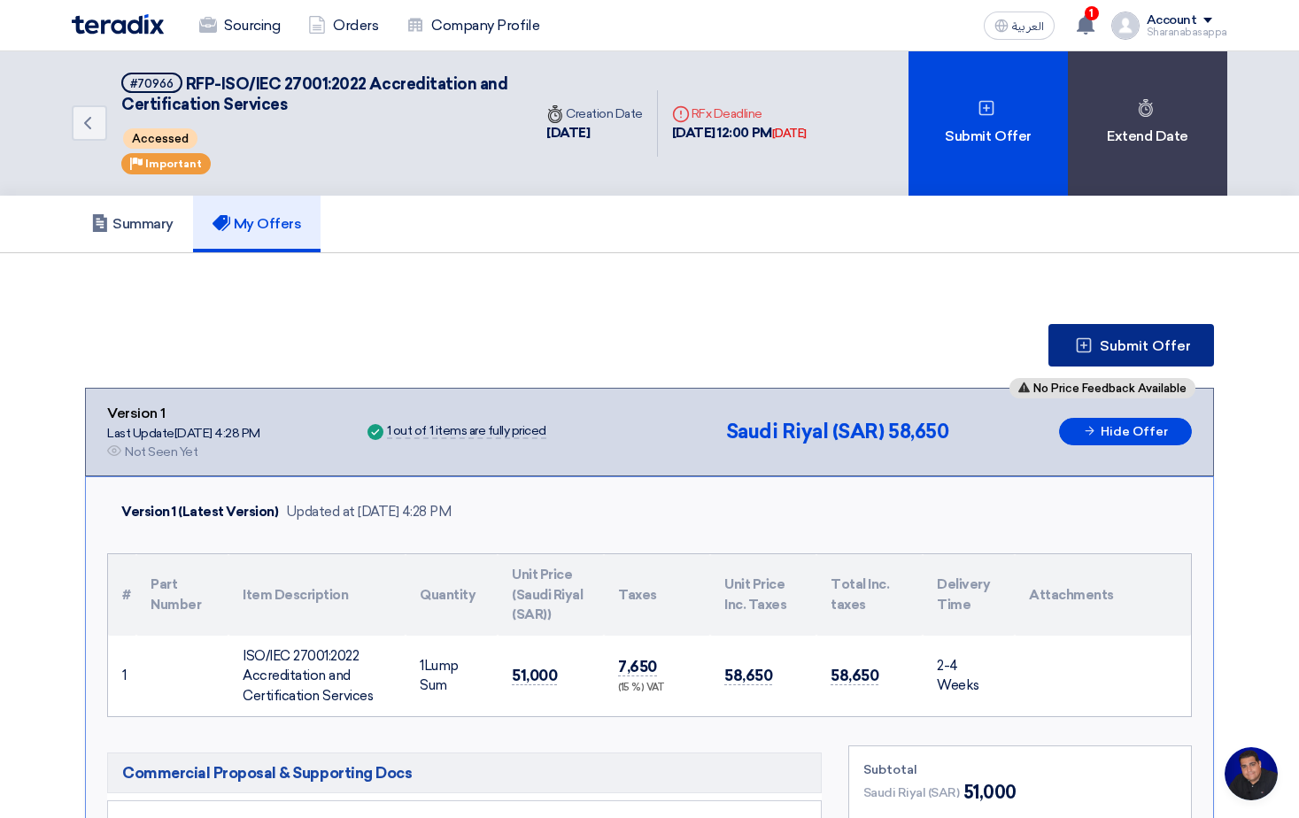
click at [1092, 349] on use at bounding box center [1084, 344] width 15 height 15
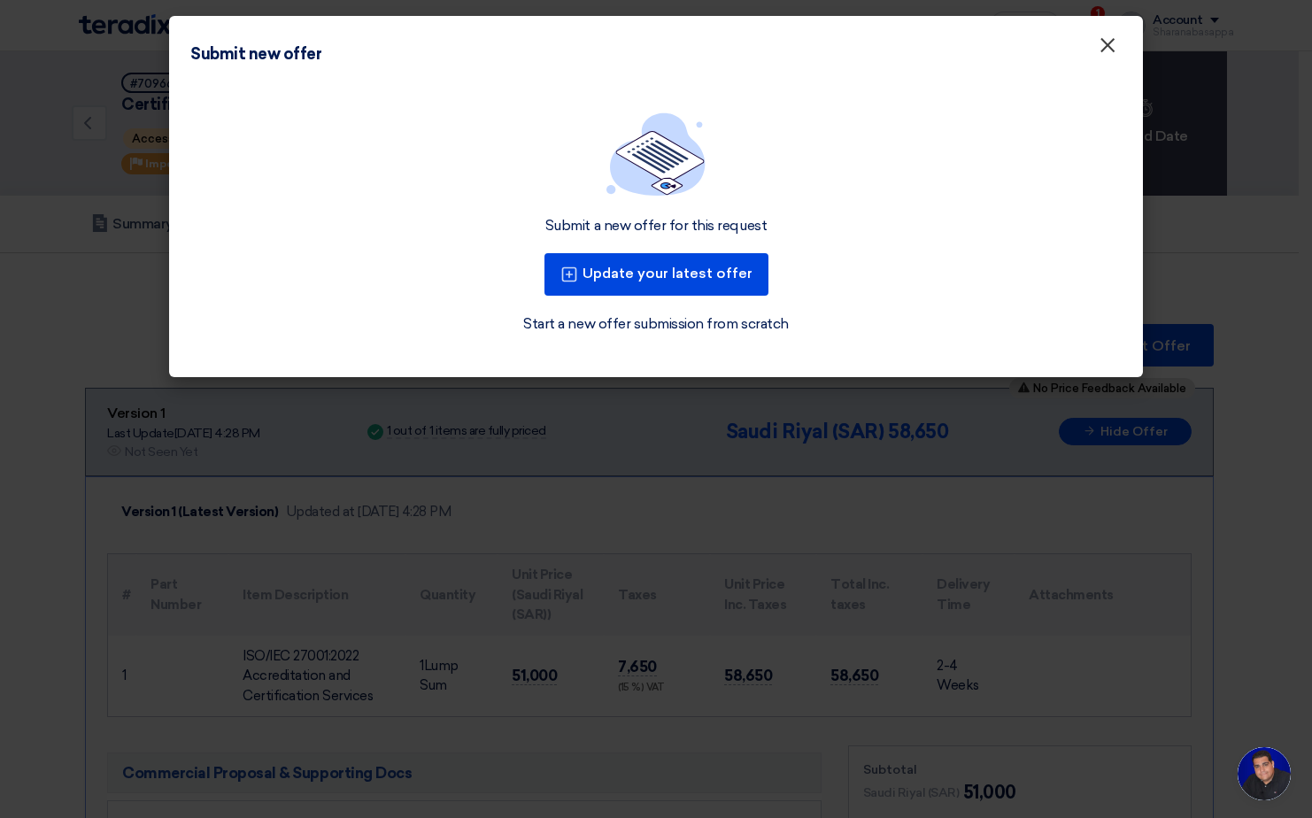
click at [1110, 49] on span "×" at bounding box center [1108, 49] width 18 height 35
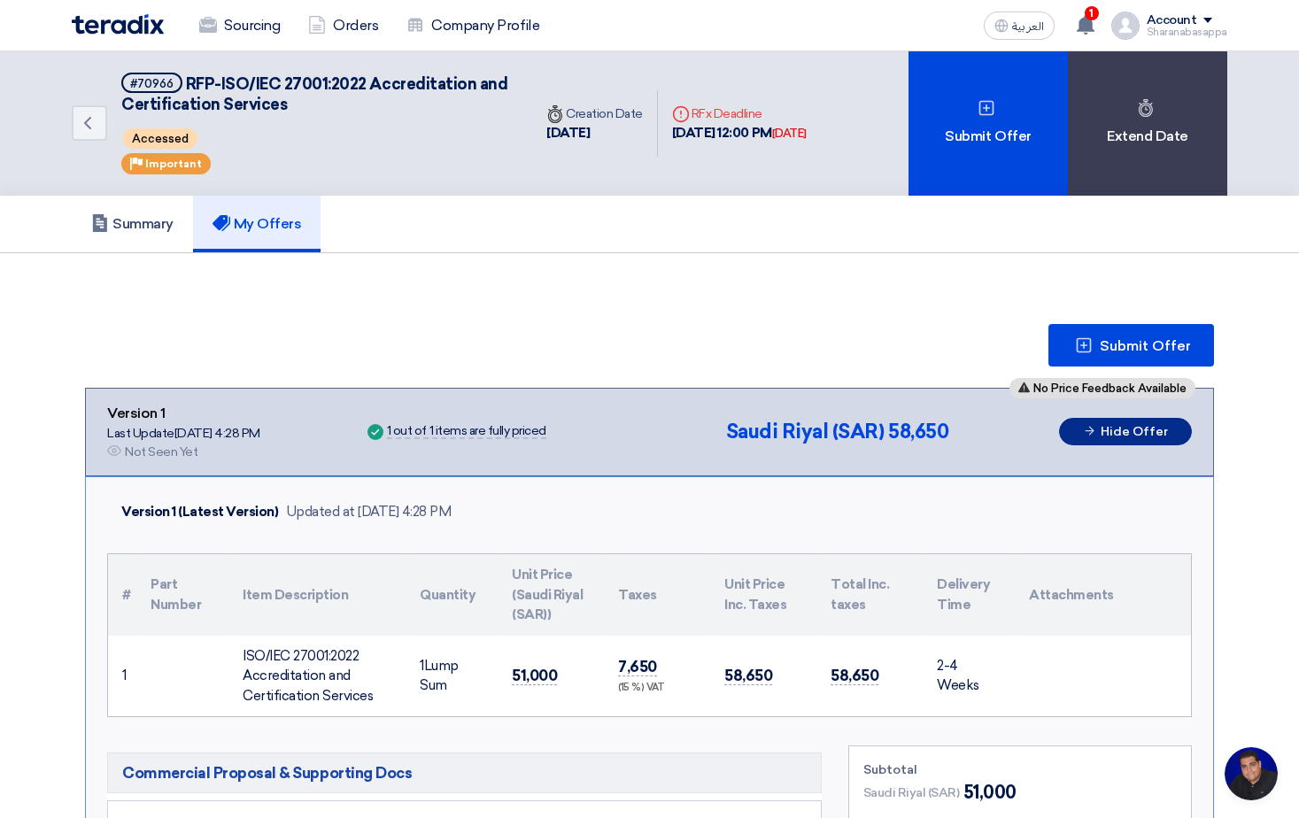
click at [1127, 432] on button "Hide Offer" at bounding box center [1125, 431] width 133 height 27
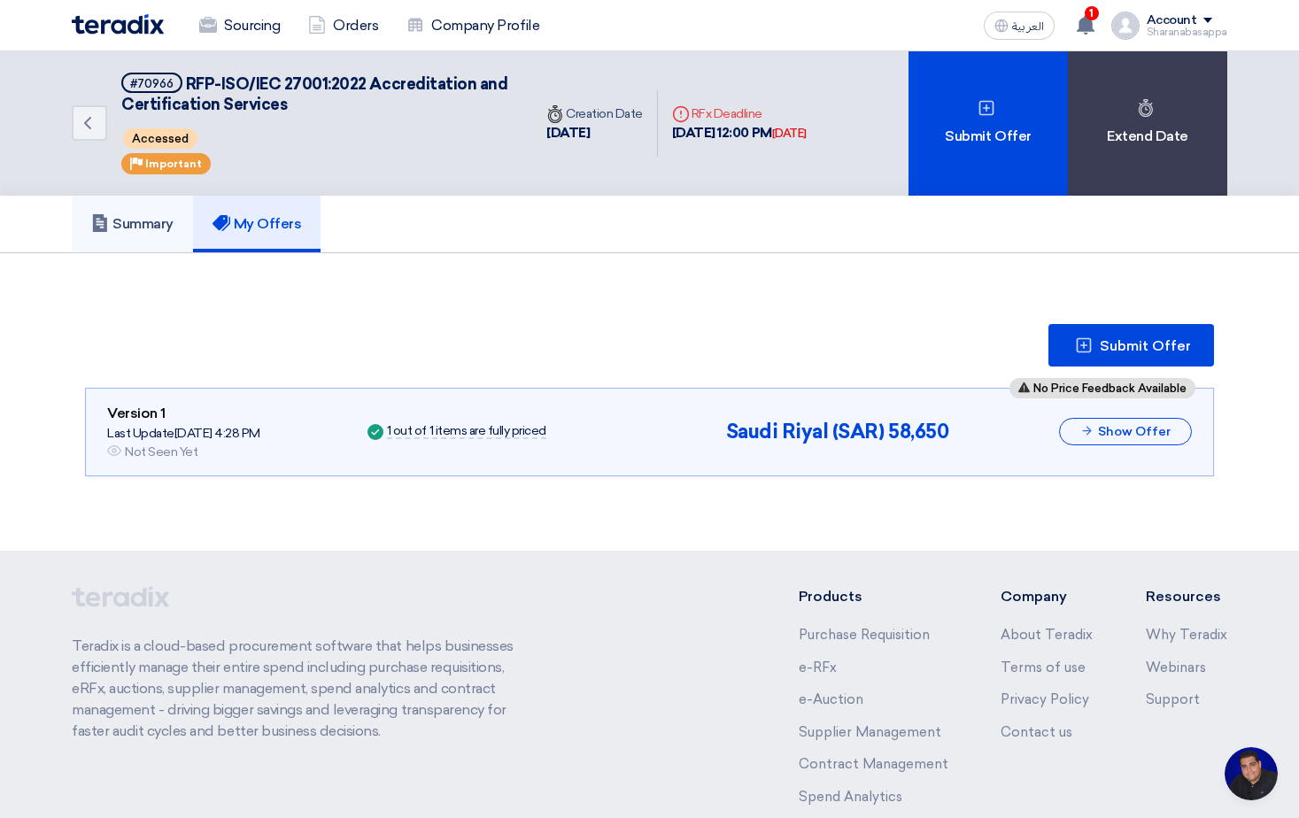
click at [143, 215] on h5 "Summary" at bounding box center [132, 224] width 82 height 18
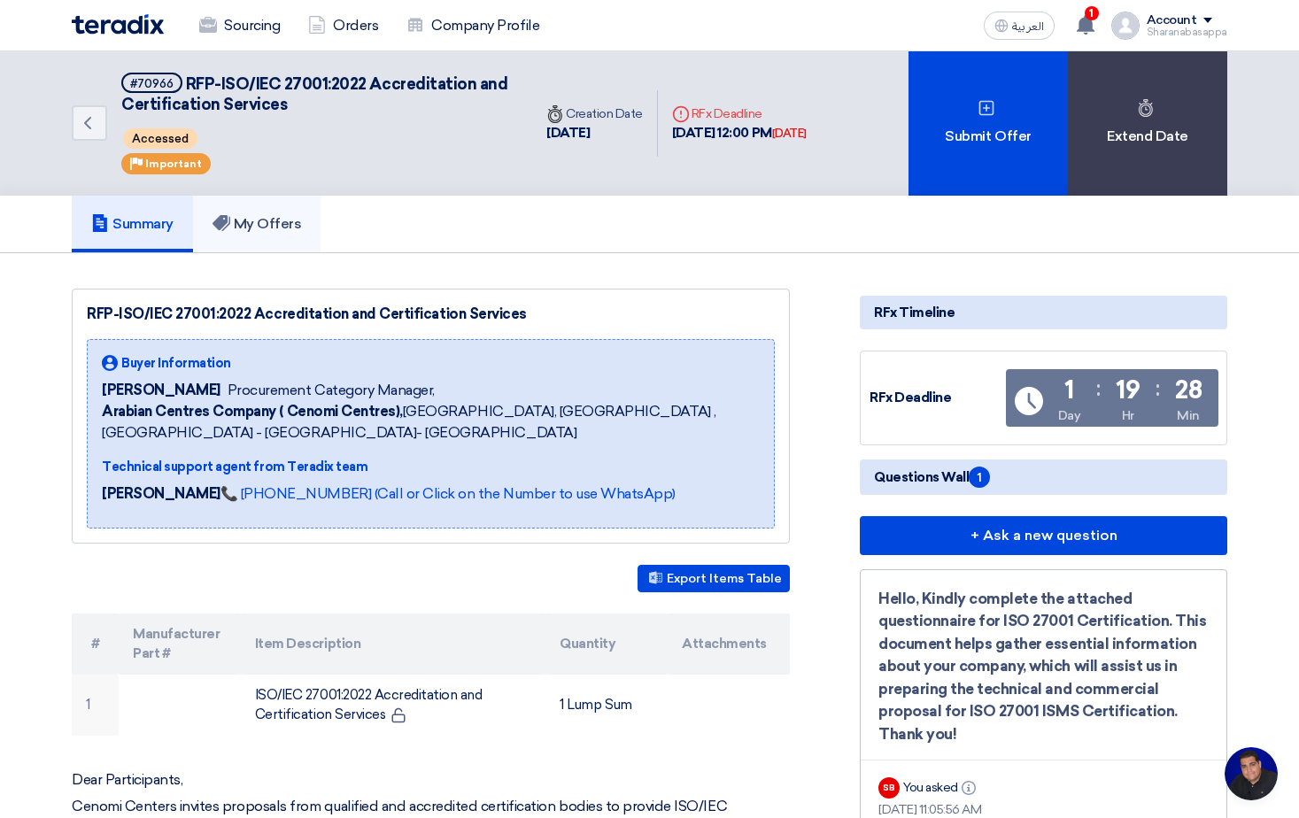
click at [276, 223] on h5 "My Offers" at bounding box center [257, 224] width 89 height 18
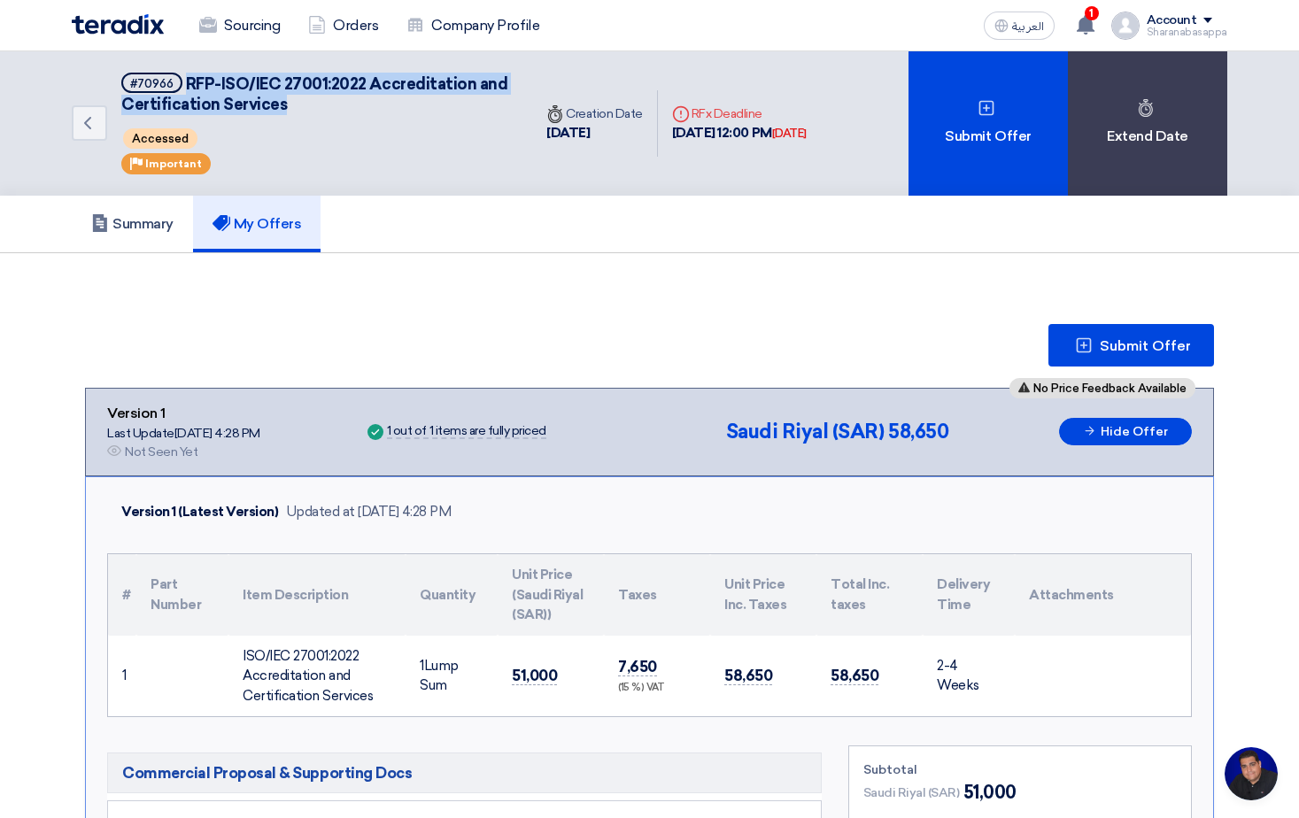
drag, startPoint x: 184, startPoint y: 80, endPoint x: 465, endPoint y: 105, distance: 281.9
click at [465, 105] on h5 "#70966 RFP-ISO/IEC 27001:2022 Accreditation and Certification Services" at bounding box center [316, 94] width 390 height 43
copy span "RFP-ISO/IEC 27001:2022 Accreditation and Certification Services"
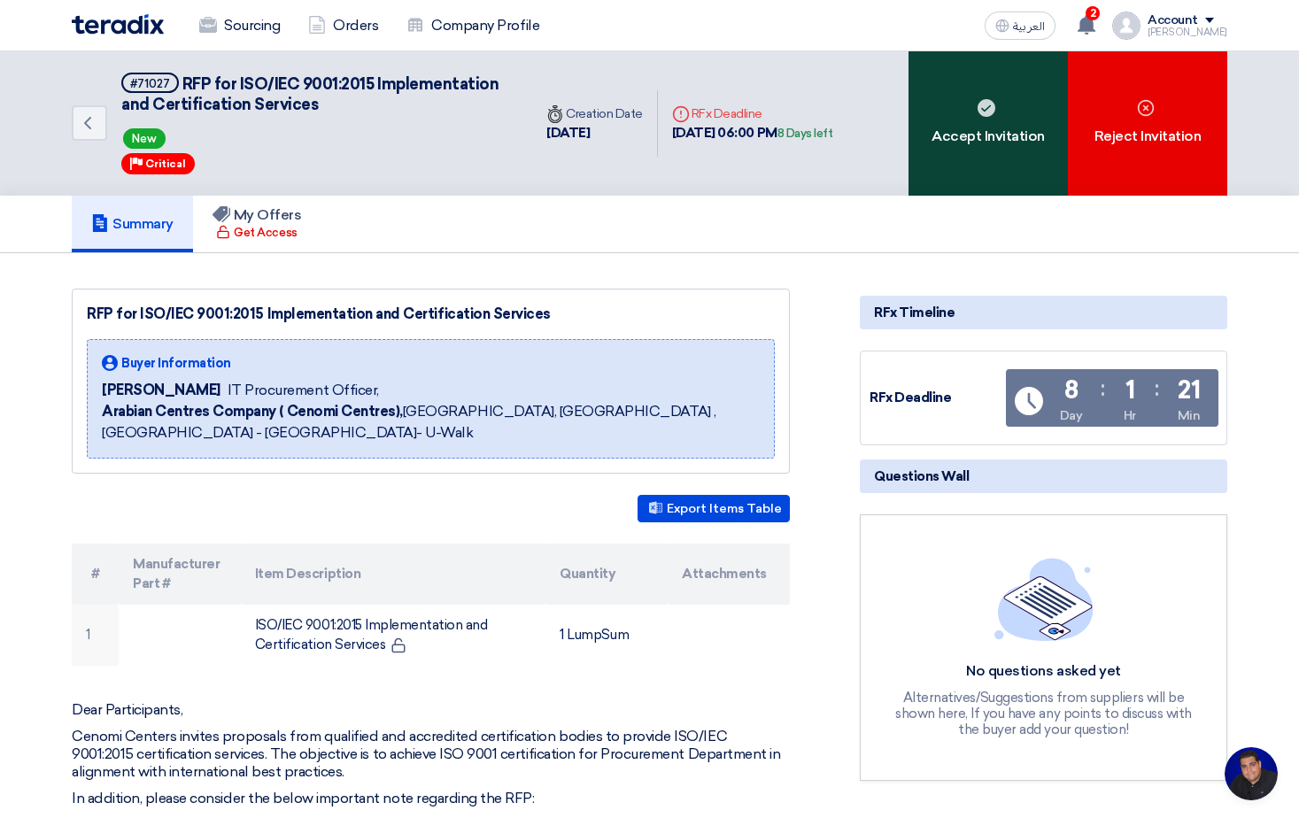
click at [971, 122] on div "Accept Invitation" at bounding box center [988, 123] width 159 height 144
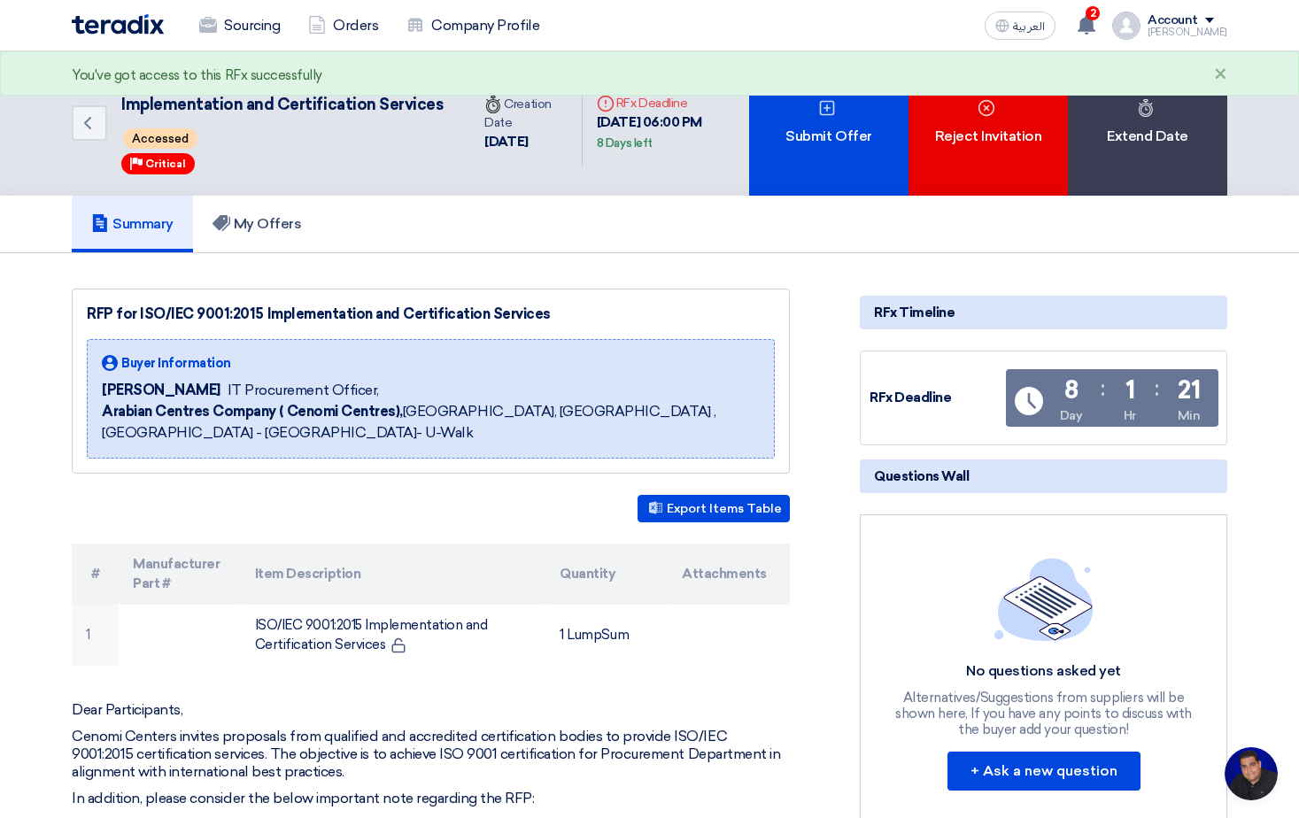
scroll to position [531, 0]
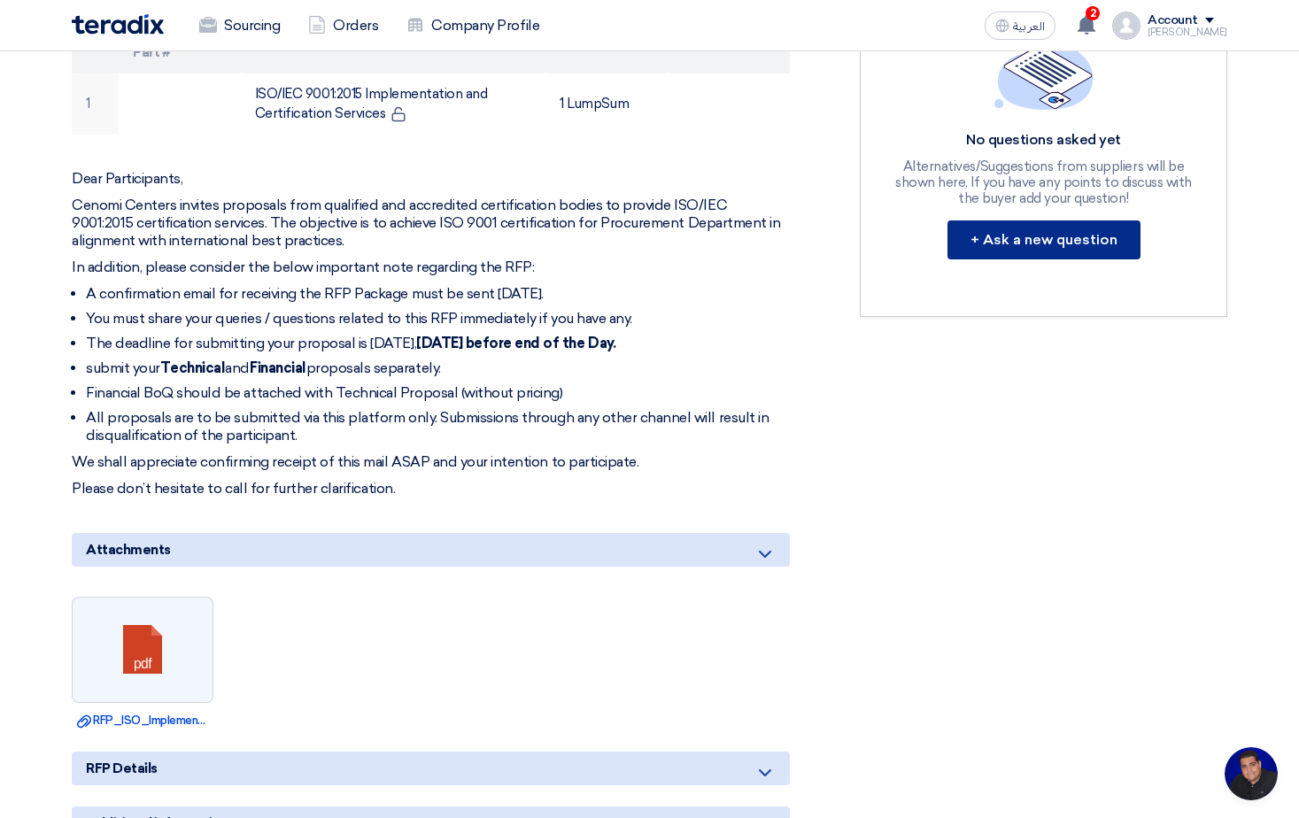
click at [1026, 257] on button "+ Ask a new question" at bounding box center [1044, 240] width 193 height 39
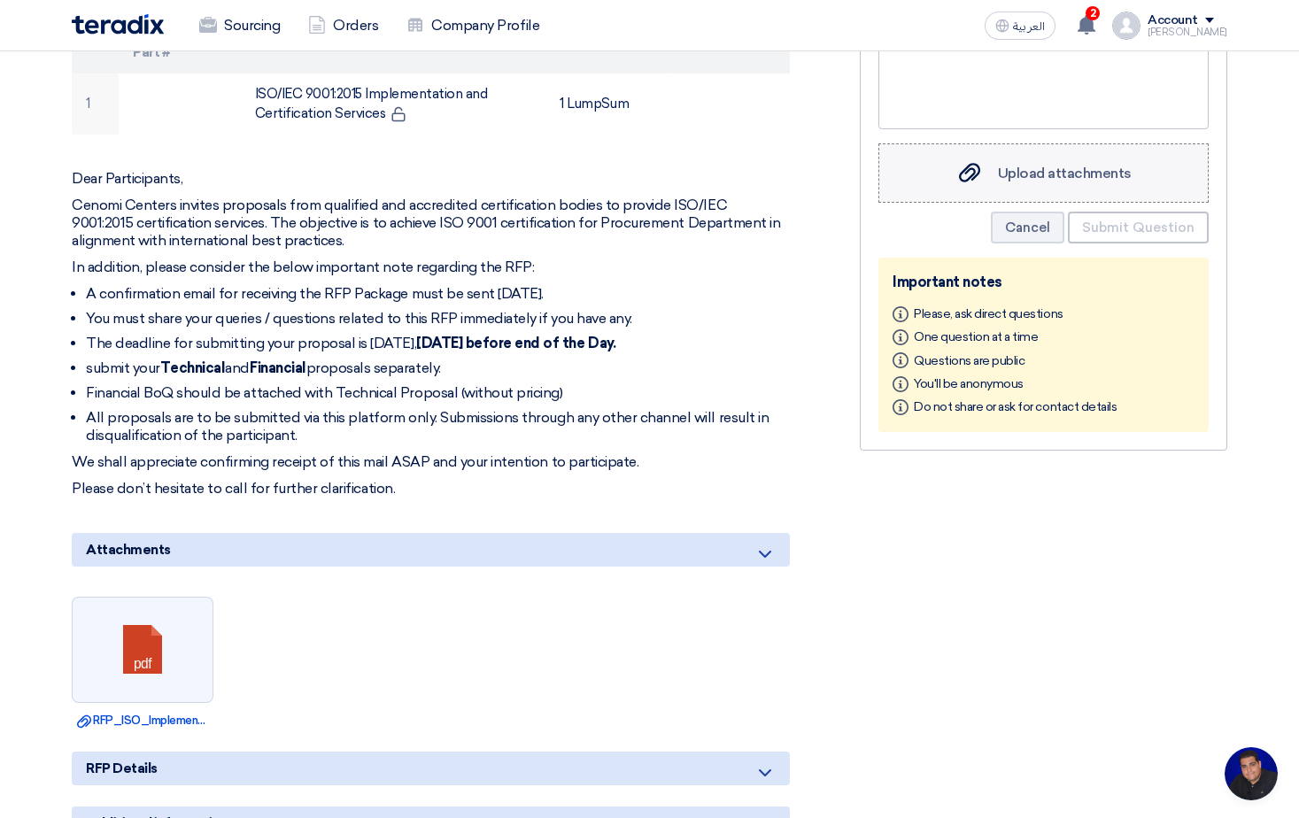
click at [1057, 185] on div "Upload attachments Upload attachments" at bounding box center [1044, 173] width 176 height 23
click at [0, 0] on input "Upload attachments Upload attachments" at bounding box center [0, 0] width 0 height 0
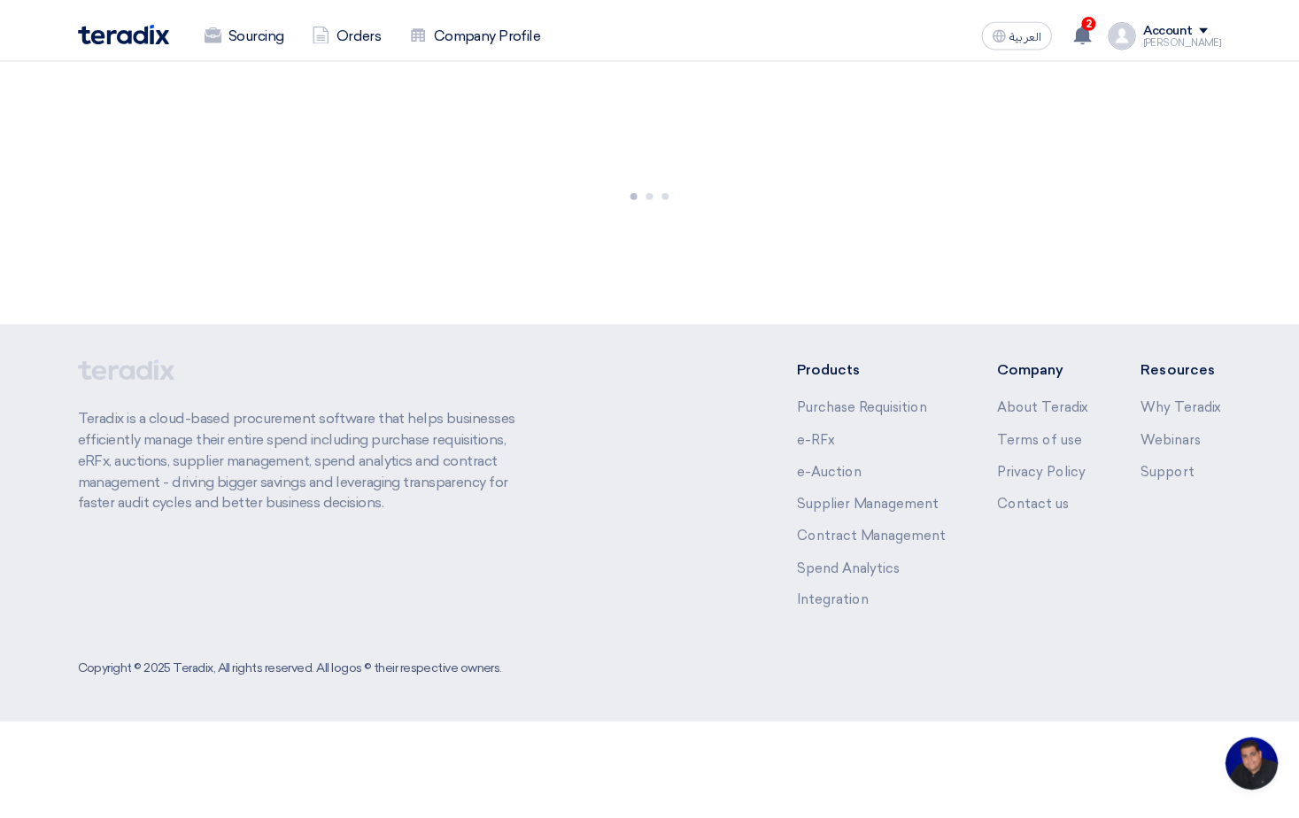
scroll to position [151, 0]
